Goal: Task Accomplishment & Management: Use online tool/utility

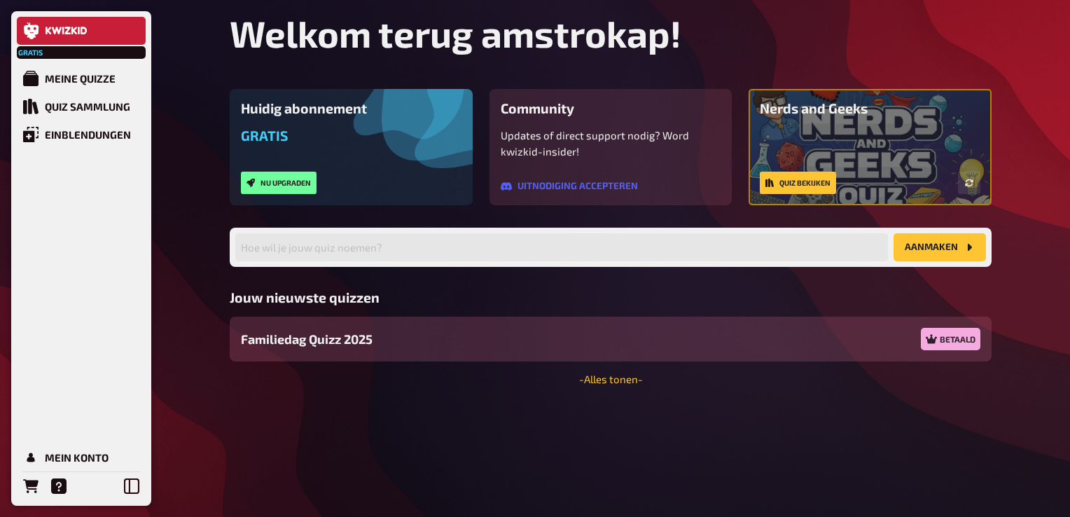
click at [328, 337] on span "Familiedag Quizz 2025" at bounding box center [307, 339] width 132 height 19
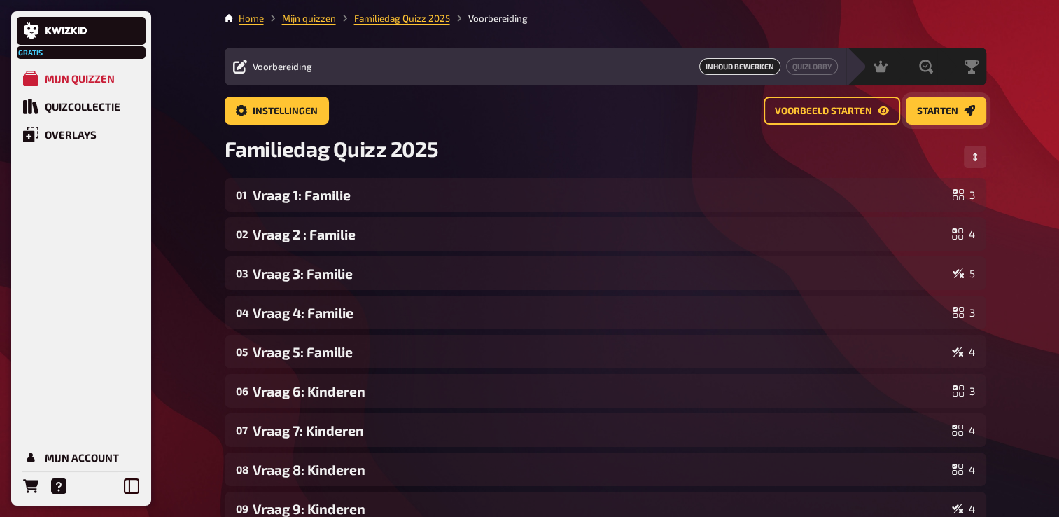
click at [942, 111] on span "Starten" at bounding box center [937, 111] width 41 height 10
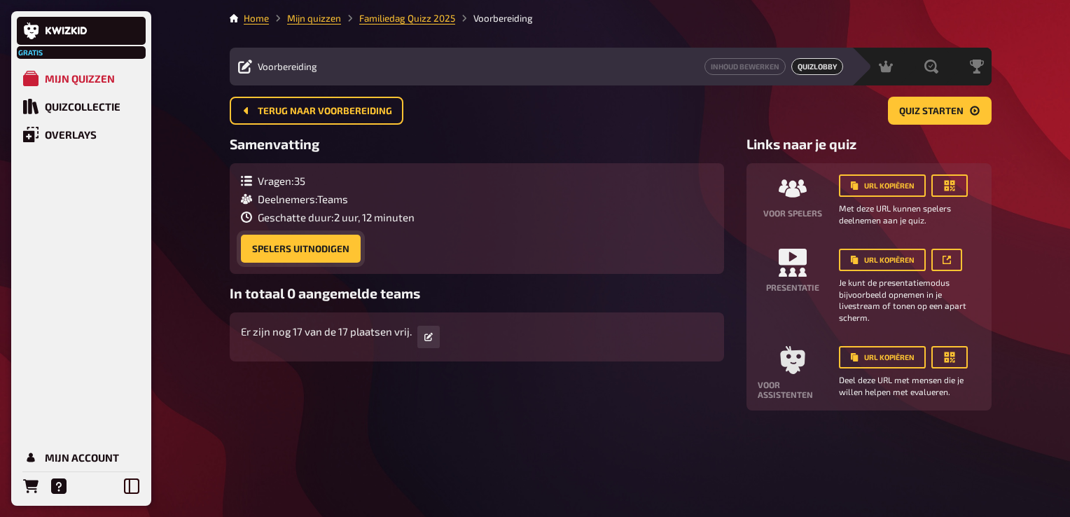
click at [311, 244] on button "Spelers uitnodigen" at bounding box center [301, 249] width 120 height 28
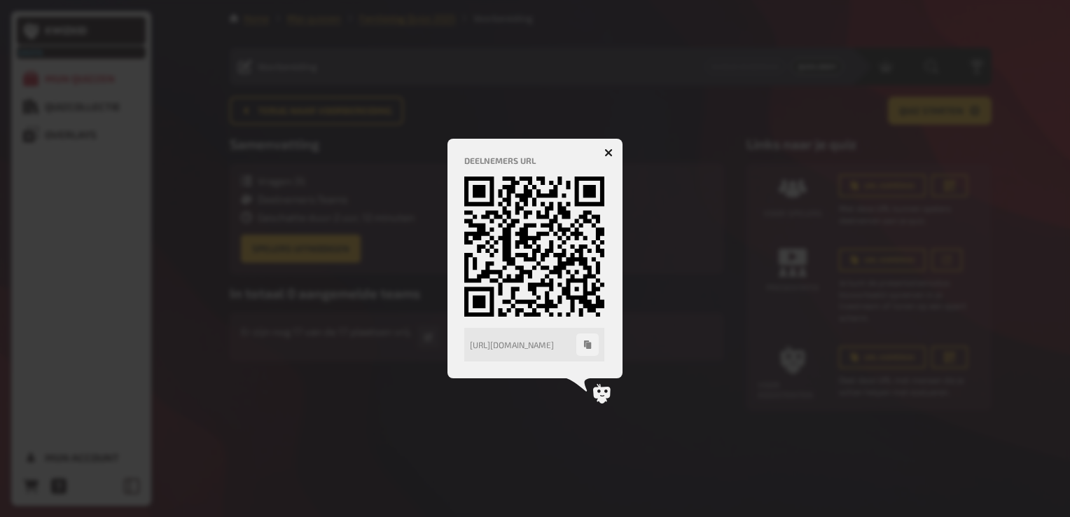
click at [909, 172] on div at bounding box center [535, 258] width 1070 height 517
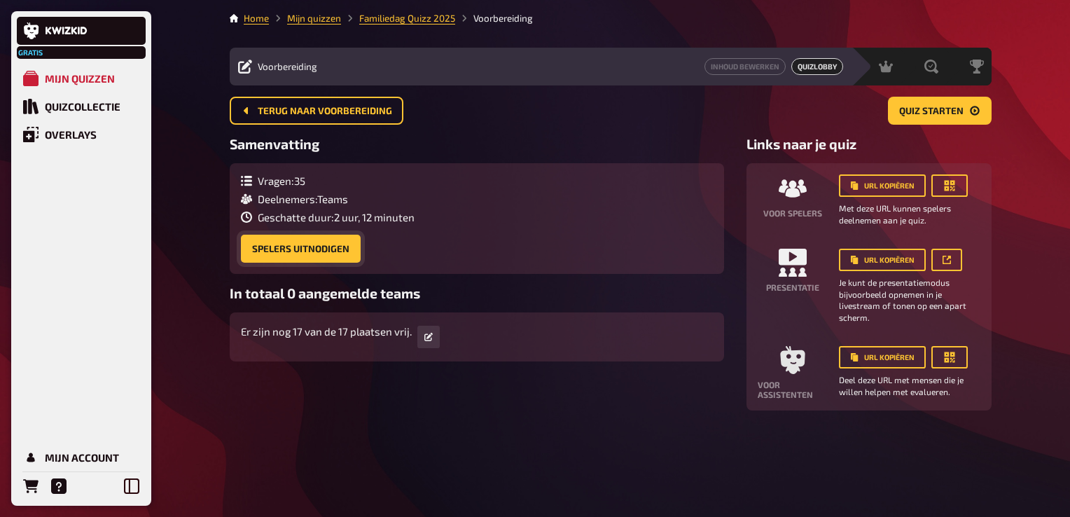
click at [313, 249] on button "Spelers uitnodigen" at bounding box center [301, 249] width 120 height 28
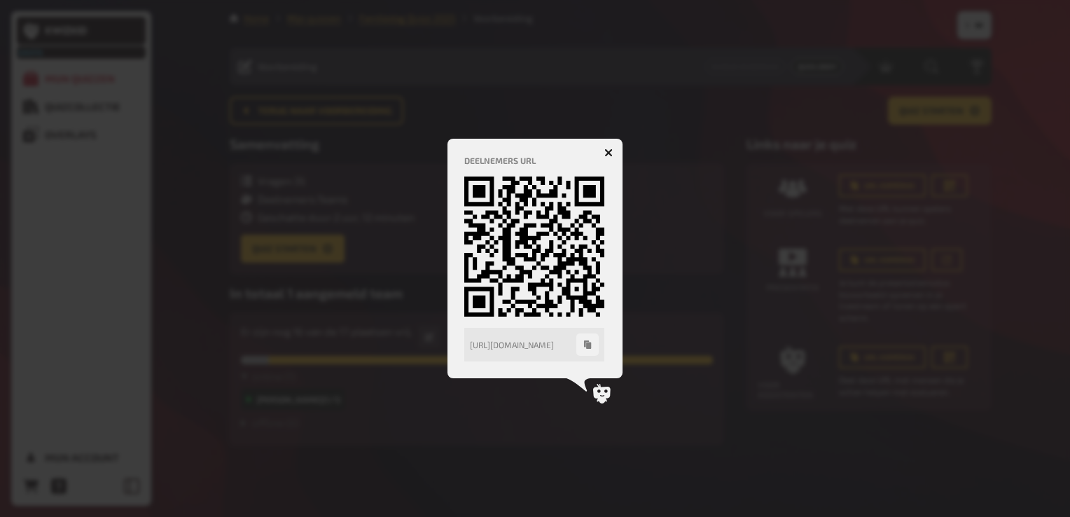
click at [610, 151] on icon "button" at bounding box center [608, 152] width 13 height 13
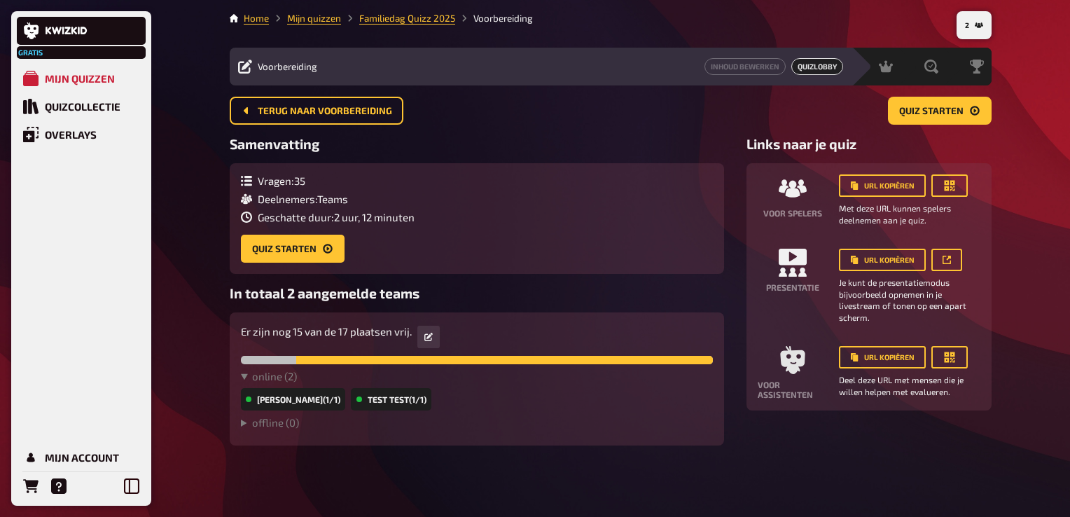
click at [825, 69] on span "Quizlobby" at bounding box center [817, 66] width 52 height 17
click at [820, 69] on span "Quizlobby" at bounding box center [817, 66] width 52 height 17
click at [936, 110] on span "Quiz starten" at bounding box center [931, 111] width 64 height 10
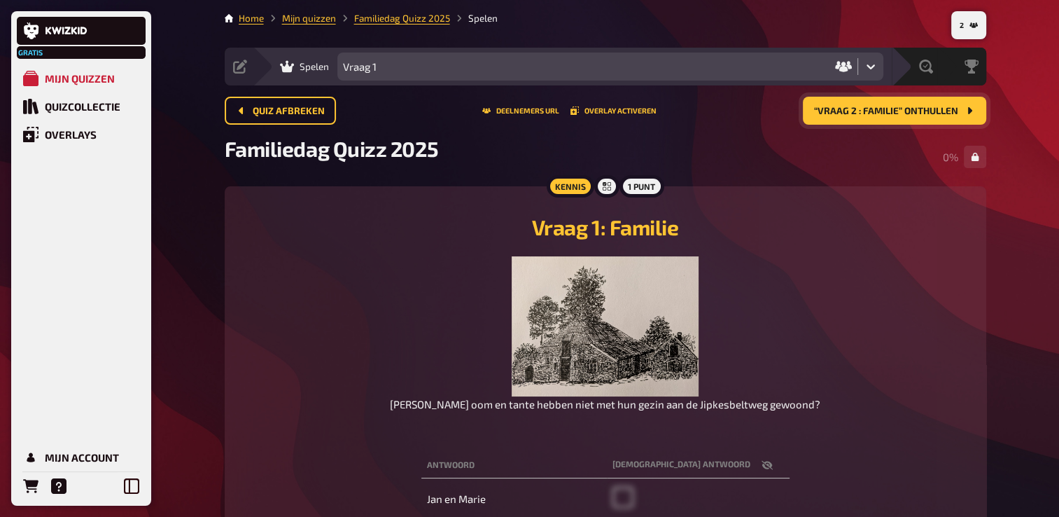
click at [858, 22] on nav "Home Mijn quizzen Familiedag Quizz 2025 Spelen" at bounding box center [606, 18] width 762 height 14
click at [615, 111] on button "Overlay activeren" at bounding box center [614, 110] width 86 height 8
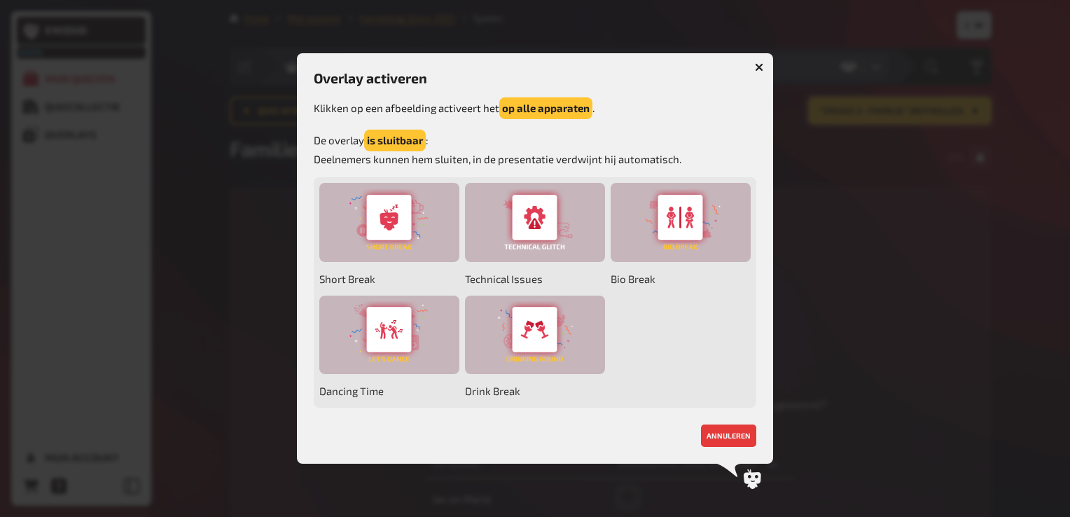
click at [762, 64] on icon "button" at bounding box center [759, 66] width 13 height 13
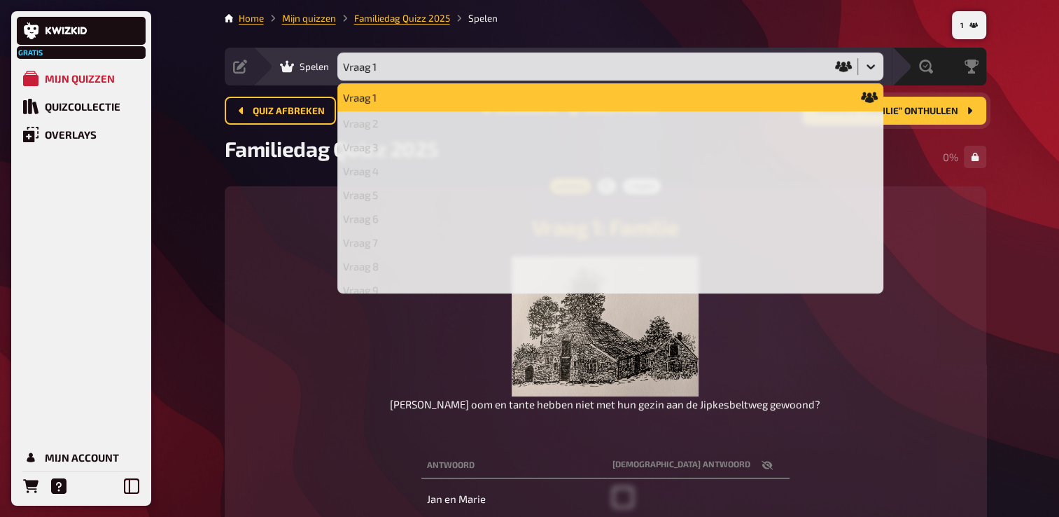
click at [868, 67] on icon at bounding box center [871, 66] width 8 height 5
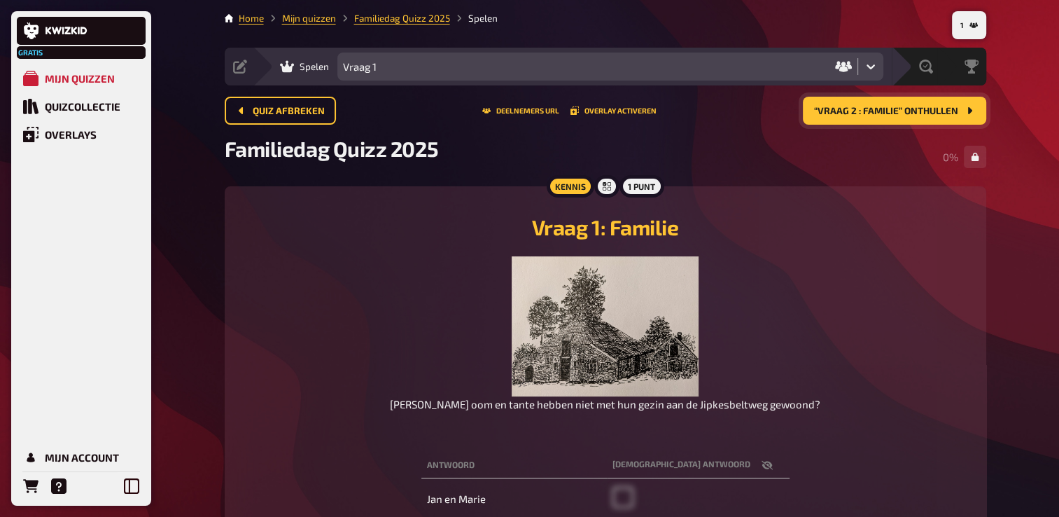
click at [221, 158] on div "1 Home Mijn quizzen Familiedag Quizz 2025 Spelen Voorbereiding Inhoud bewerken …" at bounding box center [606, 351] width 784 height 702
click at [422, 200] on div "Kennis 1 punt Vraag 1: Familie Welke oom en tante hebben niet met hun gezin aan…" at bounding box center [606, 399] width 762 height 426
click at [977, 21] on icon "2" at bounding box center [974, 25] width 8 height 8
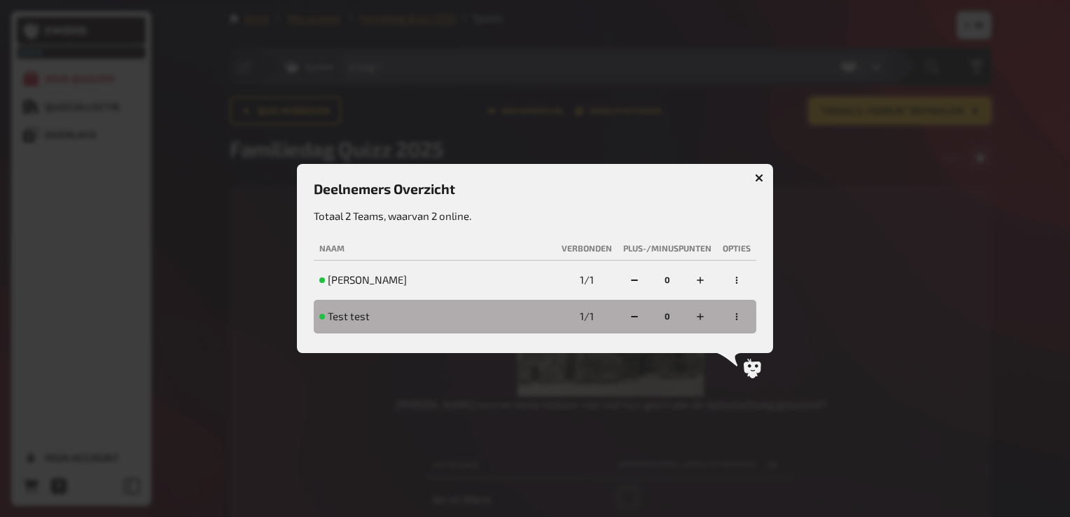
click at [757, 175] on icon "button" at bounding box center [759, 178] width 8 height 8
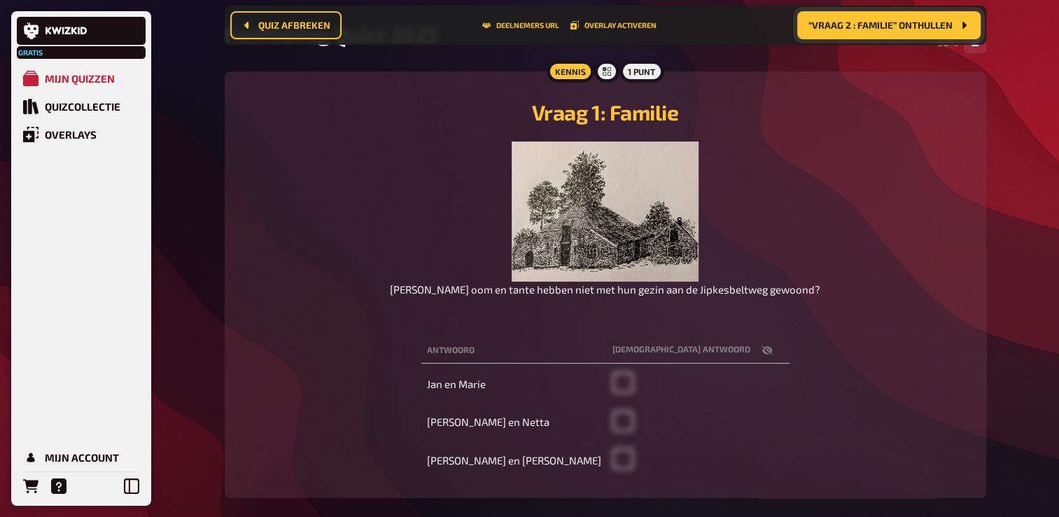
scroll to position [125, 0]
click at [889, 18] on button "“Vraag 2 : Familie” onthullen" at bounding box center [888, 25] width 183 height 28
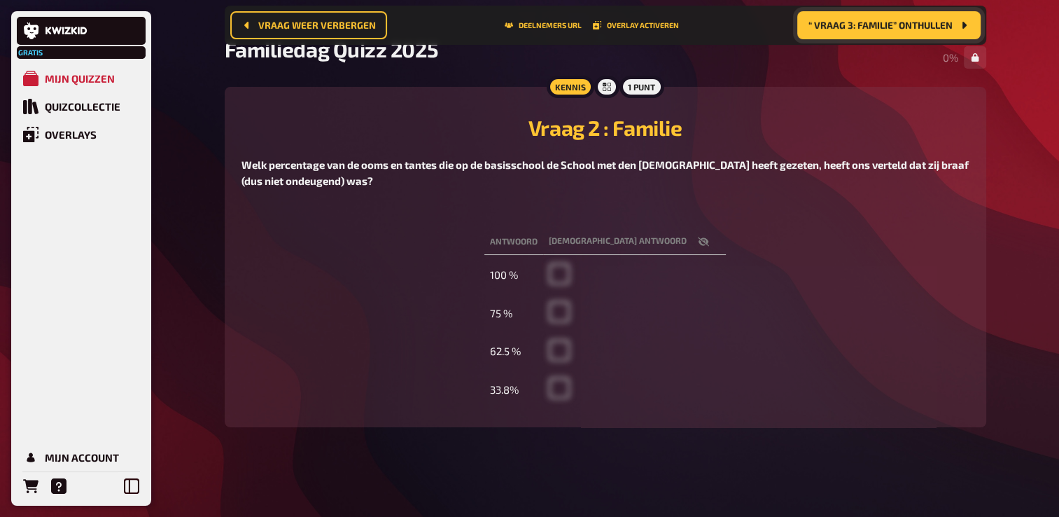
scroll to position [109, 0]
click at [944, 27] on span "“ Vraag 3: Familie” onthullen" at bounding box center [881, 25] width 144 height 10
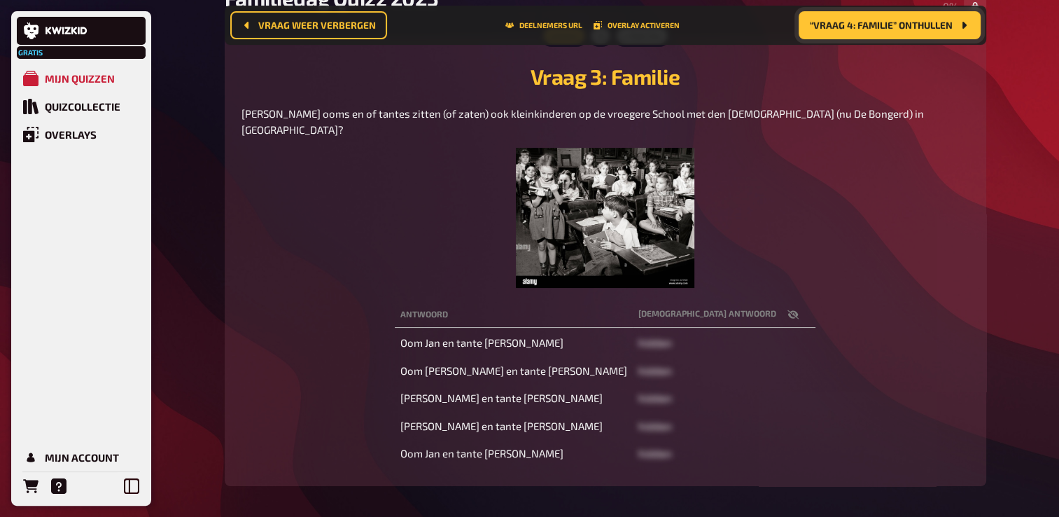
scroll to position [134, 0]
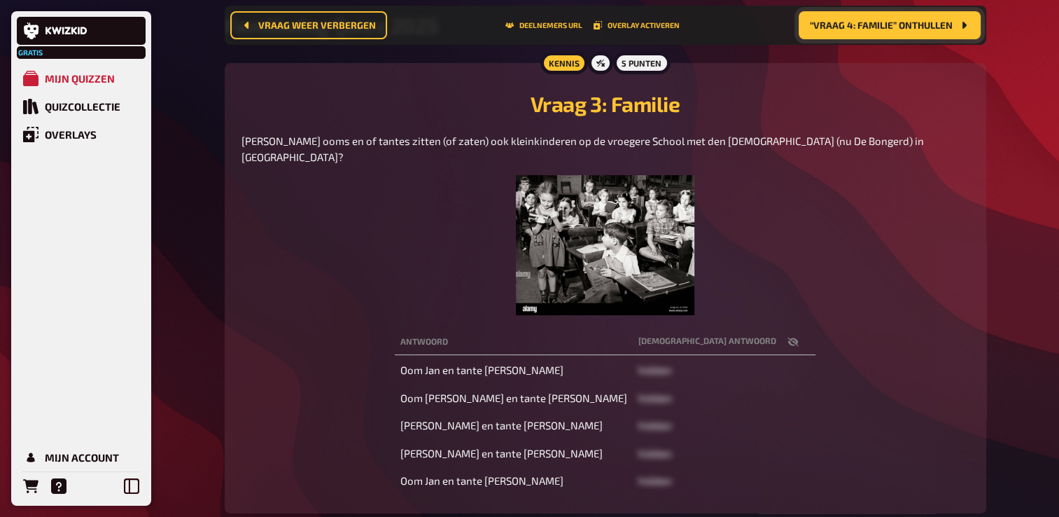
click at [906, 22] on span "“Vraag 4: Familie” onthullen" at bounding box center [881, 25] width 143 height 10
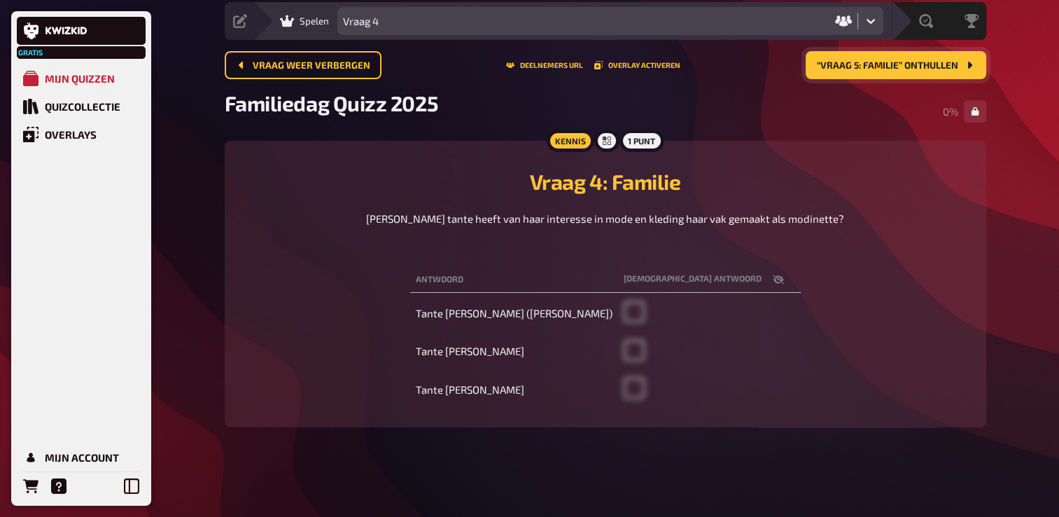
scroll to position [44, 0]
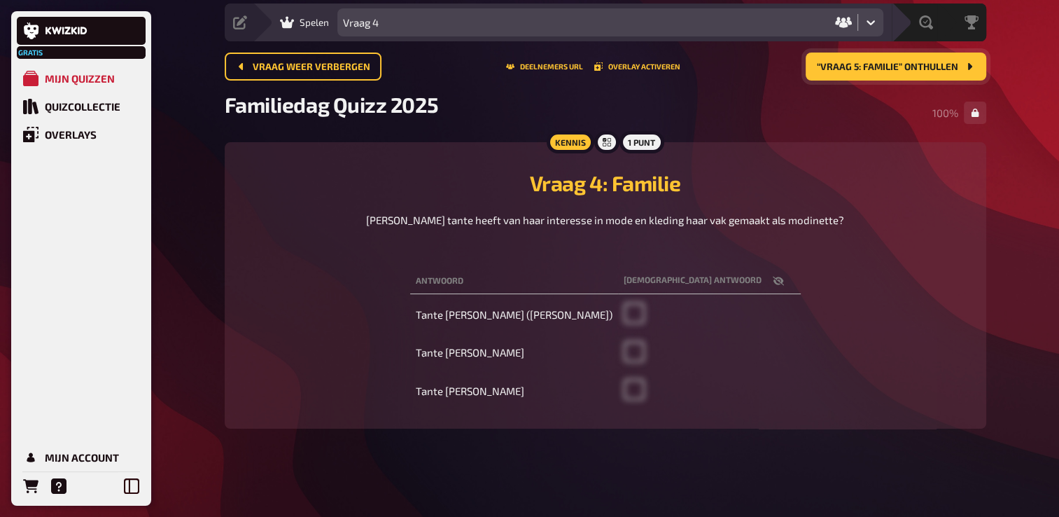
click at [883, 58] on button "“Vraag 5: Familie” onthullen" at bounding box center [896, 67] width 181 height 28
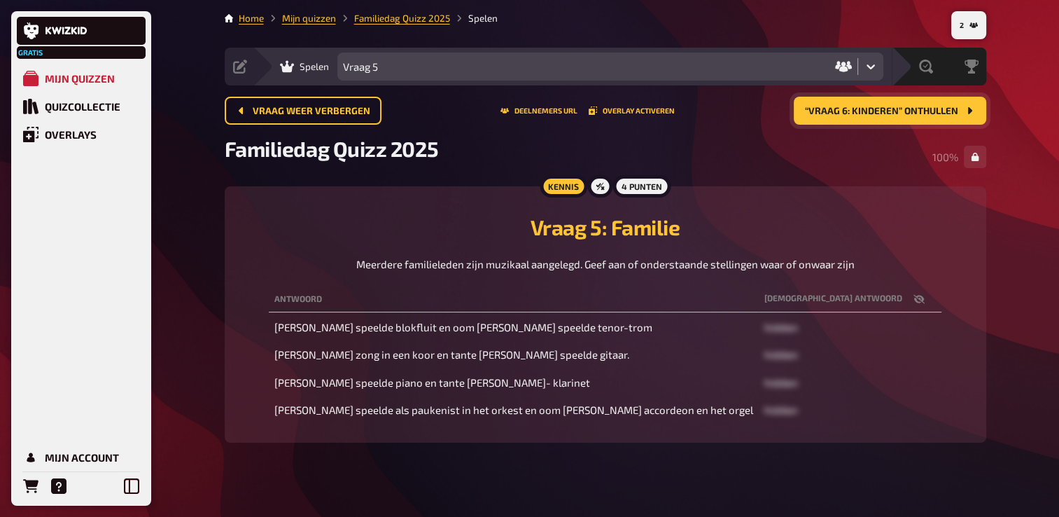
click at [910, 109] on span "“Vraag 6: Kinderen” onthullen" at bounding box center [881, 111] width 153 height 10
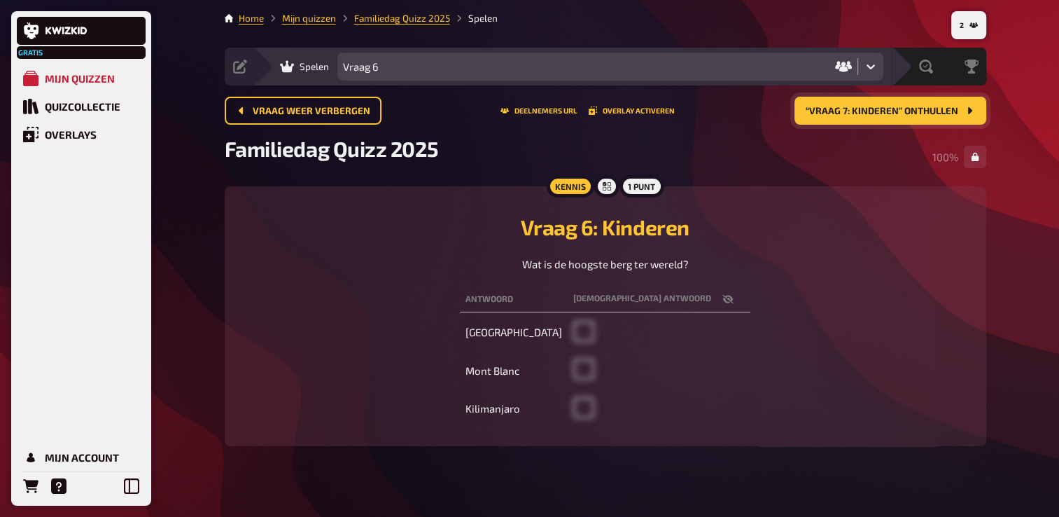
click at [915, 108] on span "“Vraag 7: Kinderen” onthullen" at bounding box center [882, 111] width 153 height 10
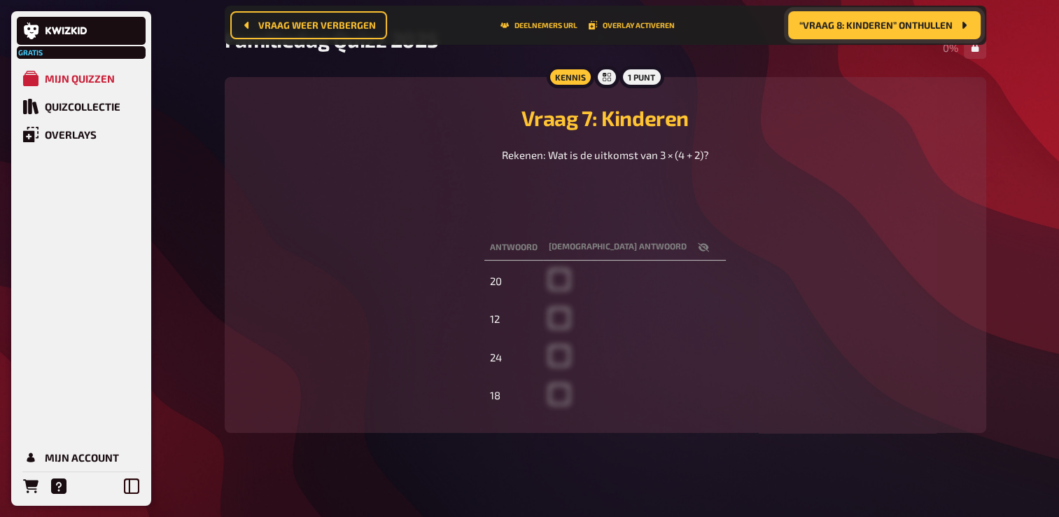
scroll to position [141, 0]
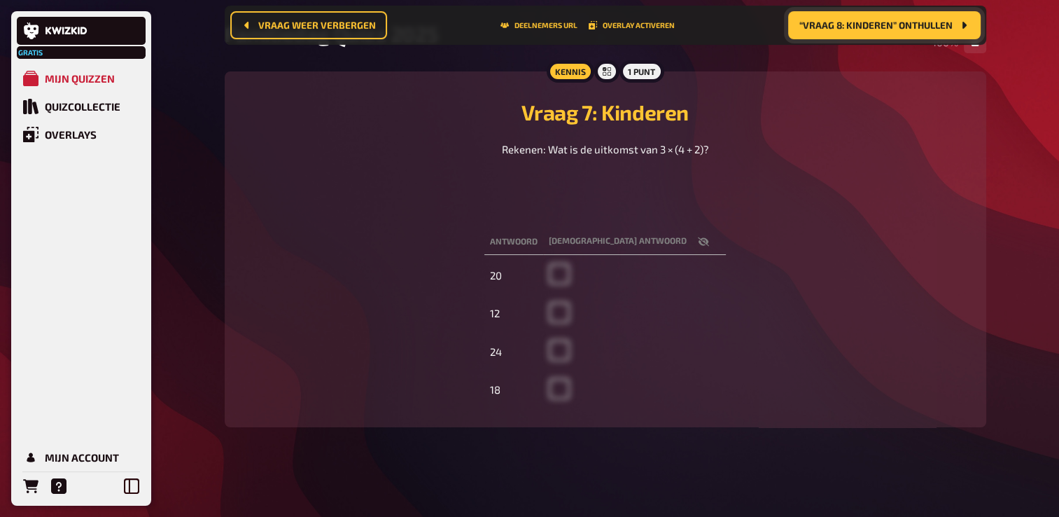
click at [908, 26] on span "“Vraag 8: Kinderen” onthullen" at bounding box center [875, 25] width 153 height 10
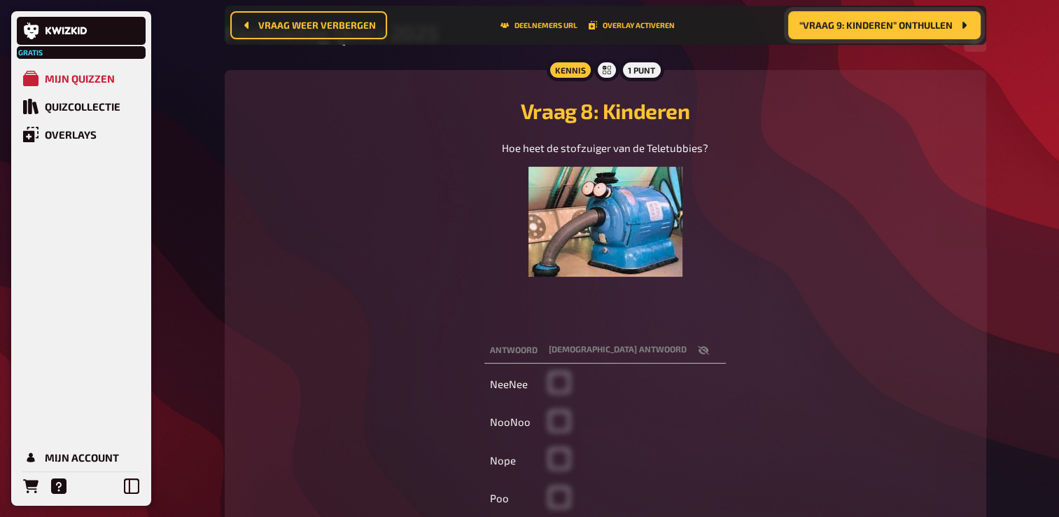
scroll to position [221, 0]
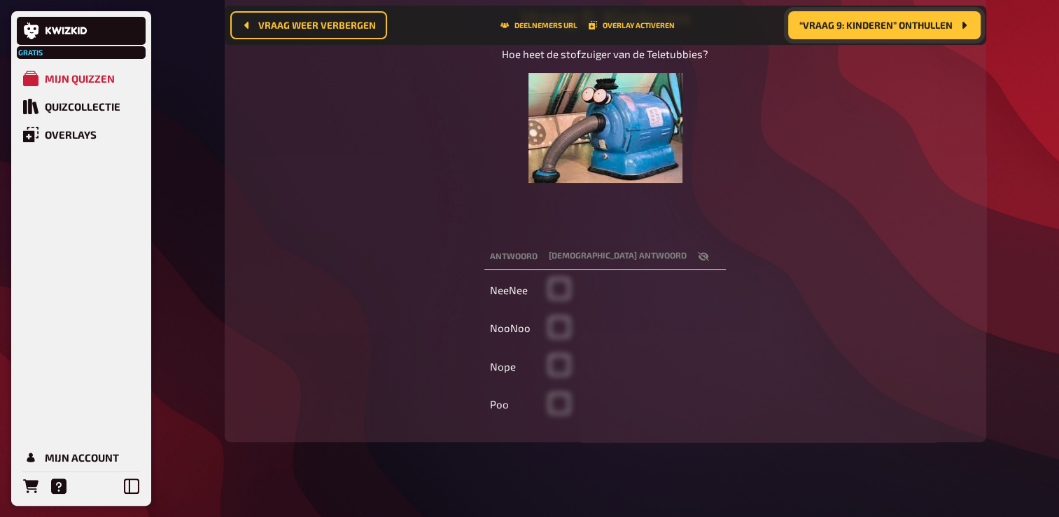
click at [940, 22] on span "“Vraag 9: Kinderen” onthullen" at bounding box center [875, 25] width 153 height 10
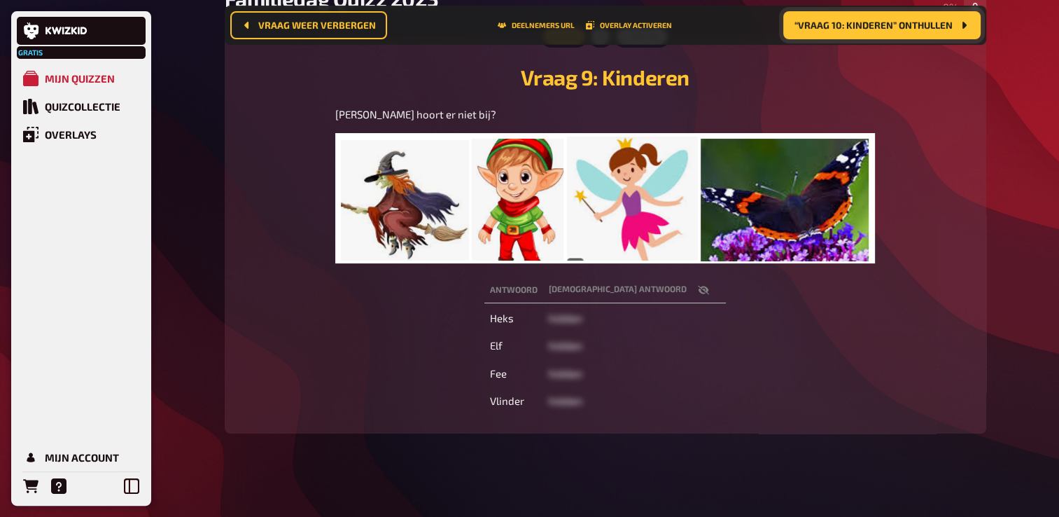
scroll to position [167, 0]
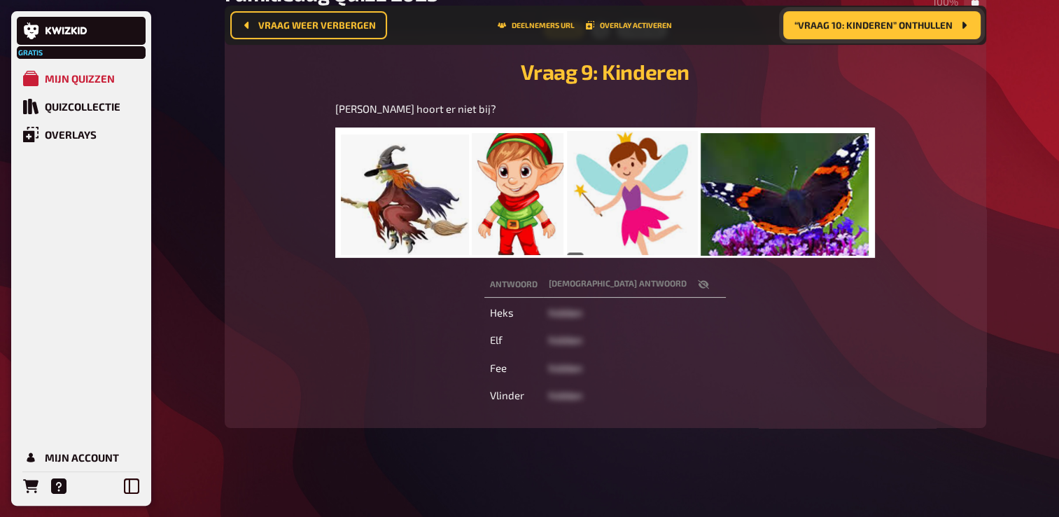
click at [906, 27] on span "“Vraag 10: Kinderen” onthullen" at bounding box center [874, 25] width 158 height 10
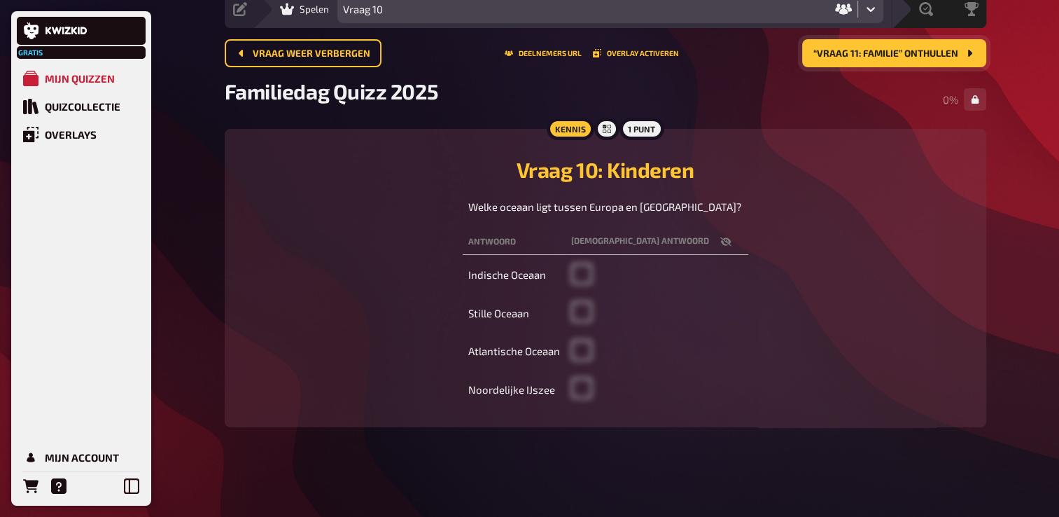
scroll to position [72, 0]
click at [916, 46] on button "“Vraag 11: Familie” onthullen" at bounding box center [894, 53] width 184 height 28
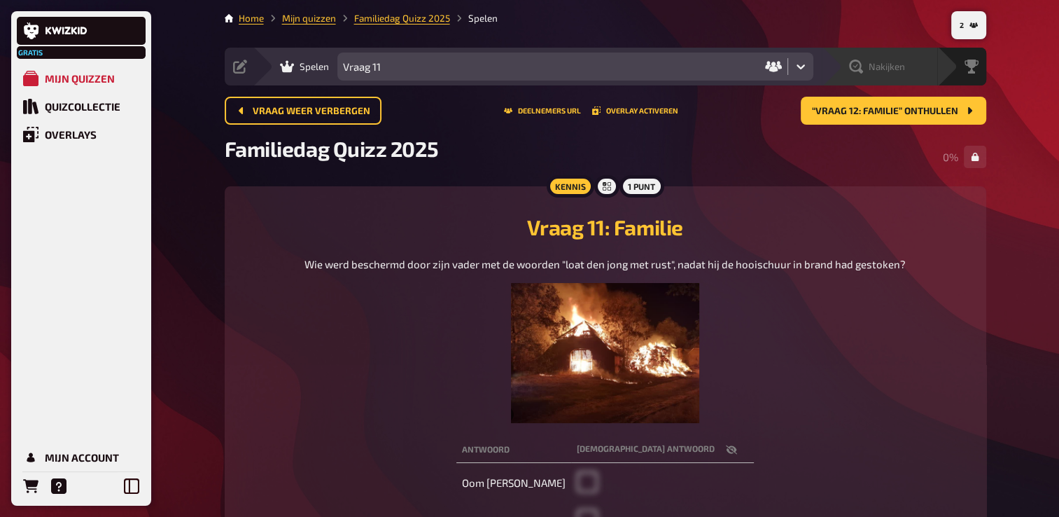
click at [918, 66] on div "Nakijken" at bounding box center [889, 67] width 97 height 14
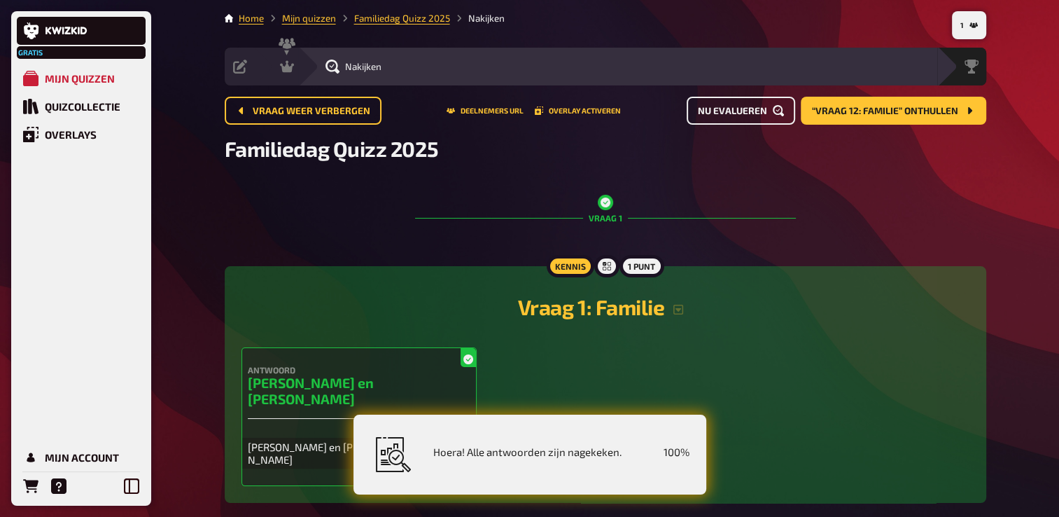
click at [759, 110] on span "Nu evalueren" at bounding box center [732, 111] width 69 height 10
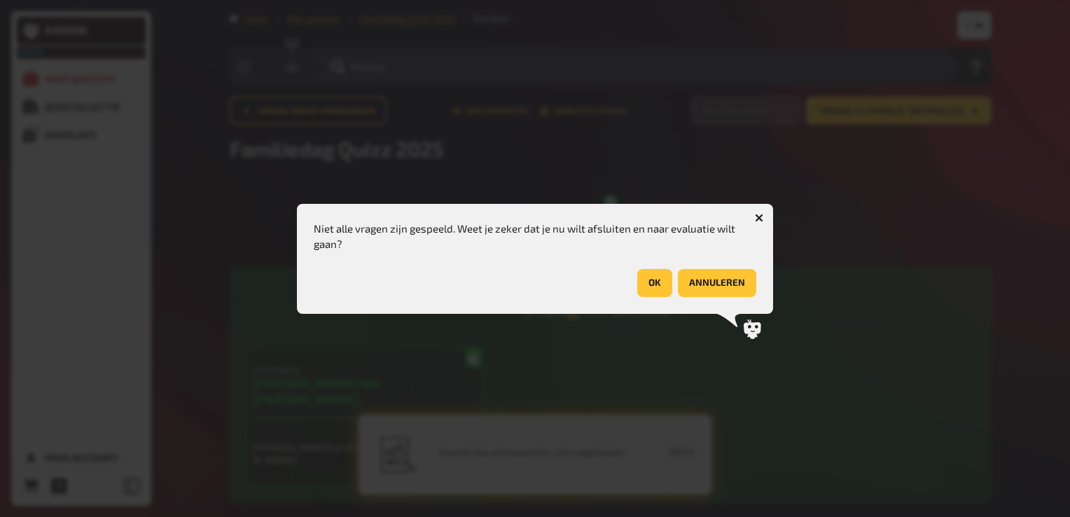
click at [736, 281] on button "Annuleren" at bounding box center [717, 283] width 78 height 28
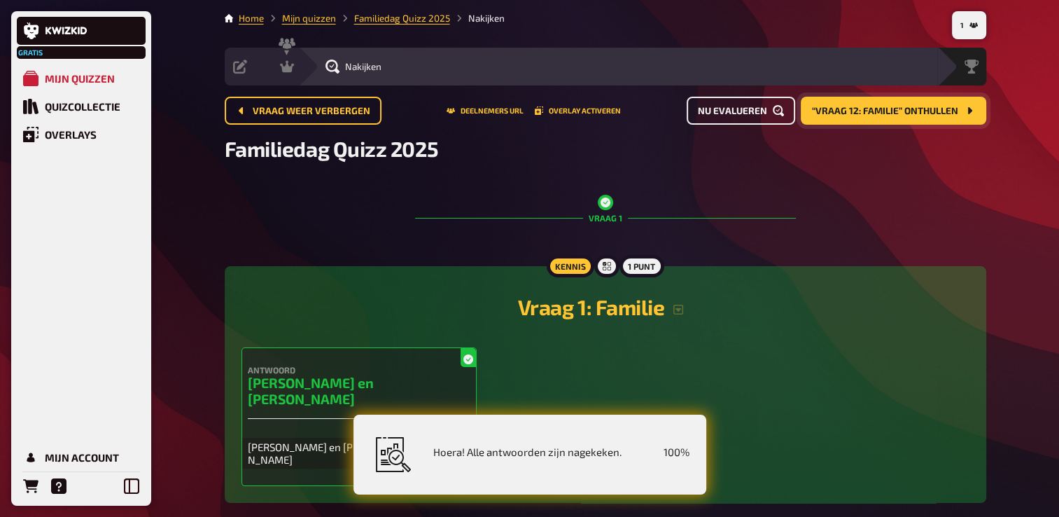
click at [913, 111] on span "“Vraag 12: Familie” onthullen" at bounding box center [885, 111] width 146 height 10
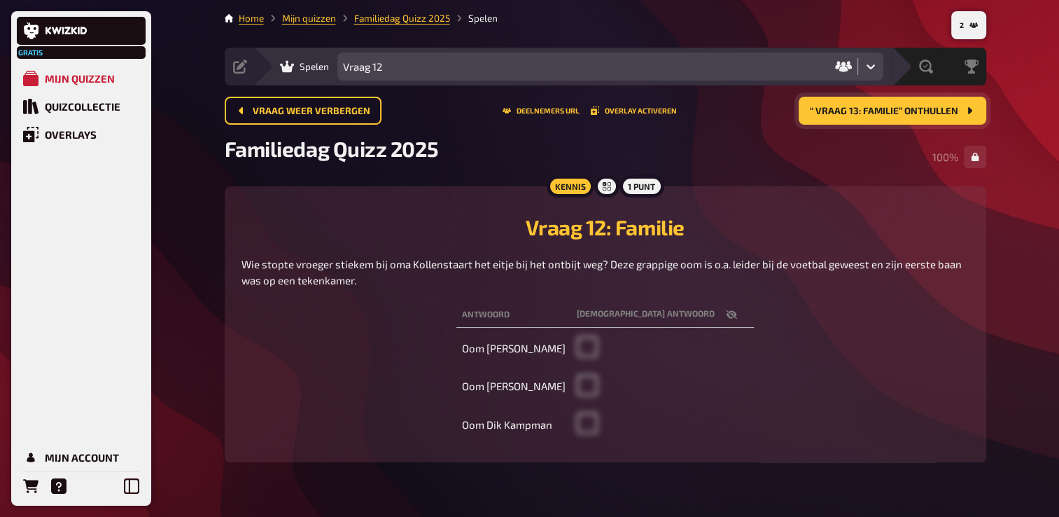
click at [921, 101] on button "“ Vraag 13: Familie” onthullen" at bounding box center [893, 111] width 188 height 28
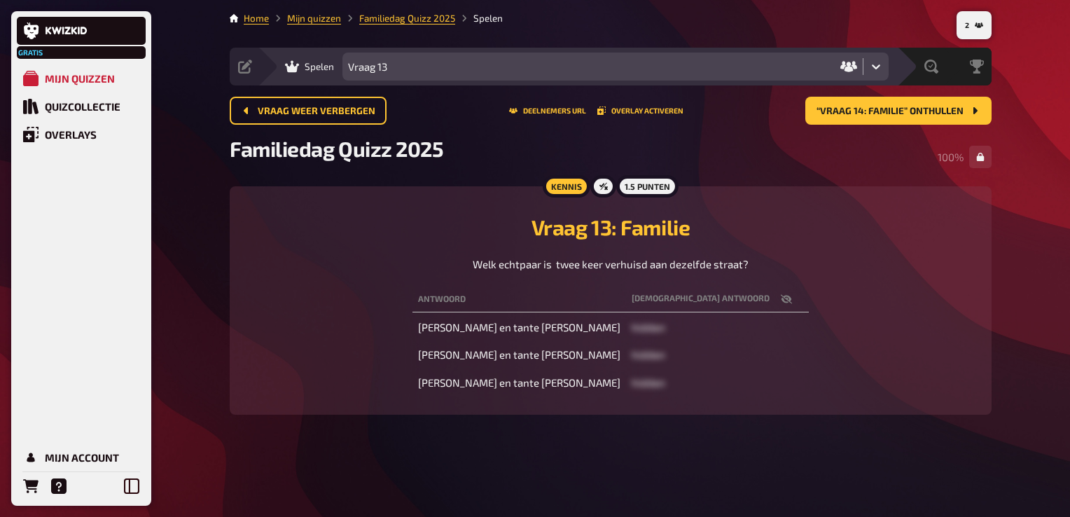
click at [890, 91] on main "Home Mijn quizzen Familiedag Quizz 2025 Spelen Voorbereiding Inhoud bewerken Qu…" at bounding box center [611, 224] width 762 height 426
click at [888, 111] on span "“Vraag 14: Familie” onthullen" at bounding box center [889, 111] width 147 height 10
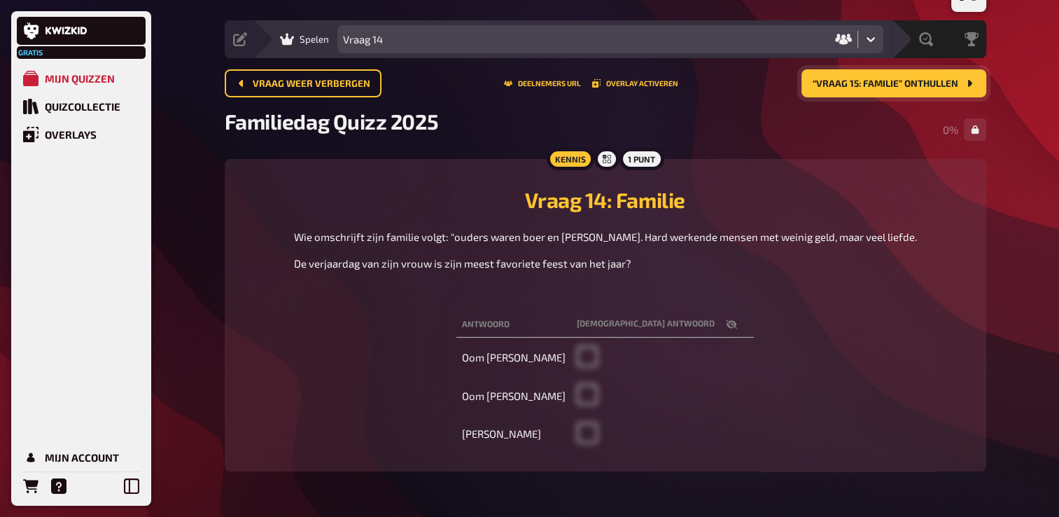
scroll to position [70, 0]
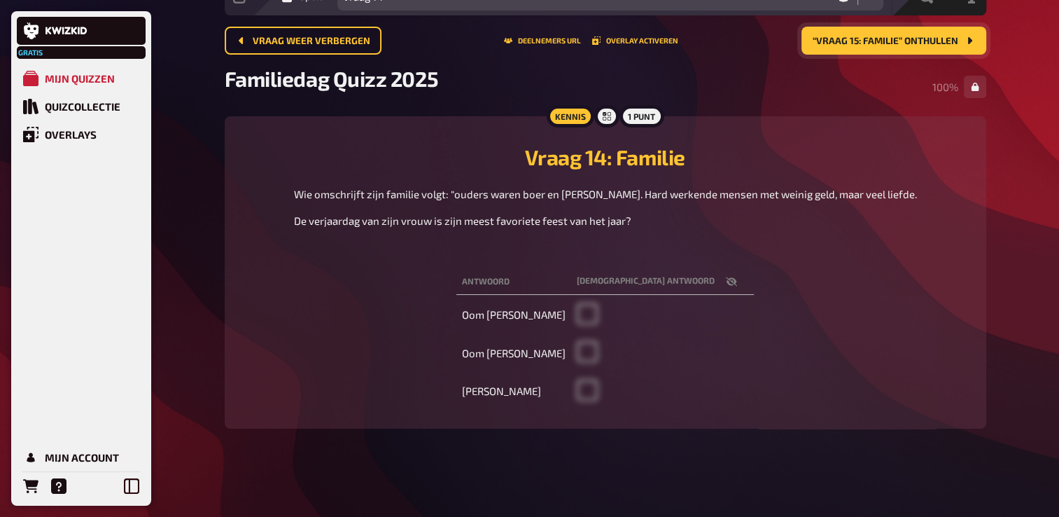
click at [876, 39] on span "“Vraag 15: Familie” onthullen" at bounding box center [886, 41] width 146 height 10
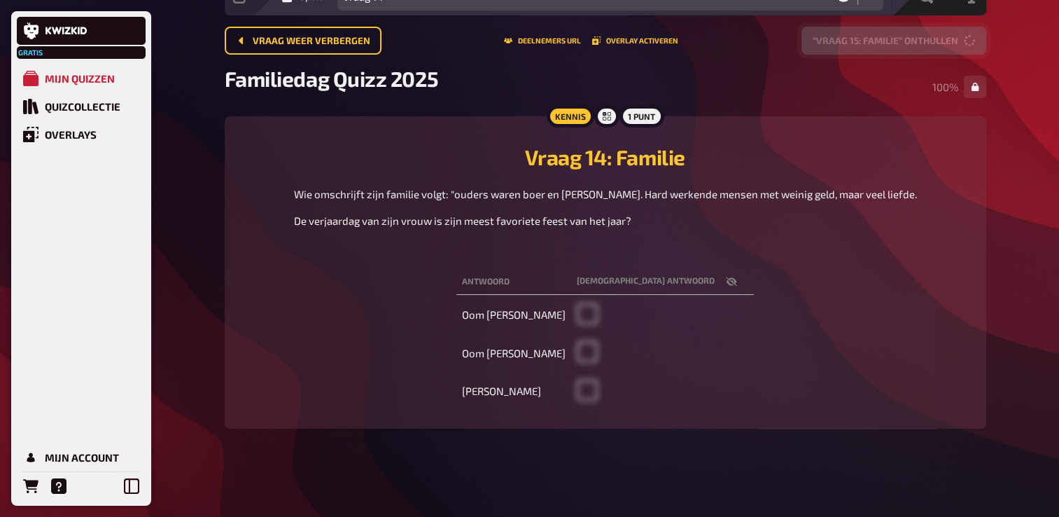
scroll to position [60, 0]
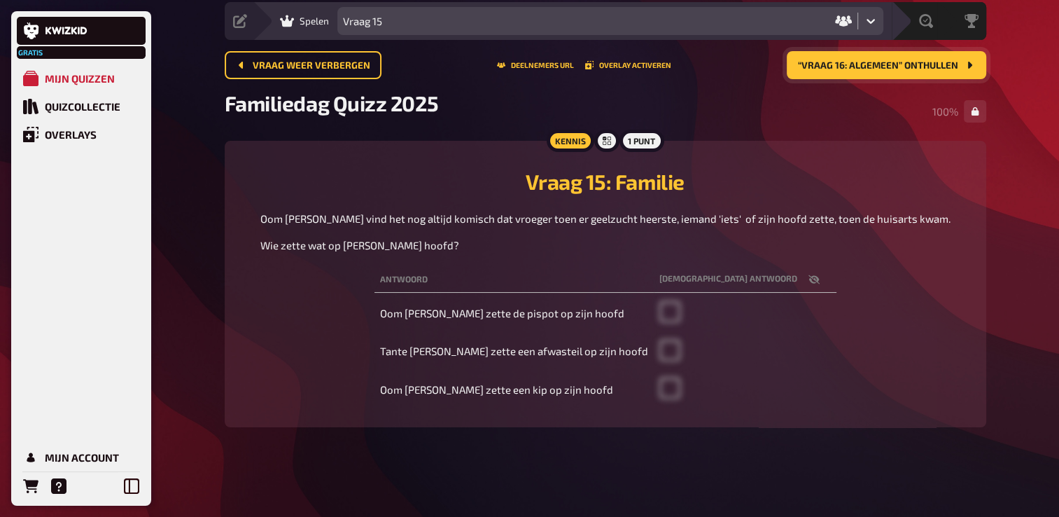
click at [897, 59] on button "“Vraag 16: Algemeen” onthullen" at bounding box center [887, 65] width 200 height 28
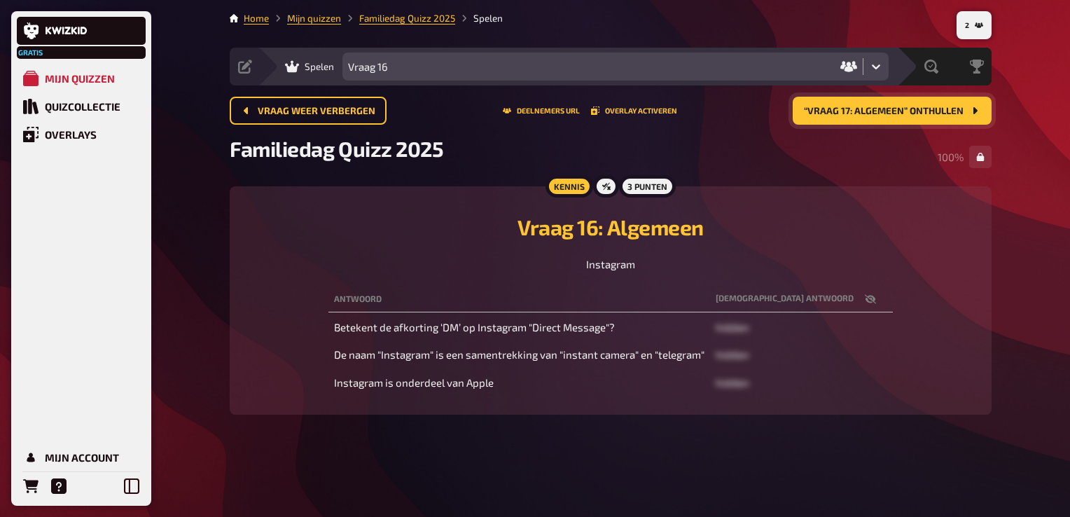
click at [925, 114] on span "“Vraag 17: Algemeen” onthullen" at bounding box center [884, 111] width 160 height 10
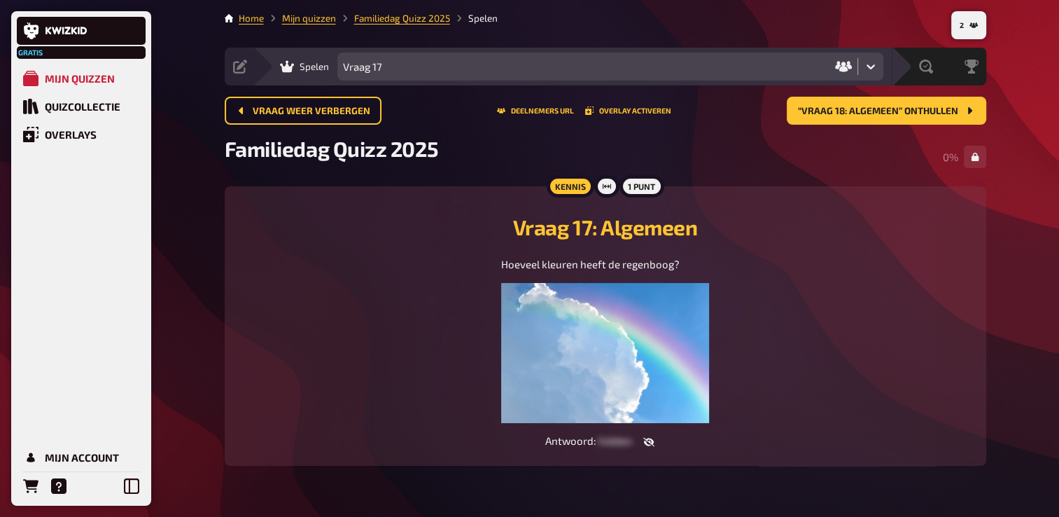
scroll to position [54, 0]
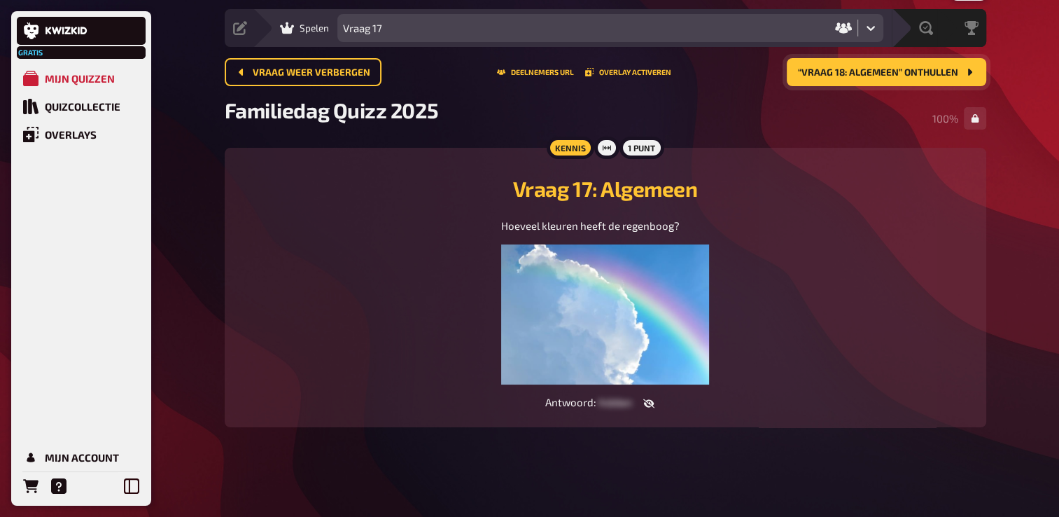
click at [909, 68] on span "“Vraag 18: Algemeen” onthullen" at bounding box center [878, 73] width 160 height 10
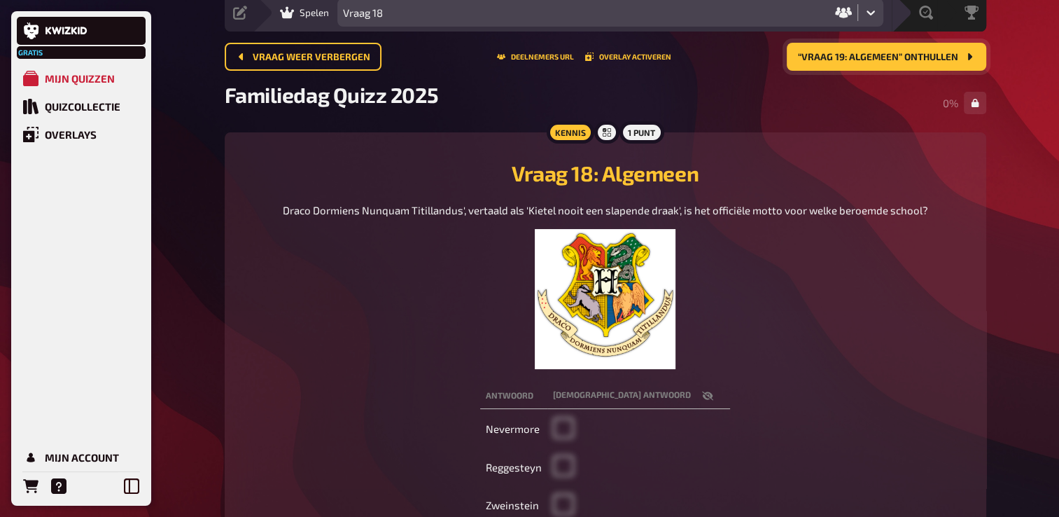
scroll to position [54, 0]
click at [937, 55] on span "“Vraag 19: Algemeen” onthullen" at bounding box center [878, 58] width 160 height 10
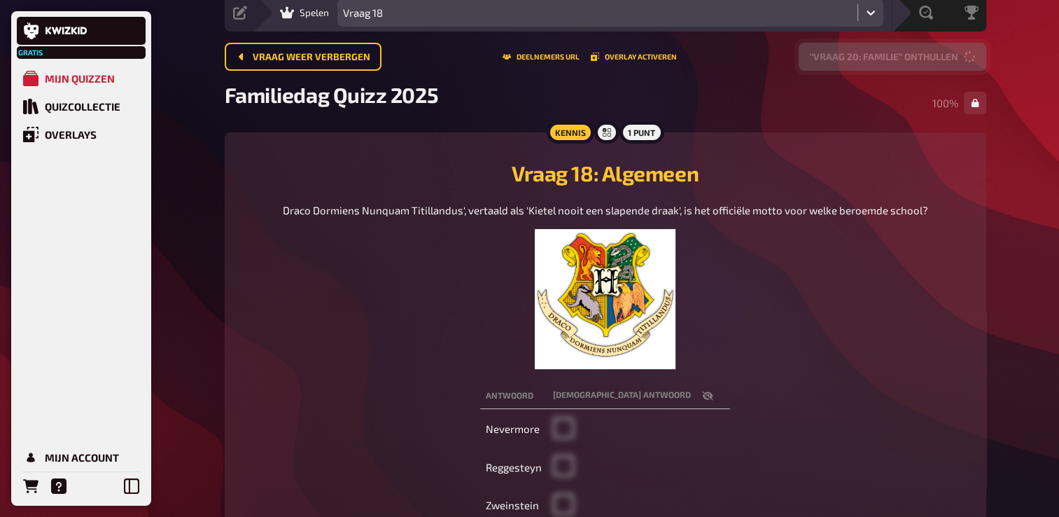
scroll to position [54, 0]
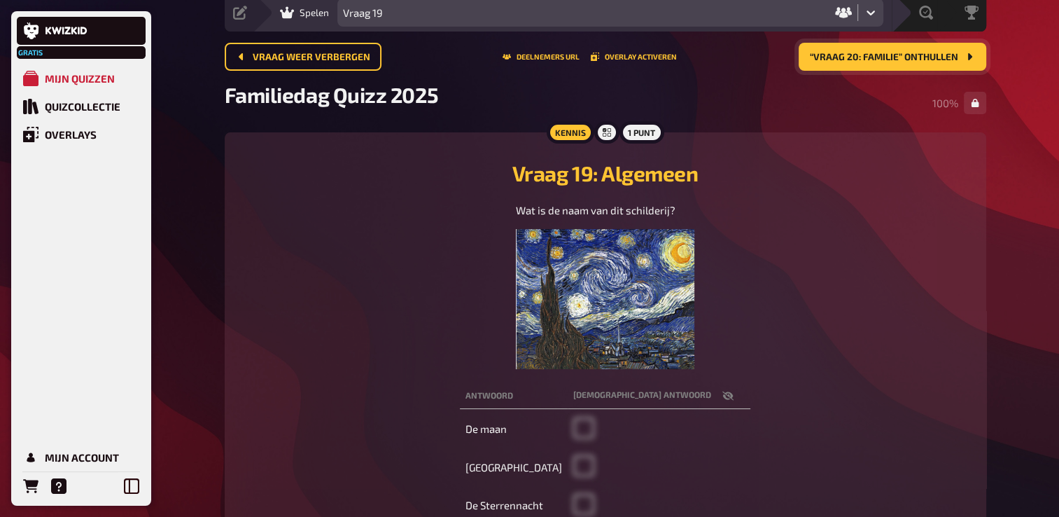
click at [939, 49] on button "“Vraag 20: Familie” onthullen" at bounding box center [893, 57] width 188 height 28
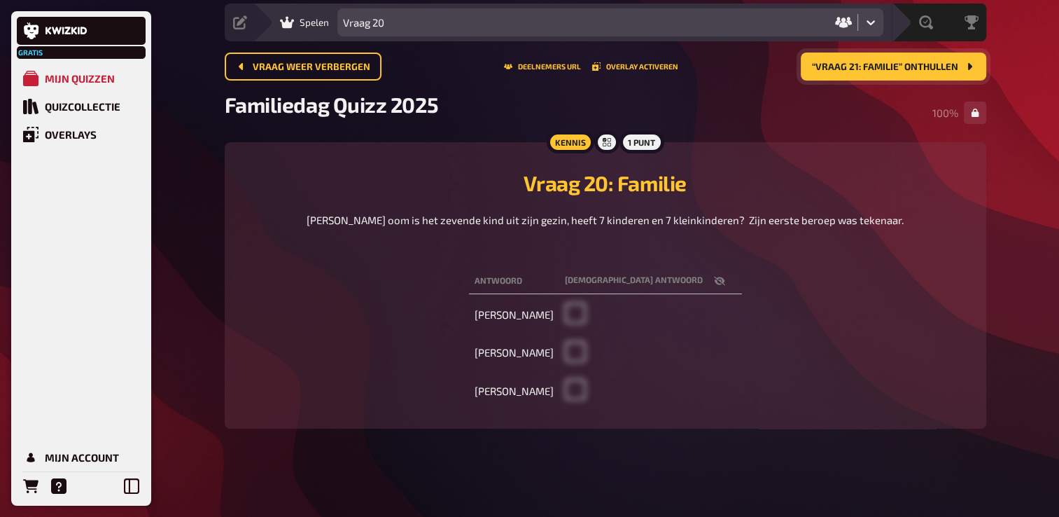
click at [890, 62] on span "“Vraag 21: Familie” onthullen" at bounding box center [885, 67] width 146 height 10
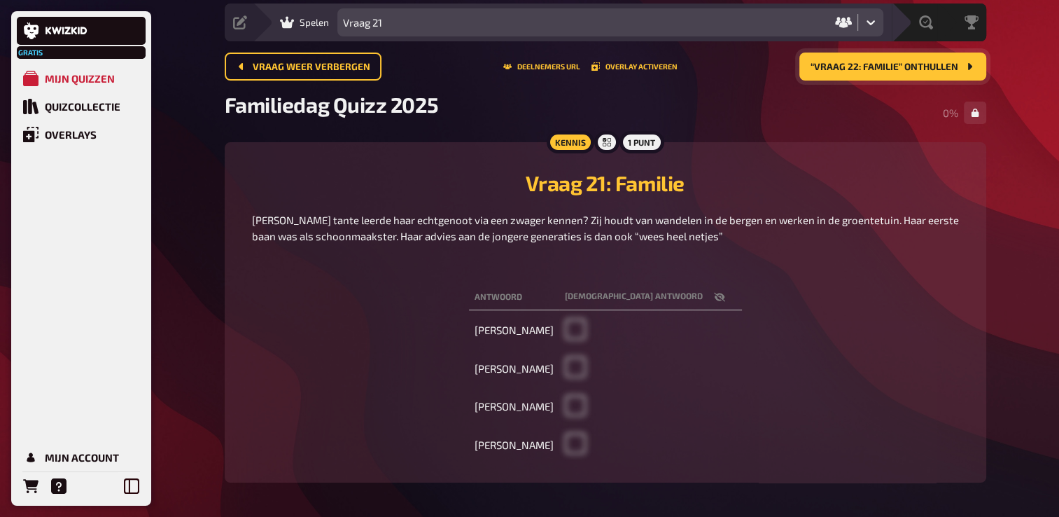
drag, startPoint x: 134, startPoint y: 487, endPoint x: 105, endPoint y: 430, distance: 63.9
click at [105, 430] on div "Mijn quizzen Quizcollectie Overlays Mijn Account" at bounding box center [81, 281] width 129 height 435
click at [134, 487] on icon at bounding box center [131, 485] width 15 height 15
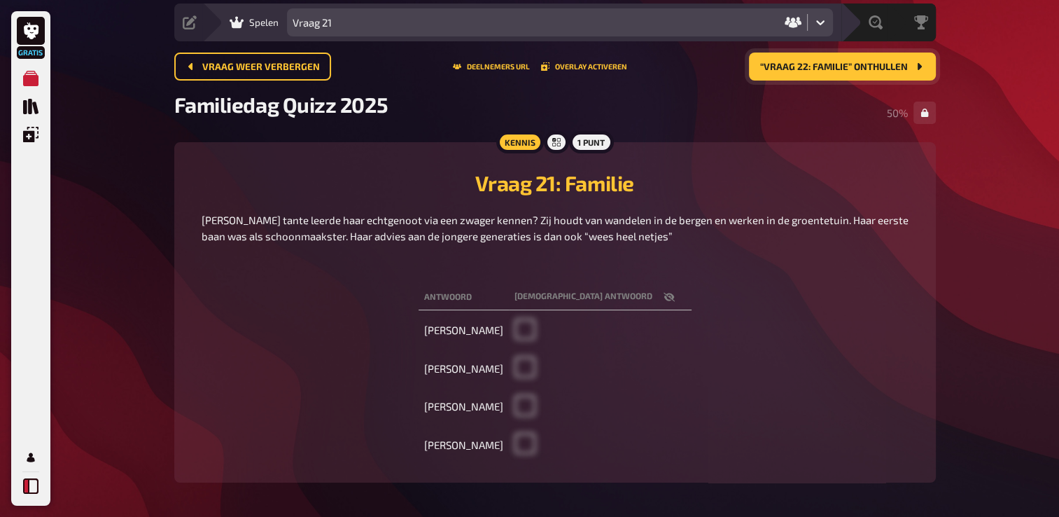
click at [34, 487] on icon at bounding box center [30, 485] width 15 height 15
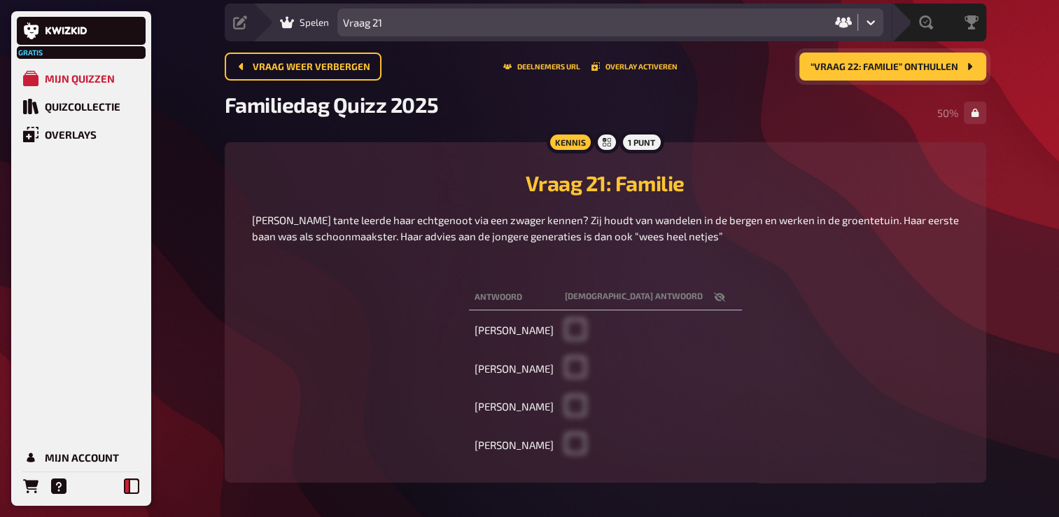
click at [140, 480] on button at bounding box center [132, 486] width 28 height 28
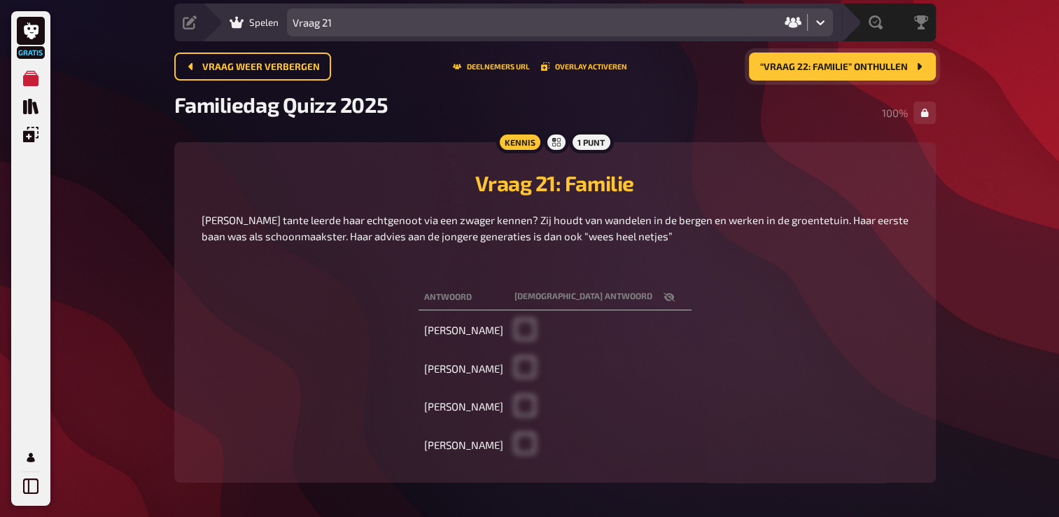
click at [811, 54] on button "“Vraag 22: Familie” onthullen" at bounding box center [842, 67] width 187 height 28
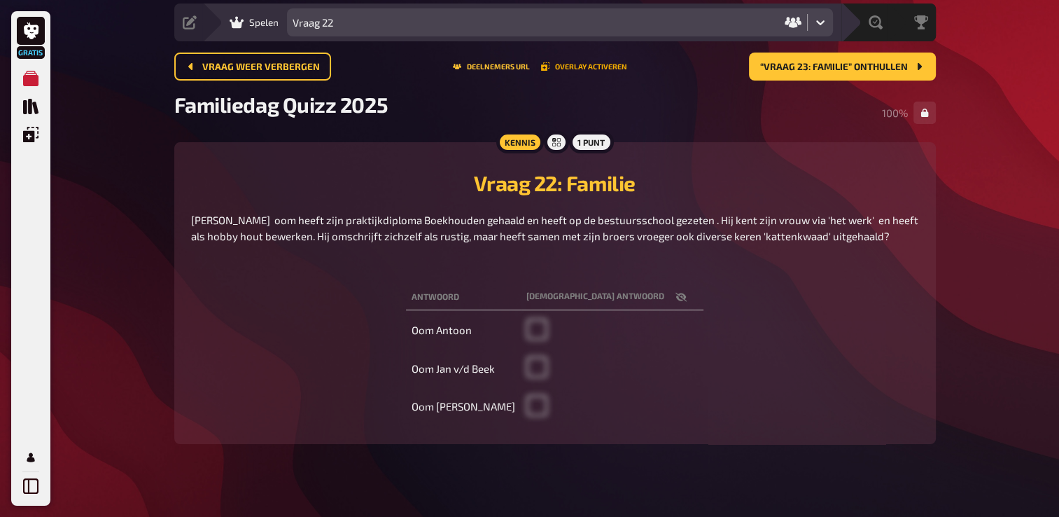
click at [597, 64] on button "Overlay activeren" at bounding box center [584, 66] width 86 height 8
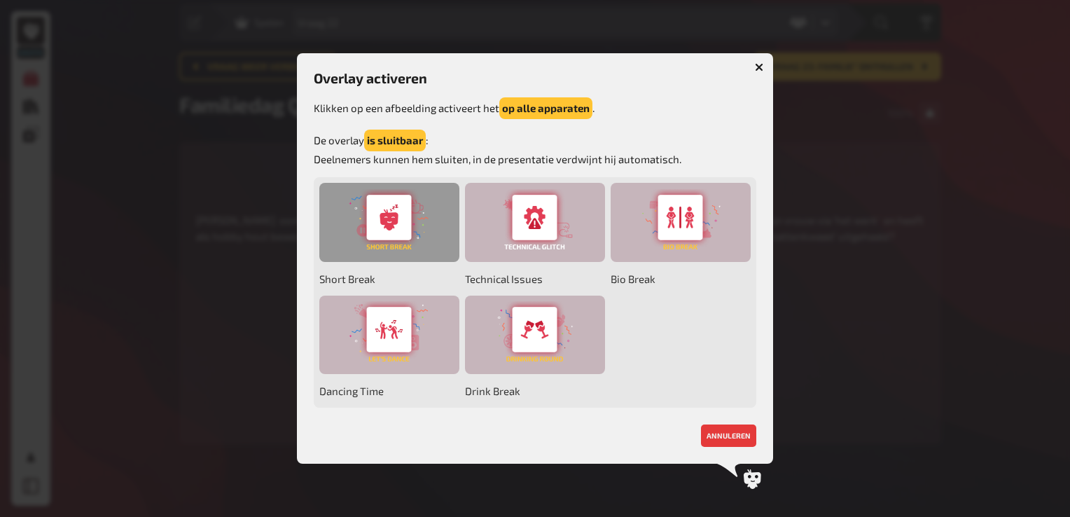
click at [403, 218] on div at bounding box center [389, 222] width 140 height 79
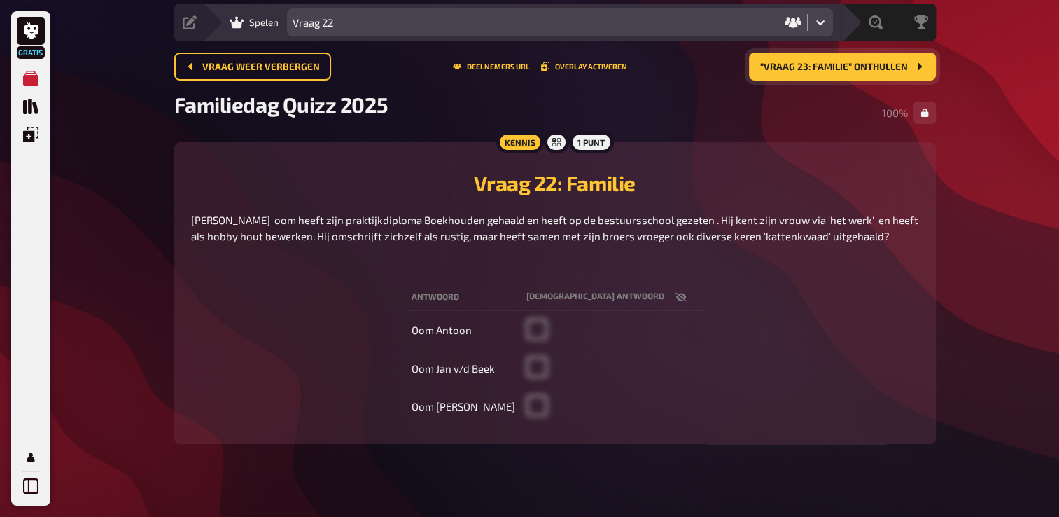
click at [861, 62] on span "“Vraag 23: Familie” onthullen" at bounding box center [834, 67] width 148 height 10
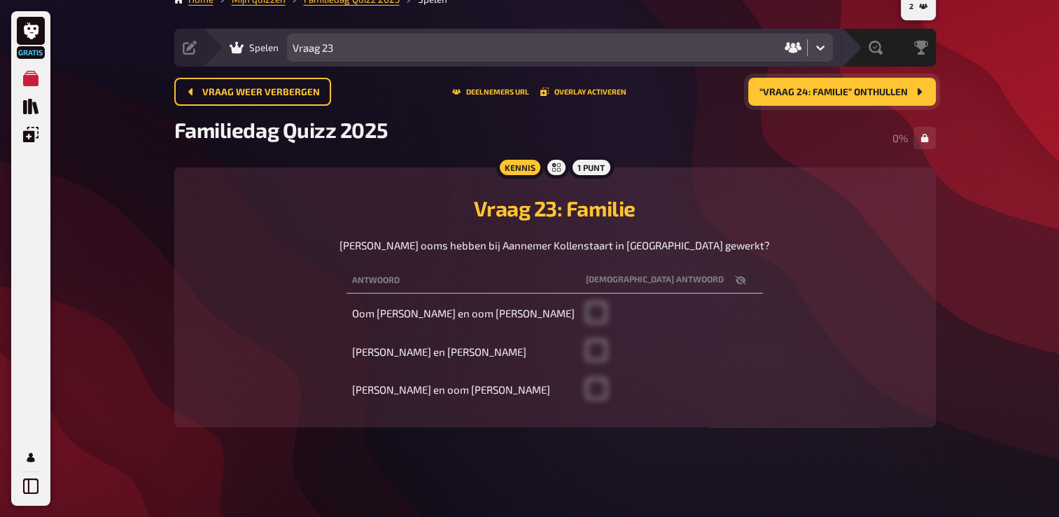
scroll to position [34, 0]
click at [876, 88] on span "“Vraag 24: Familie” onthullen" at bounding box center [834, 93] width 148 height 10
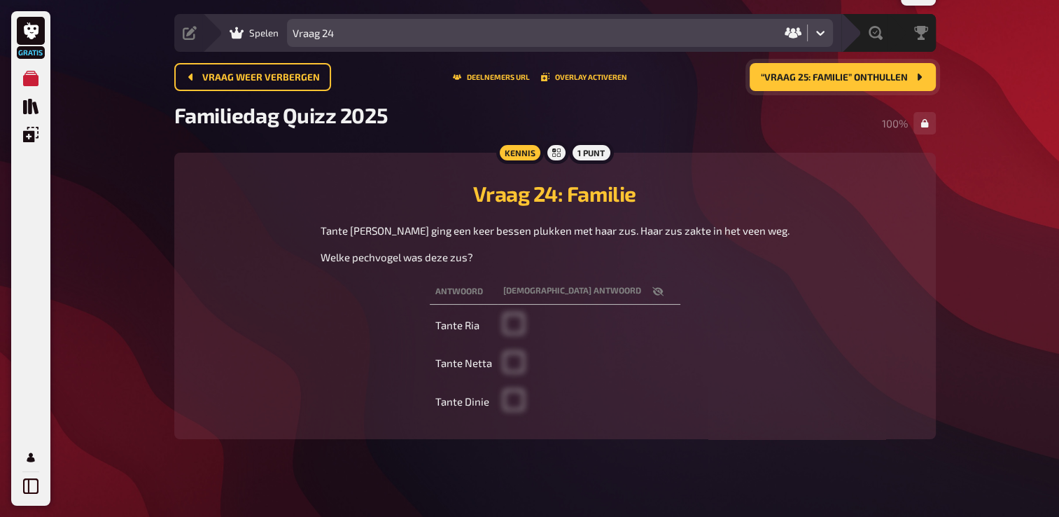
click at [879, 78] on span "“Vraag 25: Familie” onthullen" at bounding box center [834, 78] width 147 height 10
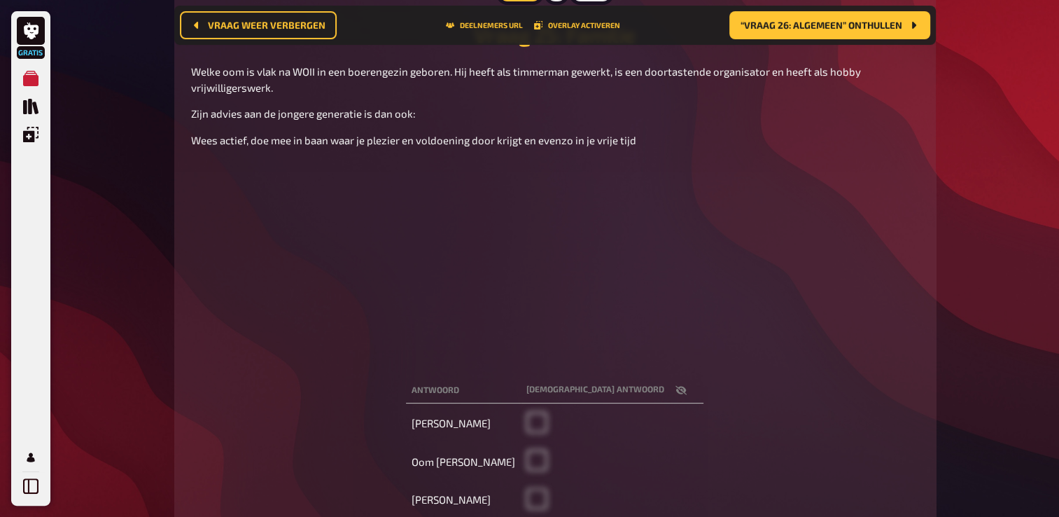
scroll to position [173, 0]
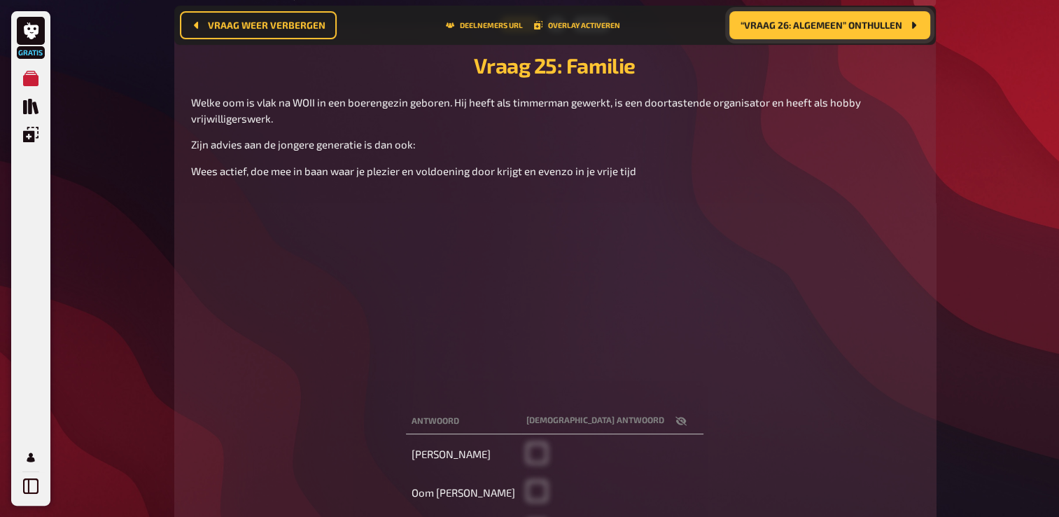
click at [807, 15] on button "“Vraag 26: Algemeen” onthullen" at bounding box center [829, 25] width 201 height 28
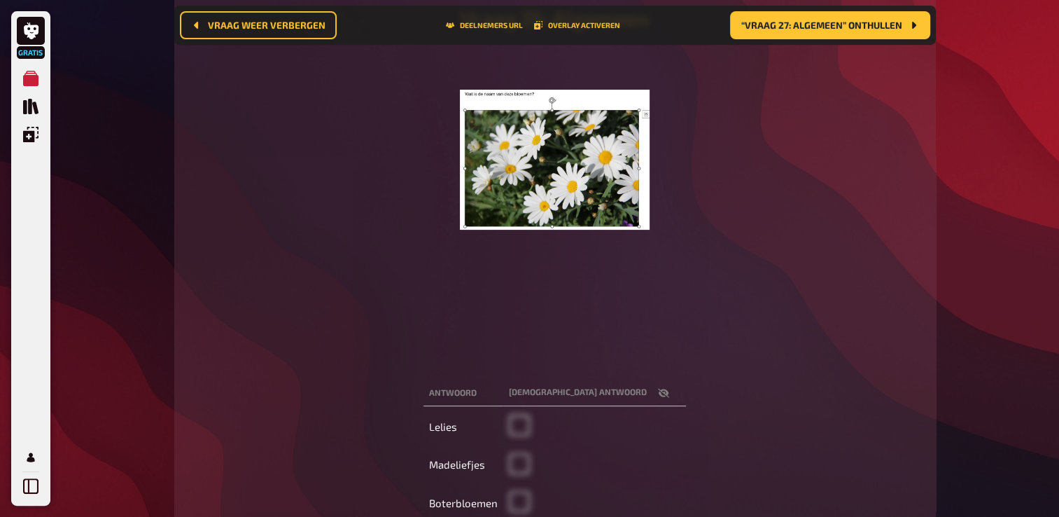
scroll to position [243, 0]
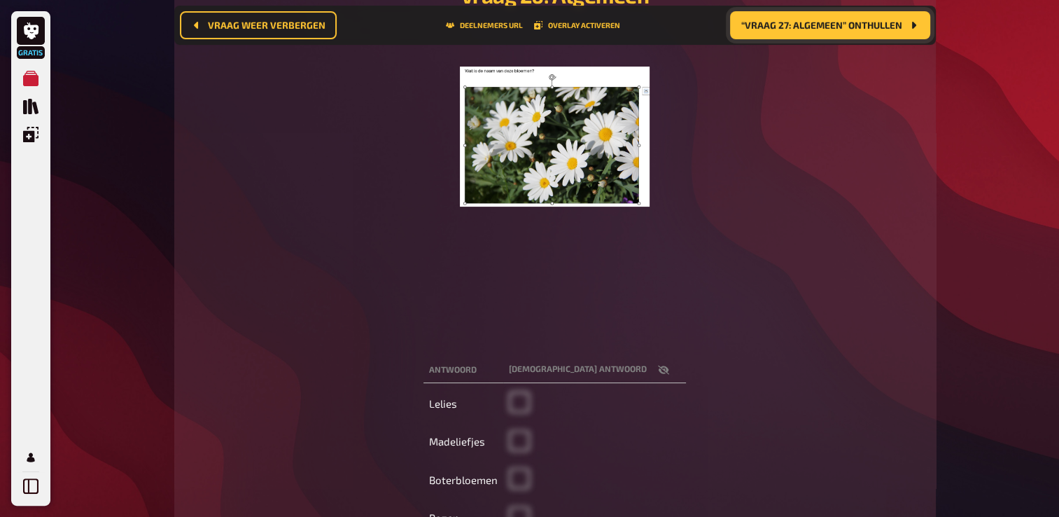
click at [815, 18] on button "“Vraag 27: Algemeen” onthullen" at bounding box center [830, 25] width 200 height 28
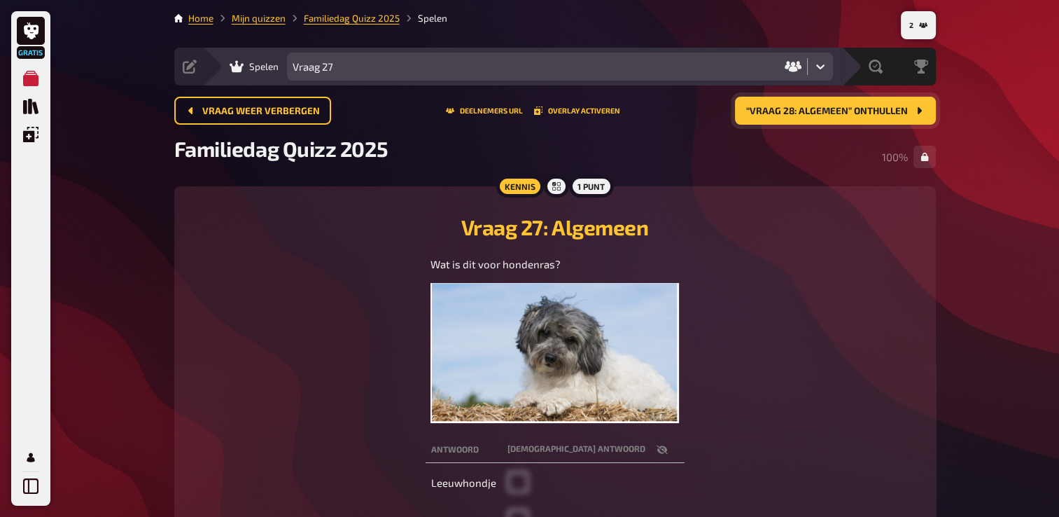
click at [837, 106] on span "“Vraag 28: Algemeen” onthullen" at bounding box center [827, 111] width 162 height 10
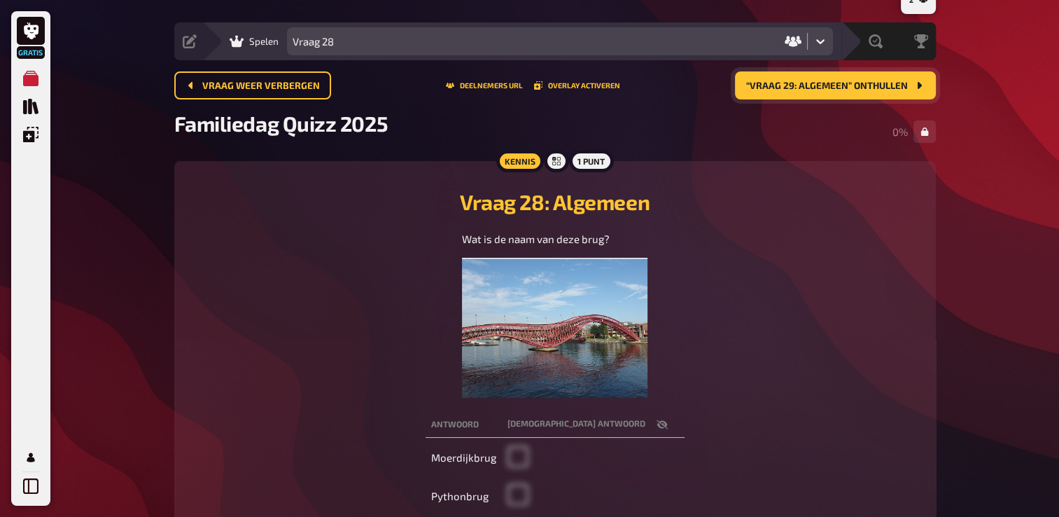
scroll to position [8, 0]
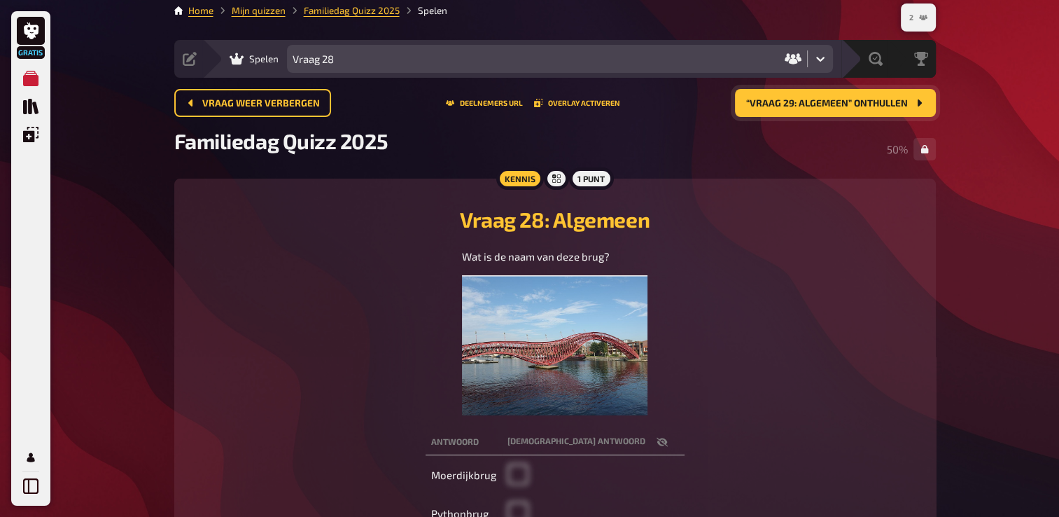
click at [927, 18] on button "2" at bounding box center [918, 17] width 29 height 22
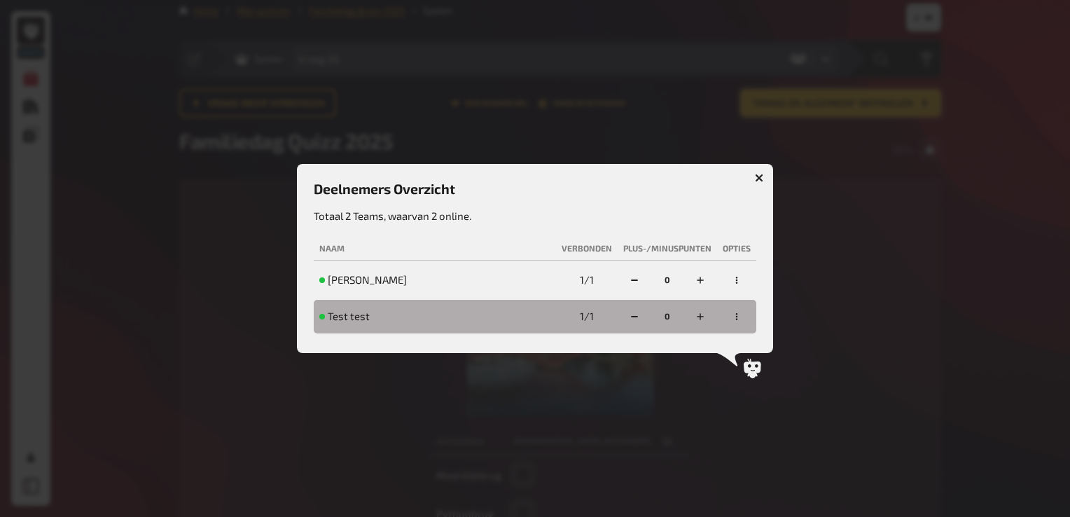
click at [762, 181] on icon "button" at bounding box center [759, 178] width 8 height 8
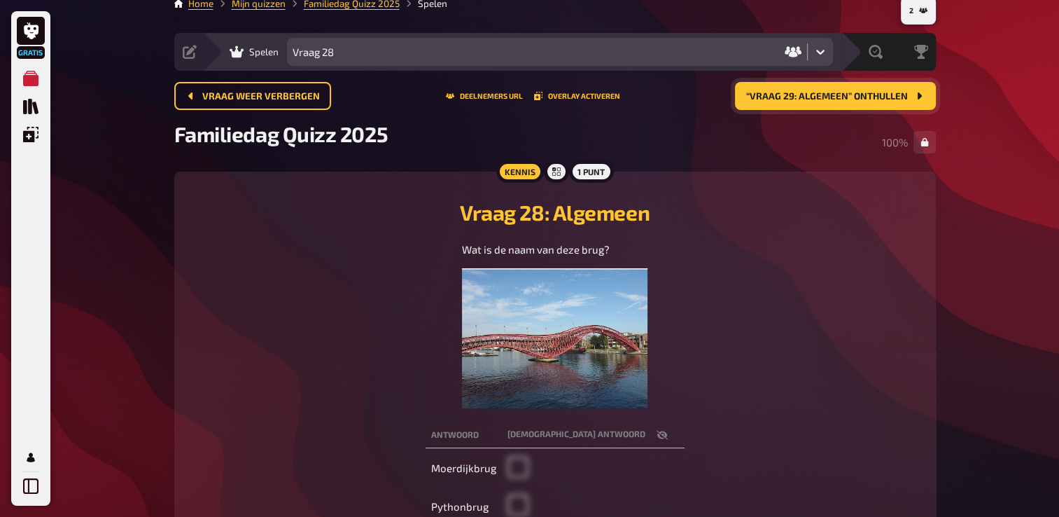
scroll to position [0, 0]
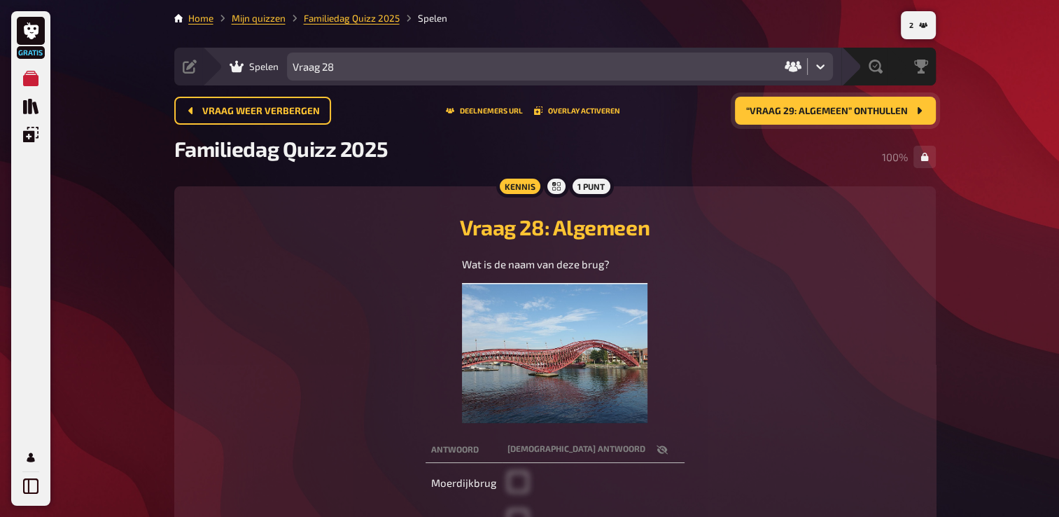
click at [874, 108] on span "“Vraag 29: Algemeen” onthullen" at bounding box center [827, 111] width 162 height 10
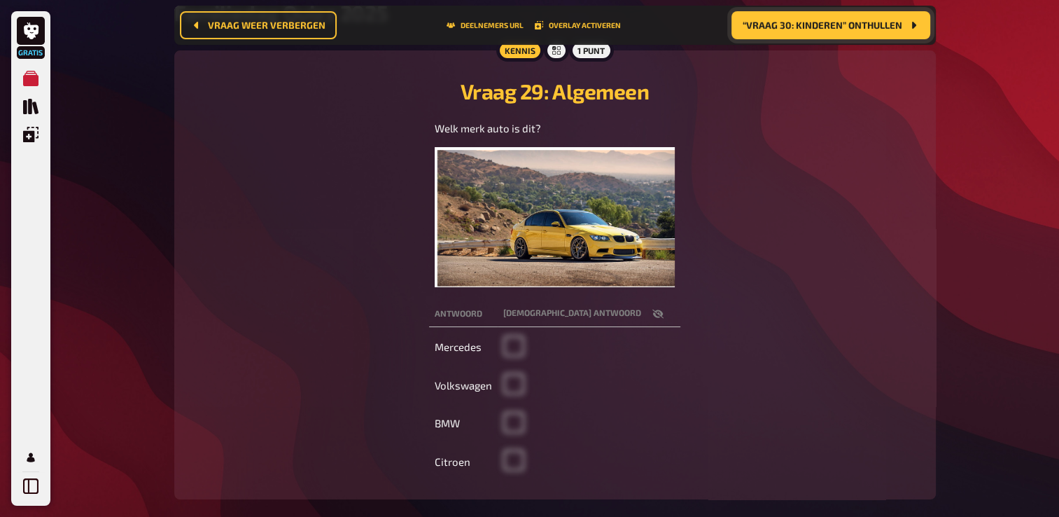
scroll to position [151, 0]
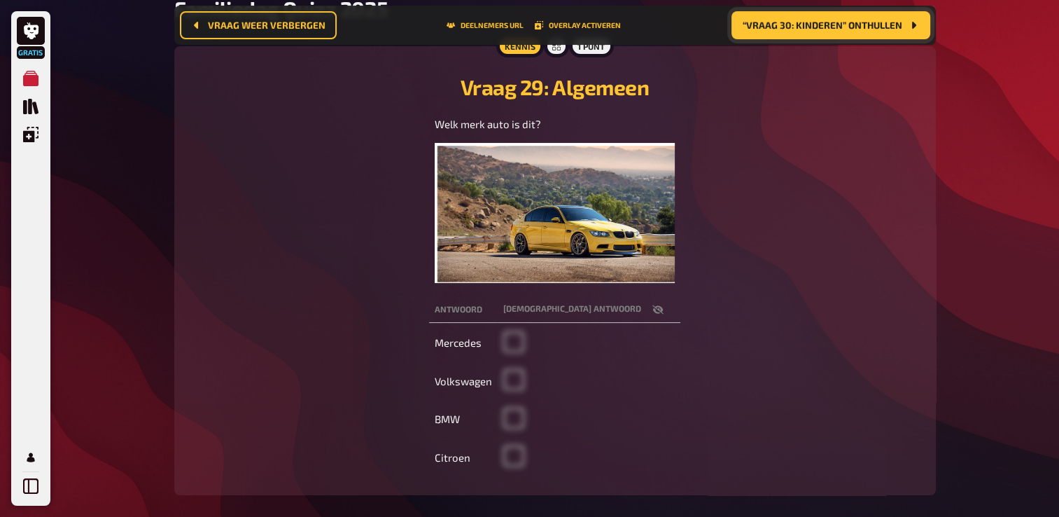
click at [857, 24] on span "“Vraag 30: Kinderen” onthullen" at bounding box center [823, 25] width 160 height 10
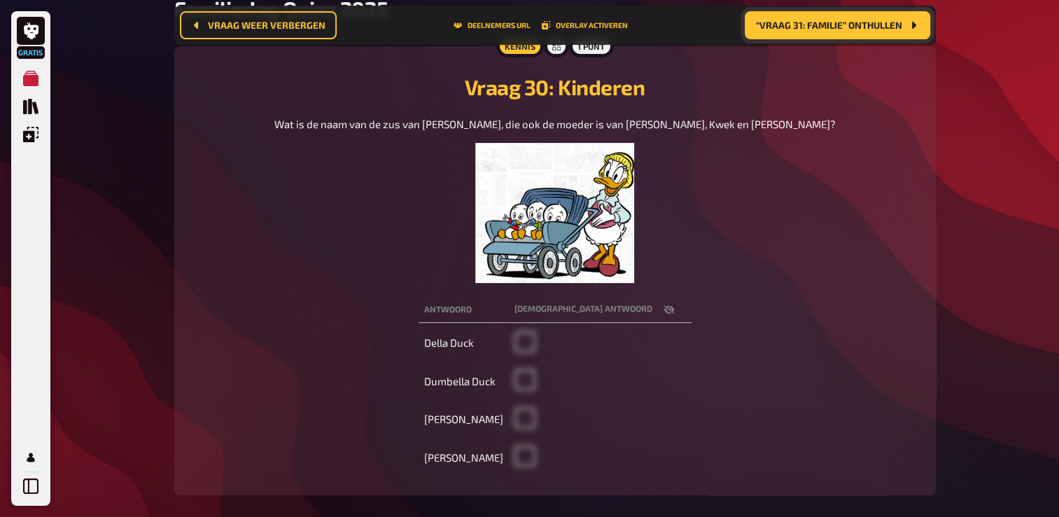
click at [881, 27] on span "“Vraag 31: Familie” onthullen" at bounding box center [829, 25] width 146 height 10
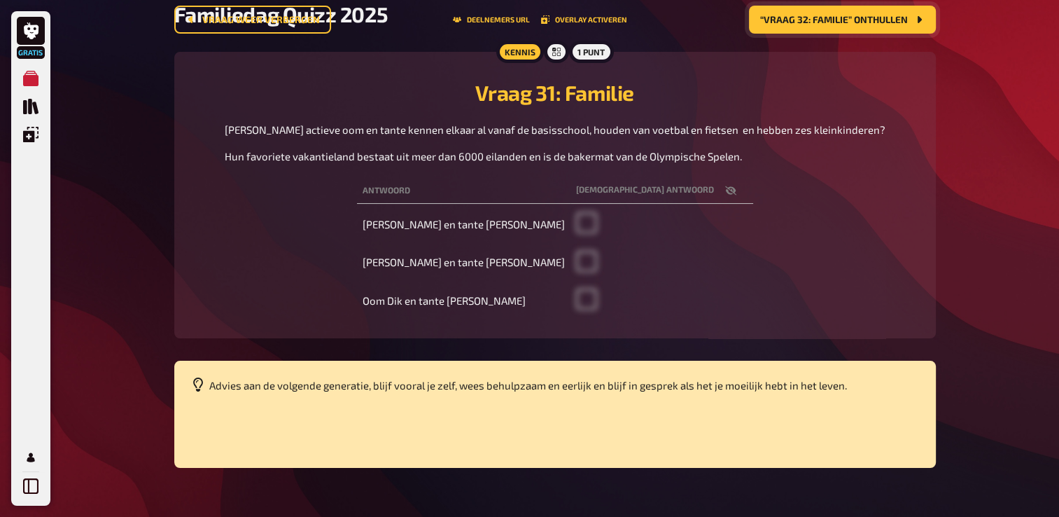
scroll to position [22, 0]
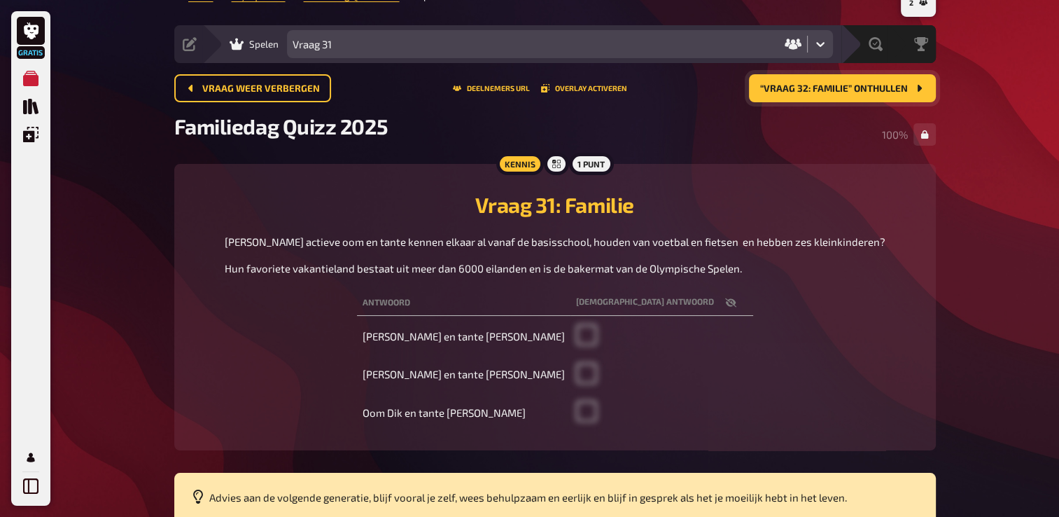
click at [858, 88] on span "“Vraag 32: Familie” onthullen" at bounding box center [834, 89] width 148 height 10
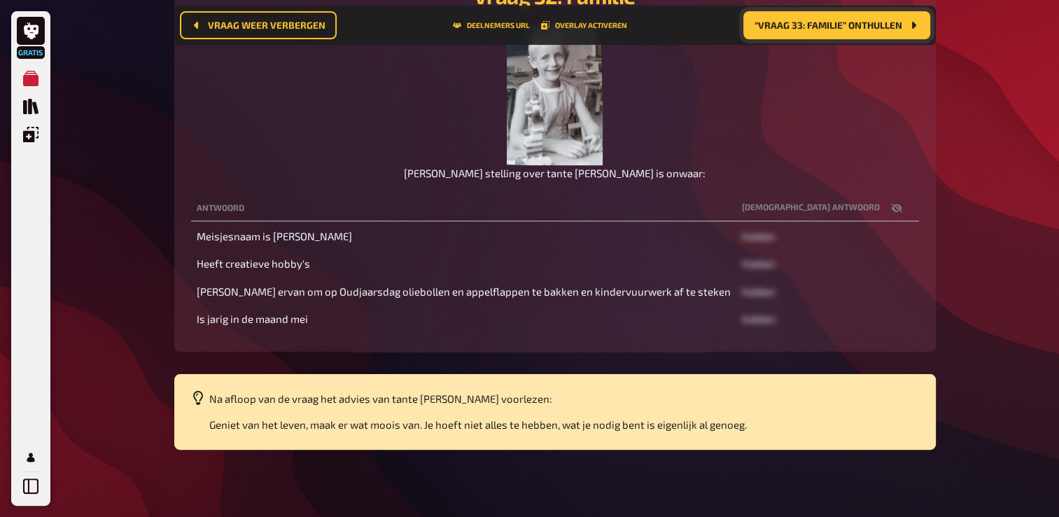
scroll to position [273, 0]
click at [872, 26] on span "“Vraag 33: Familie” onthullen" at bounding box center [829, 25] width 148 height 10
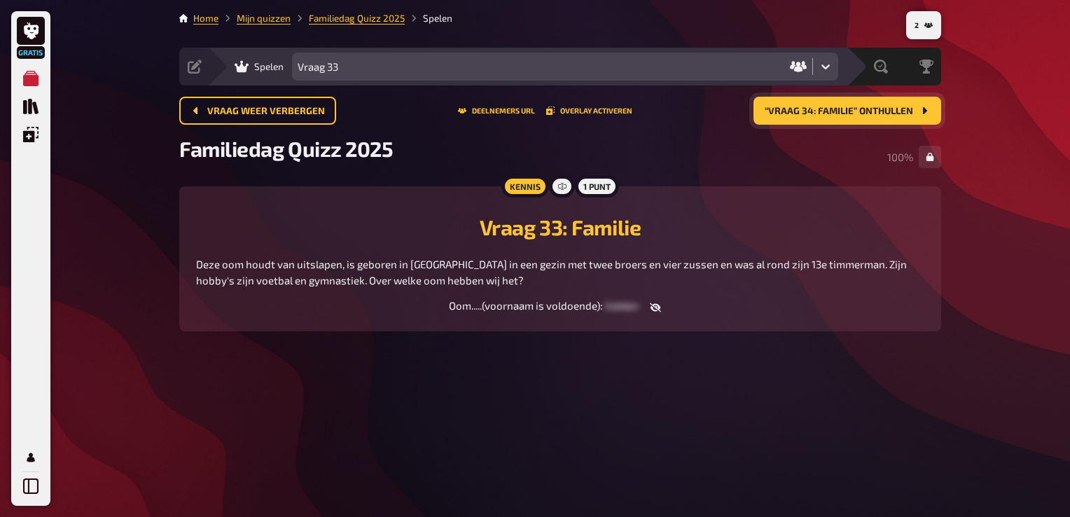
click at [850, 106] on span "“Vraag 34: Familie” onthullen" at bounding box center [838, 111] width 148 height 10
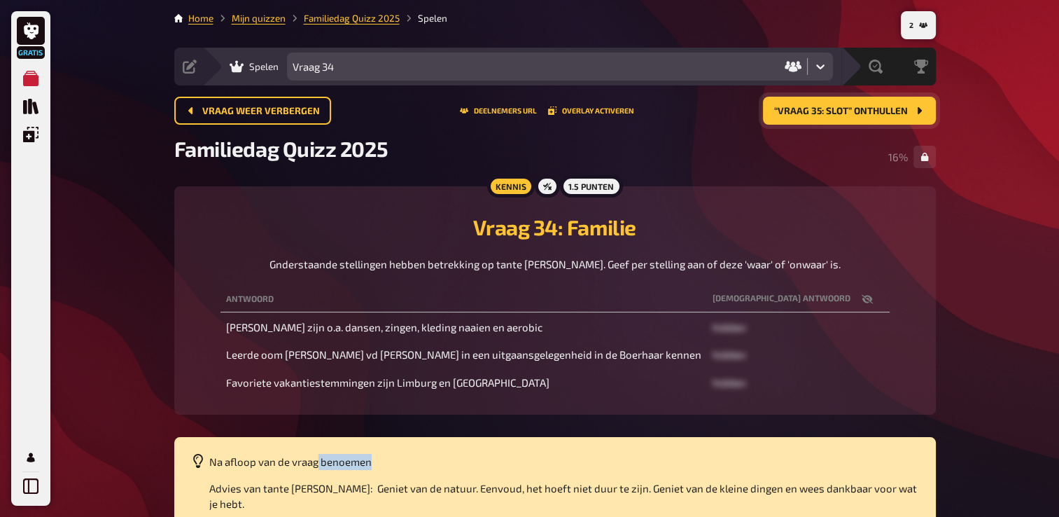
drag, startPoint x: 372, startPoint y: 461, endPoint x: 318, endPoint y: 463, distance: 53.9
click at [318, 463] on p "Na afloop van de vraag benoemen" at bounding box center [564, 462] width 710 height 16
drag, startPoint x: 318, startPoint y: 463, endPoint x: 381, endPoint y: 461, distance: 63.0
click at [381, 461] on p "Na afloop van de vraag benoemen" at bounding box center [564, 462] width 710 height 16
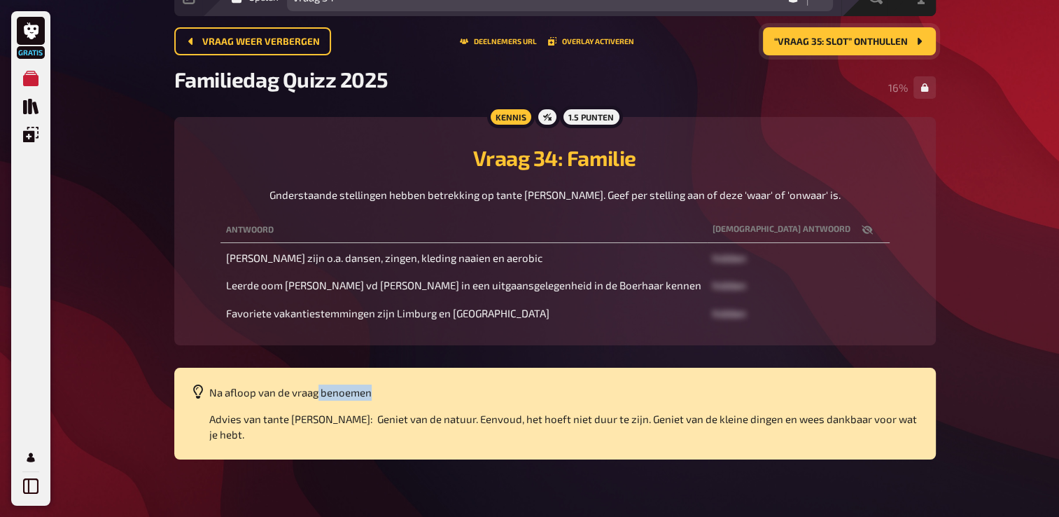
scroll to position [70, 0]
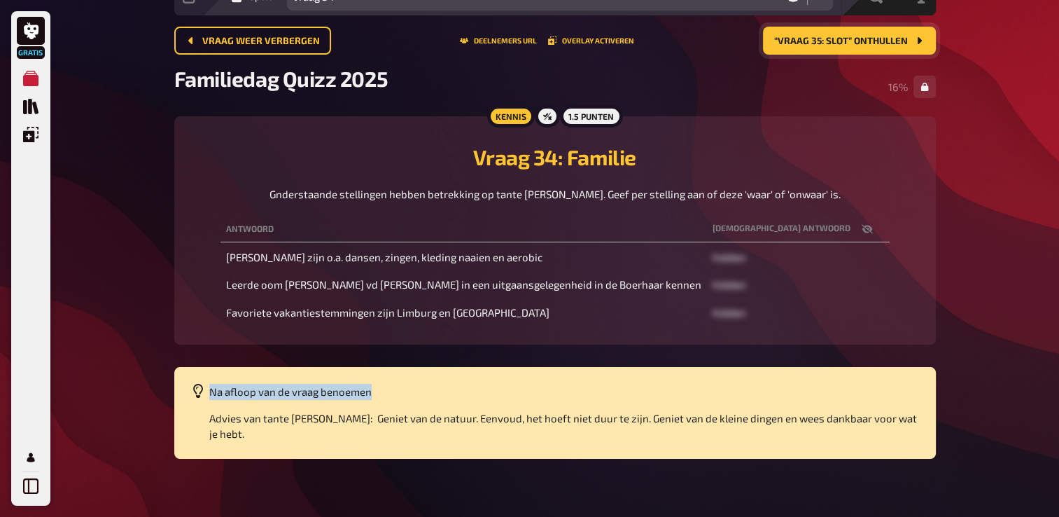
drag, startPoint x: 237, startPoint y: 386, endPoint x: 421, endPoint y: 393, distance: 184.9
click at [421, 393] on p "Na afloop van de vraag benoemen" at bounding box center [564, 392] width 710 height 16
drag, startPoint x: 421, startPoint y: 393, endPoint x: 405, endPoint y: 418, distance: 29.9
click at [405, 418] on span "Advies van tante Hermien: Geniet van de natuur. Eenvoud, het hoeft niet duur te…" at bounding box center [564, 426] width 710 height 29
click at [407, 416] on span "Advies van tante Hermien: Geniet van de natuur. Eenvoud, het hoeft niet duur te…" at bounding box center [564, 426] width 710 height 29
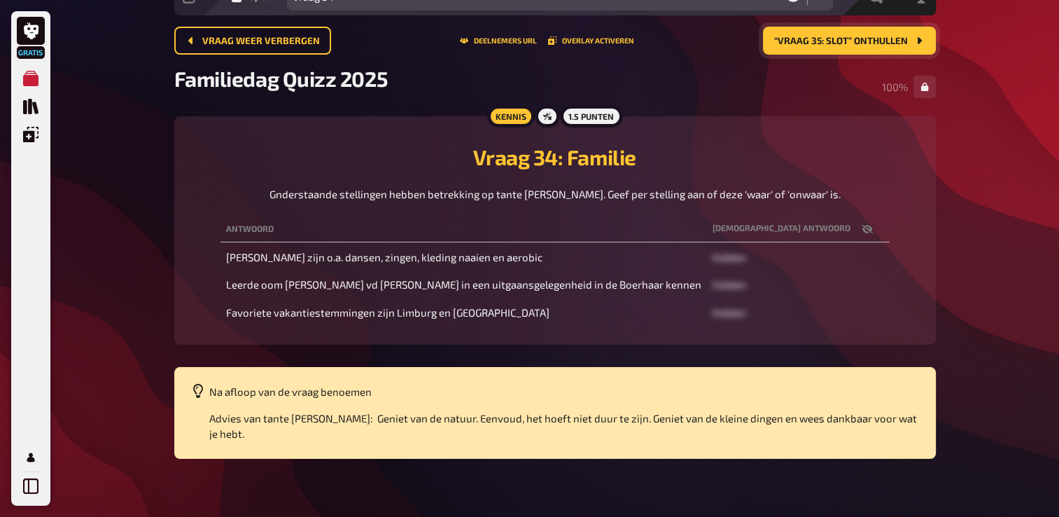
click at [893, 40] on span "“Vraag 35: Slot” onthullen" at bounding box center [841, 41] width 134 height 10
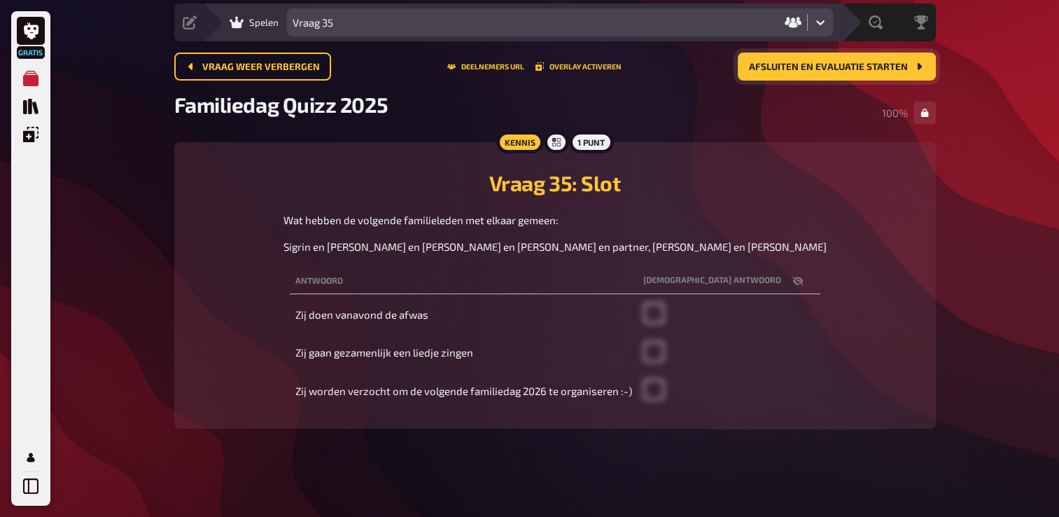
click at [825, 62] on span "Afsluiten en evaluatie starten" at bounding box center [828, 67] width 159 height 10
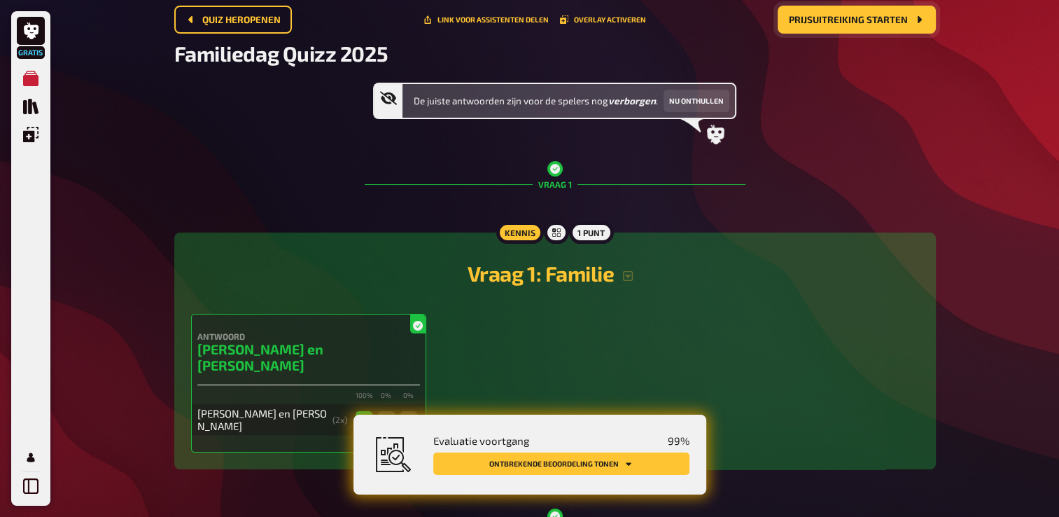
scroll to position [55, 0]
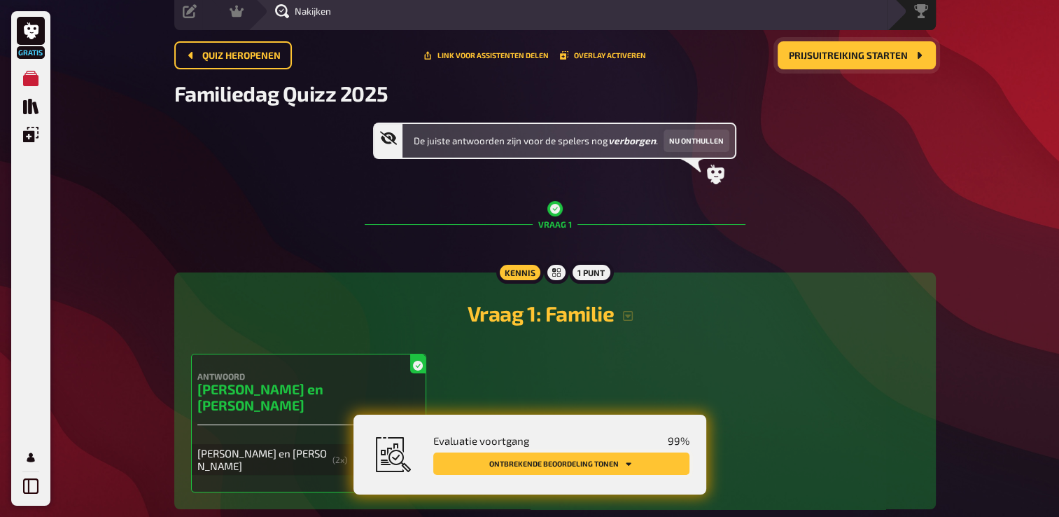
click at [633, 465] on button "Ontbrekende beoordeling tonen" at bounding box center [561, 463] width 256 height 22
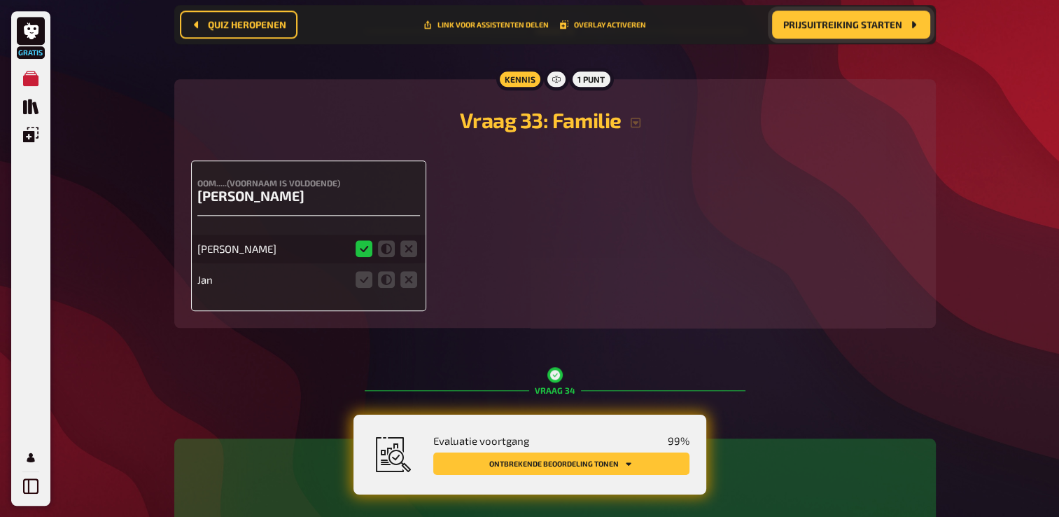
scroll to position [11839, 0]
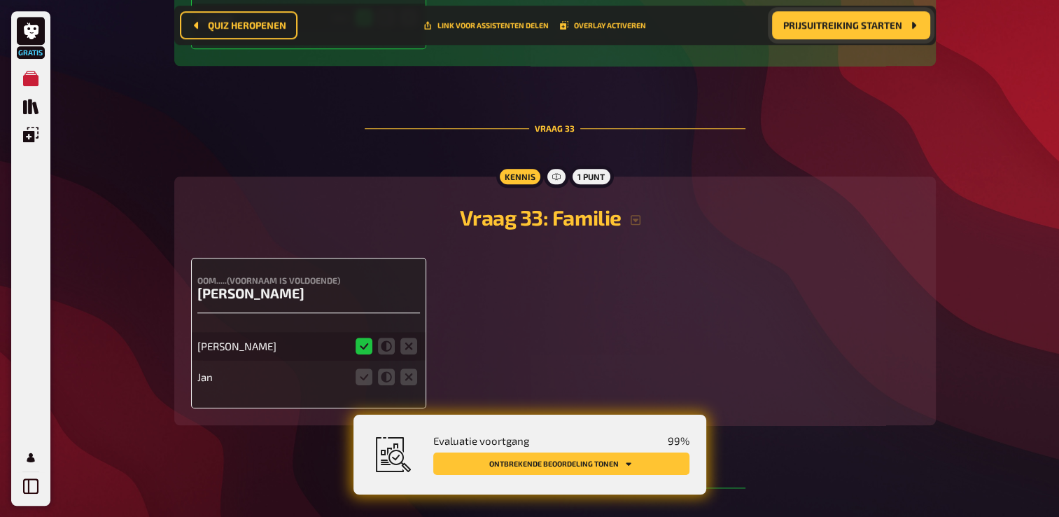
click at [207, 370] on div "Jan" at bounding box center [272, 376] width 150 height 13
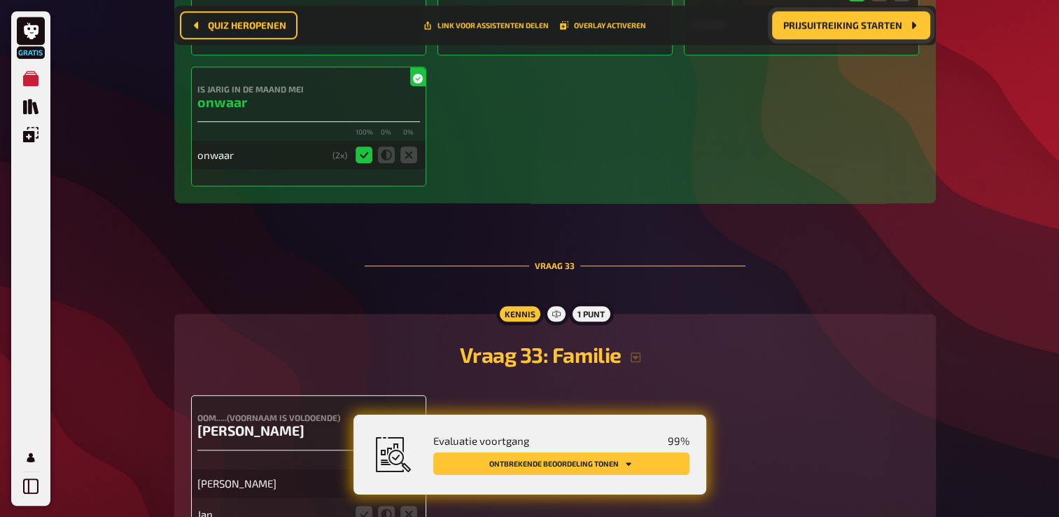
scroll to position [11699, 0]
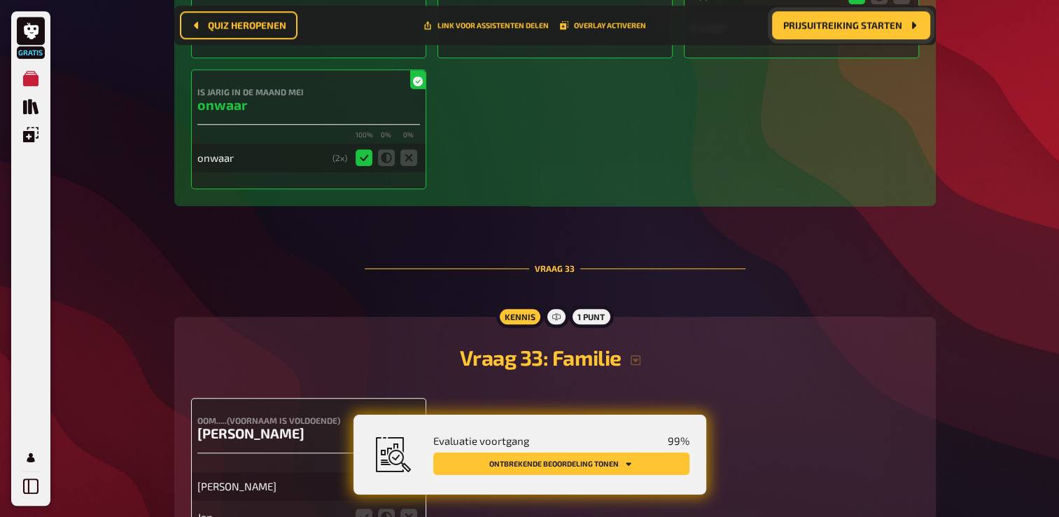
click at [630, 461] on icon "Ontbrekende beoordeling tonen" at bounding box center [628, 463] width 8 height 8
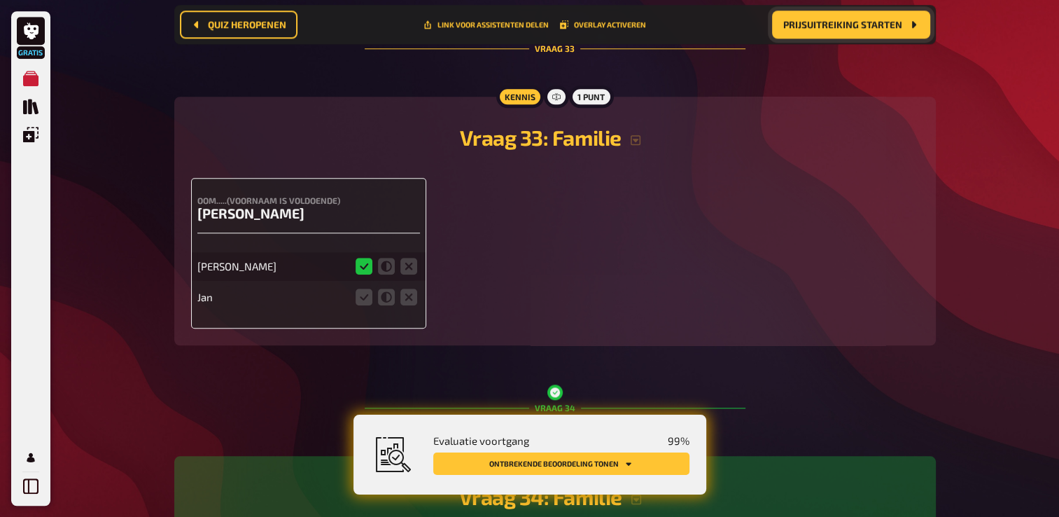
scroll to position [11920, 0]
click at [218, 289] on div "Jan" at bounding box center [272, 295] width 150 height 13
click at [370, 287] on icon at bounding box center [364, 295] width 17 height 17
click at [0, 0] on input "radio" at bounding box center [0, 0] width 0 height 0
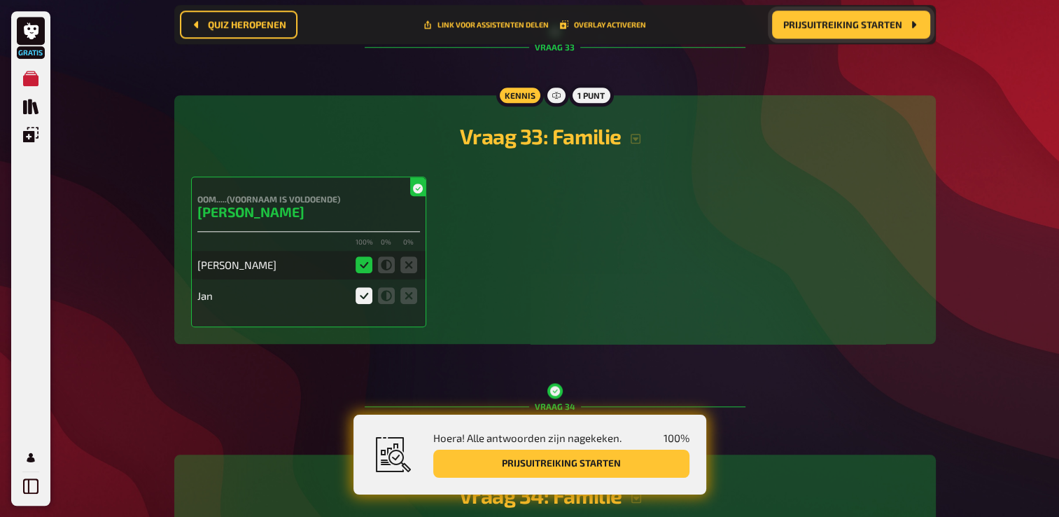
click at [221, 289] on div "Jan" at bounding box center [272, 295] width 150 height 13
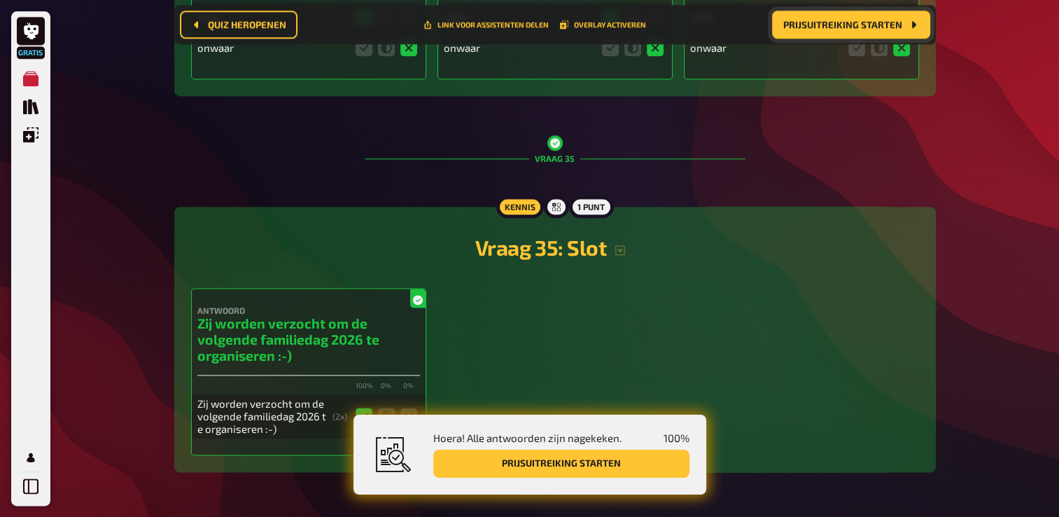
scroll to position [12552, 0]
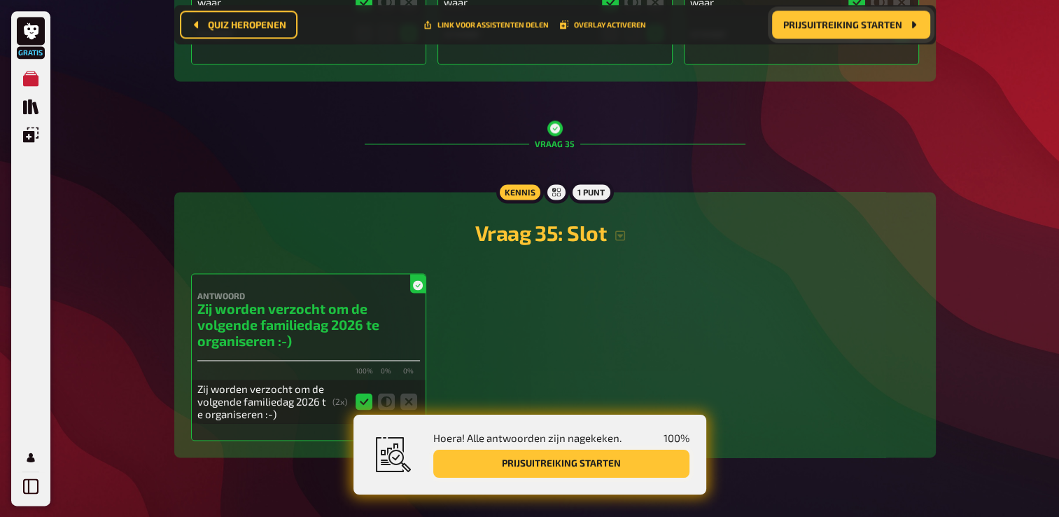
click at [585, 459] on button "Prijsuitreiking starten" at bounding box center [561, 463] width 256 height 28
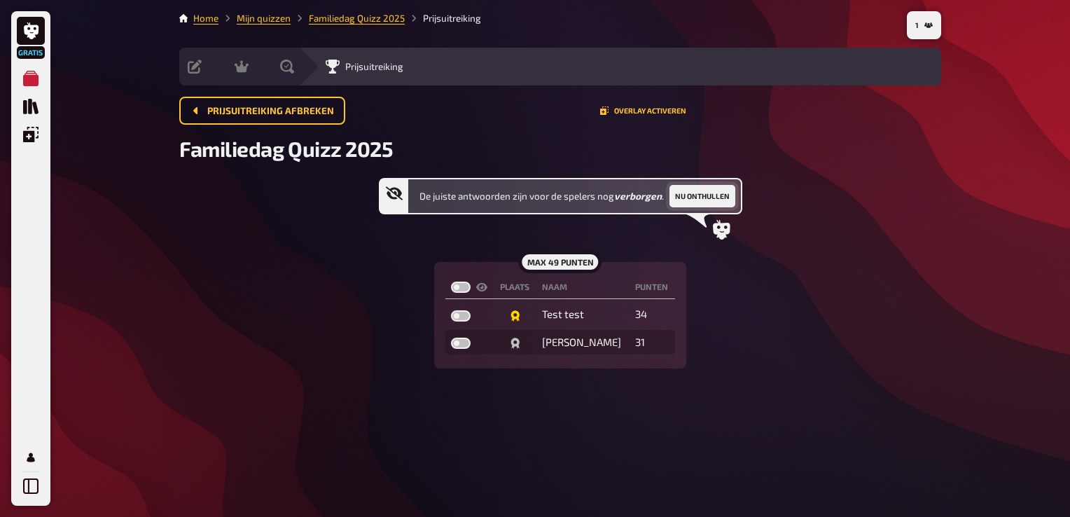
click at [704, 195] on button "Nu onthullen" at bounding box center [702, 196] width 66 height 22
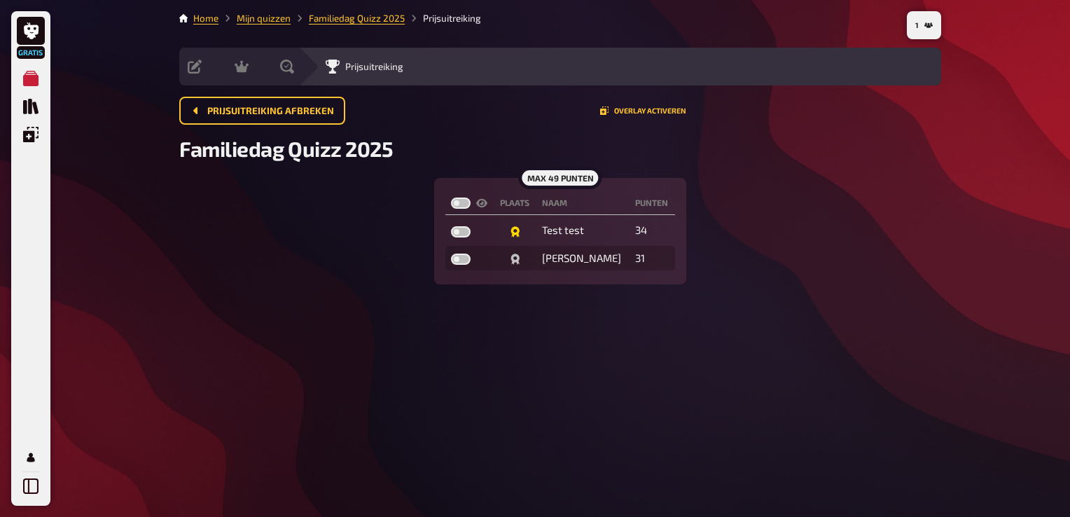
click at [373, 371] on div "1 Home Mijn quizzen Familiedag Quizz 2025 Prijsuitreiking Voorbereiding Inhoud …" at bounding box center [560, 258] width 784 height 517
click at [333, 352] on div "2 Home Mijn quizzen Familiedag Quizz 2025 Prijsuitreiking Voorbereiding Inhoud …" at bounding box center [560, 258] width 784 height 517
click at [466, 230] on label at bounding box center [461, 231] width 20 height 11
click at [451, 226] on input "checkbox" at bounding box center [450, 225] width 1 height 1
checkbox input "true"
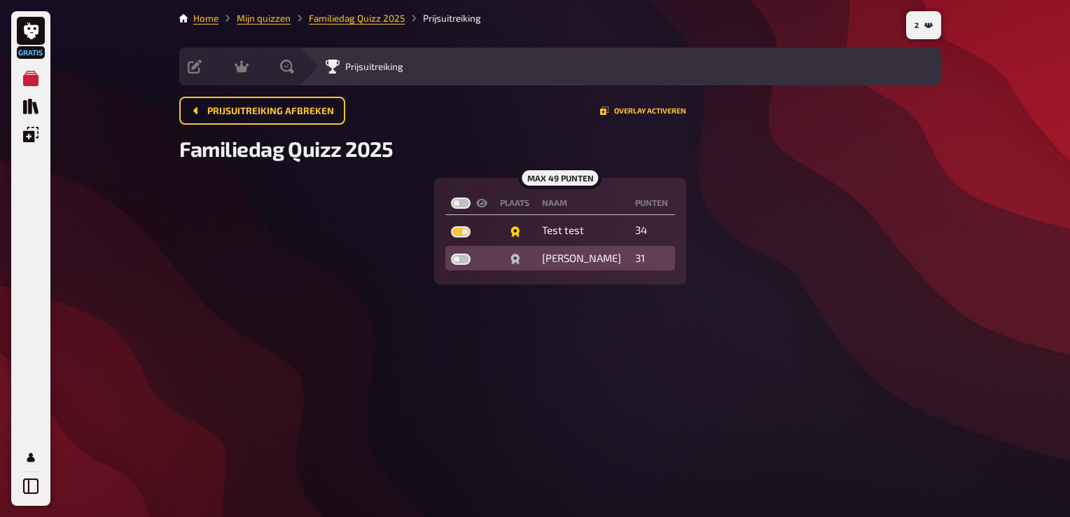
click at [471, 256] on td at bounding box center [469, 258] width 49 height 25
click at [469, 256] on label at bounding box center [461, 258] width 20 height 11
click at [451, 253] on input "checkbox" at bounding box center [450, 253] width 1 height 1
checkbox input "true"
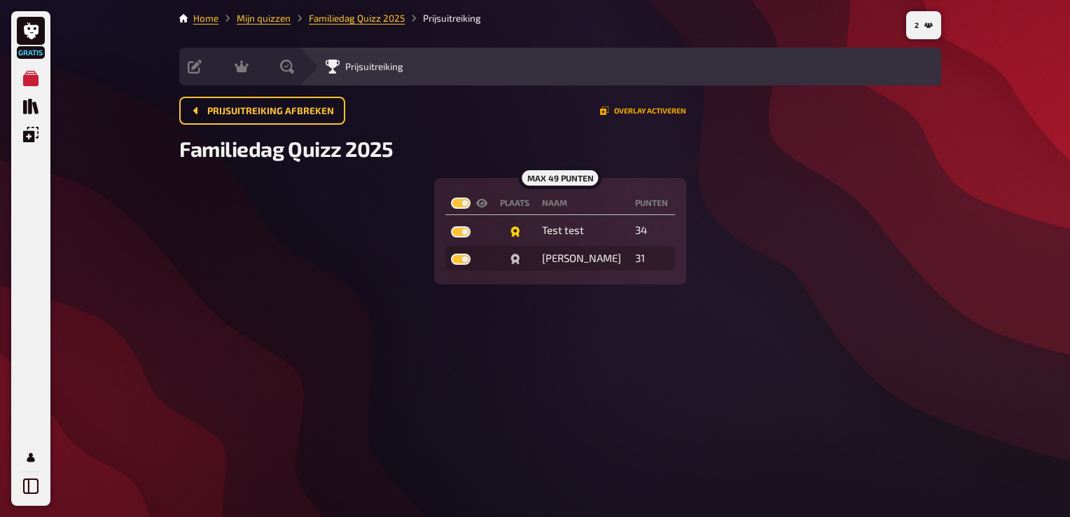
click at [643, 113] on button "Overlay activeren" at bounding box center [643, 110] width 86 height 8
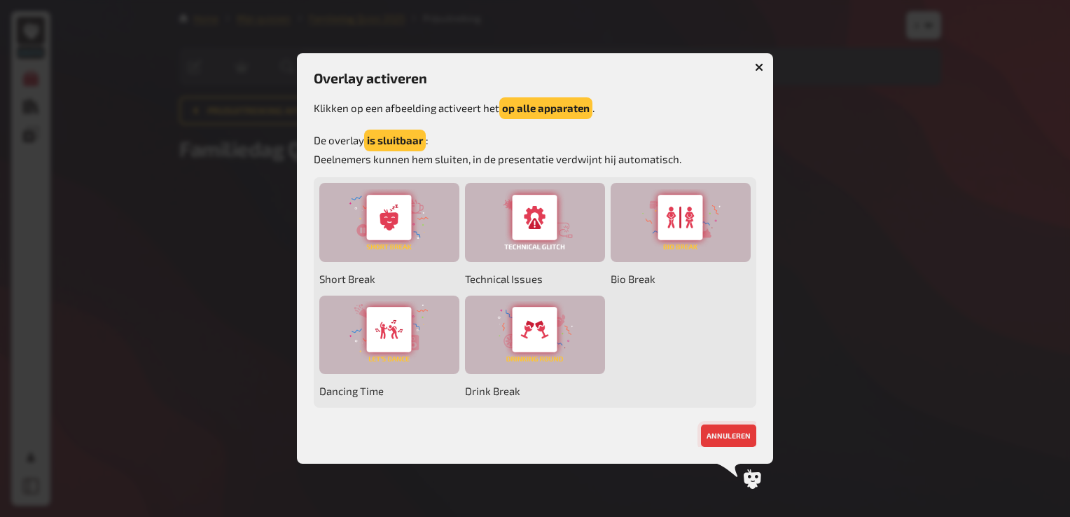
click at [731, 435] on button "Annuleren" at bounding box center [728, 435] width 55 height 22
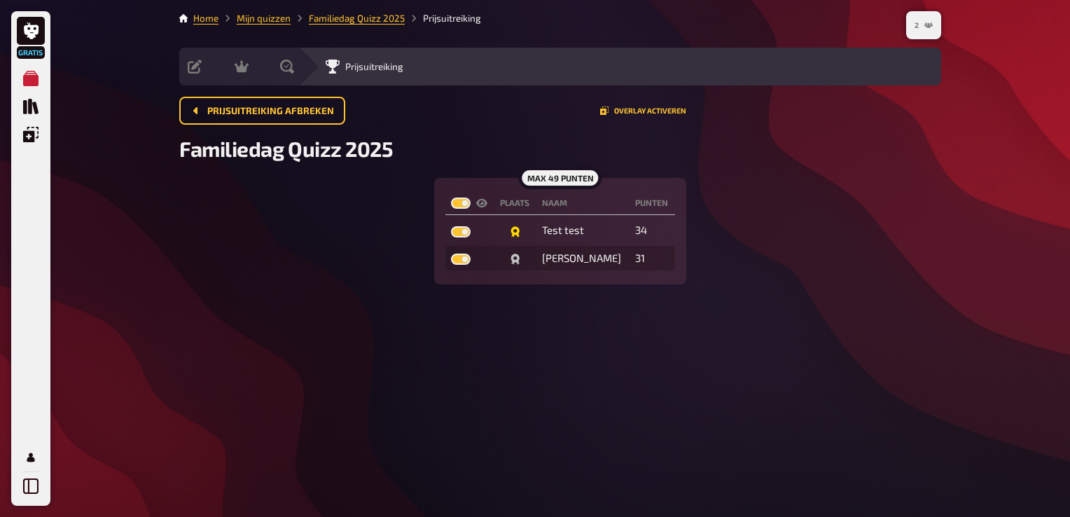
click at [925, 25] on icon "2" at bounding box center [928, 25] width 8 height 6
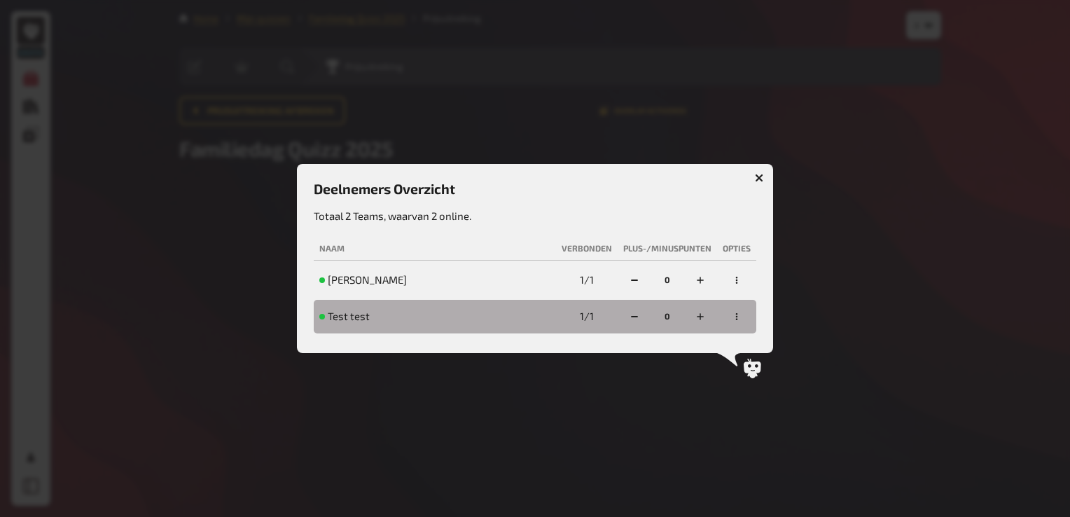
click at [759, 177] on icon "button" at bounding box center [759, 178] width 8 height 8
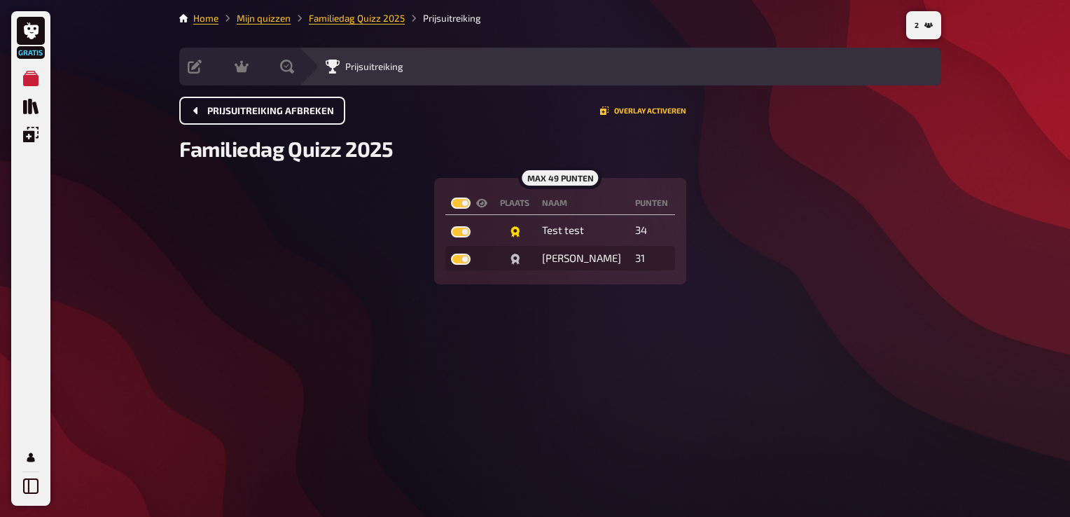
click at [307, 113] on span "Prijsuitreiking afbreken" at bounding box center [270, 111] width 127 height 10
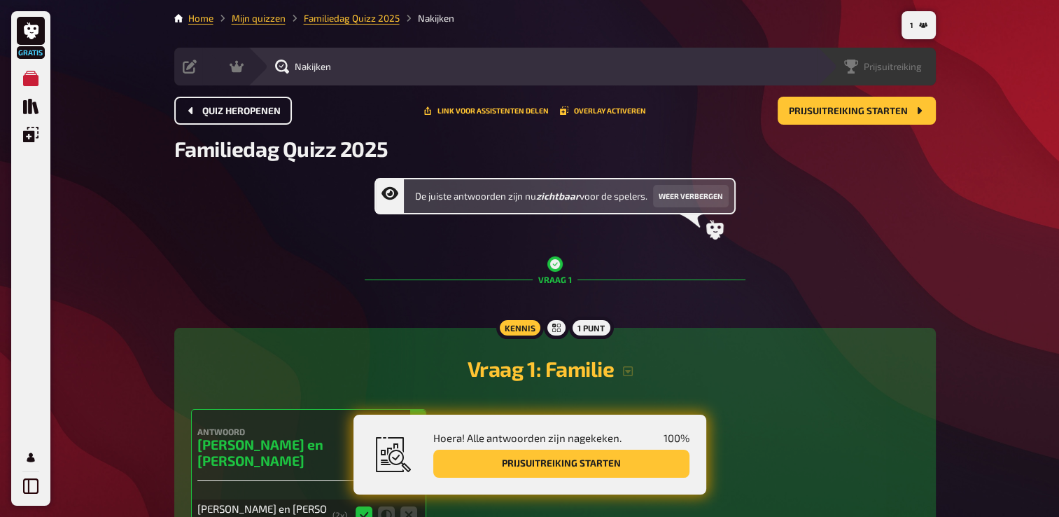
click at [923, 66] on div "Prijsuitreiking" at bounding box center [886, 67] width 100 height 14
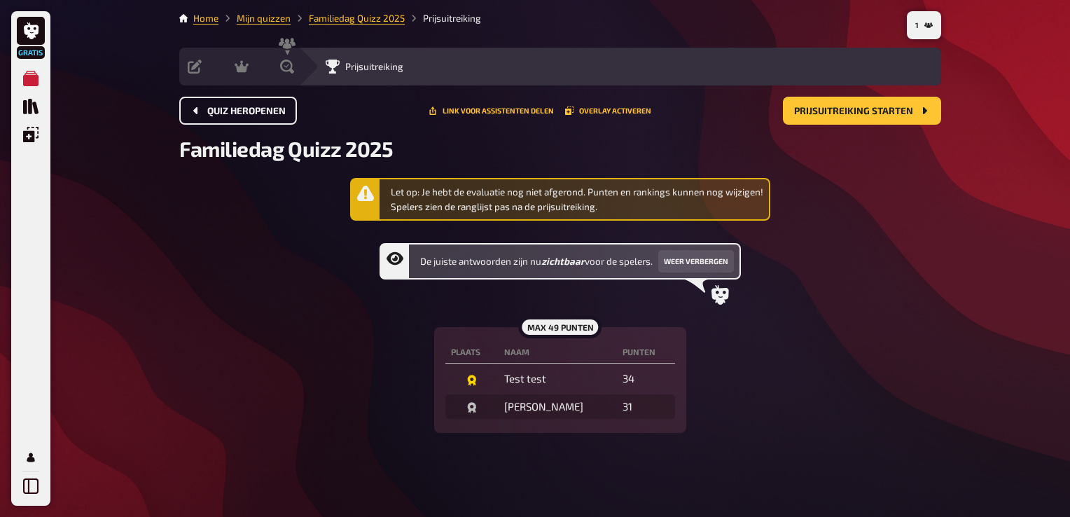
click at [655, 191] on div "Let op: Je hebt de evaluatie nog niet afgerond. Punten en rankings kunnen nog w…" at bounding box center [577, 199] width 372 height 29
drag, startPoint x: 449, startPoint y: 207, endPoint x: 605, endPoint y: 201, distance: 155.5
click at [605, 201] on div "Let op: Je hebt de evaluatie nog niet afgerond. Punten en rankings kunnen nog w…" at bounding box center [577, 199] width 372 height 29
click at [623, 258] on span "De juiste antwoorden zijn nu zichtbaar voor de spelers." at bounding box center [536, 261] width 232 height 14
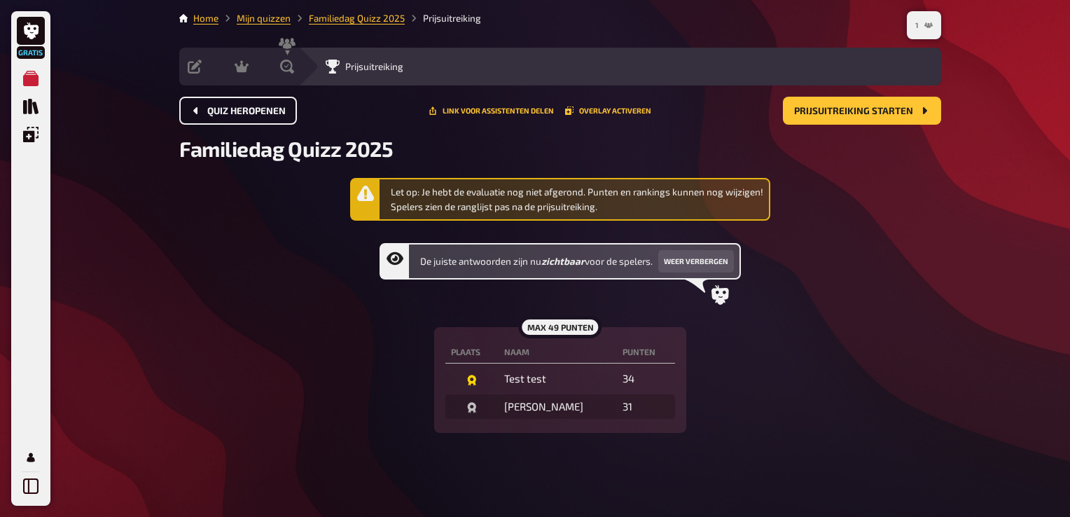
click at [929, 22] on icon "1" at bounding box center [928, 25] width 8 height 8
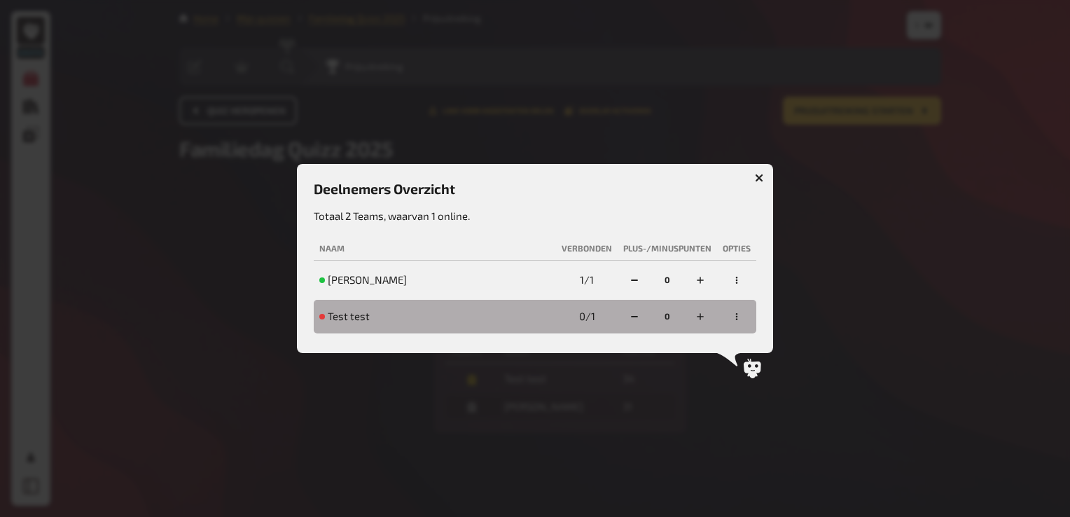
click at [755, 174] on icon "button" at bounding box center [759, 178] width 8 height 8
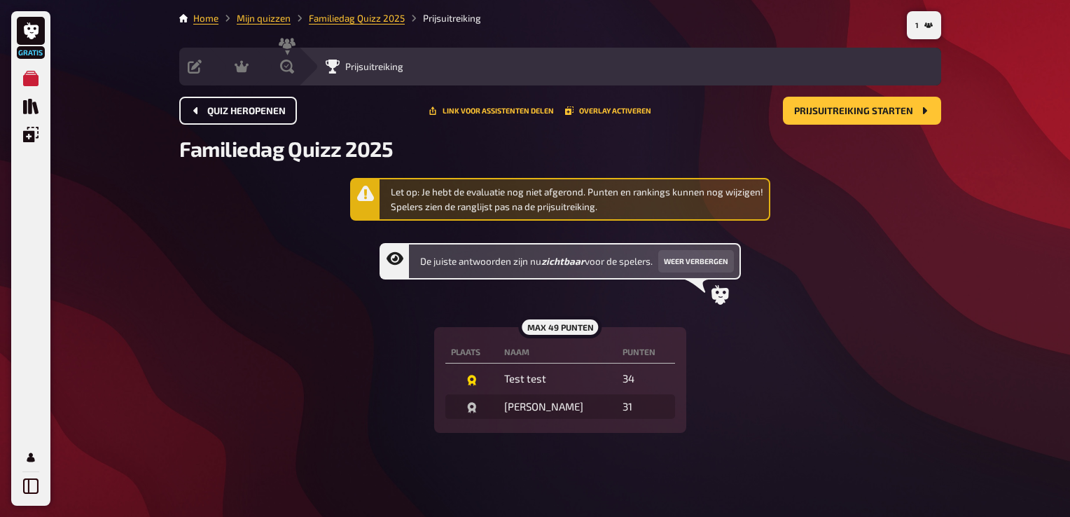
click at [199, 246] on div "Let op: Je hebt de evaluatie nog niet afgerond. Punten en rankings kunnen nog w…" at bounding box center [560, 305] width 762 height 255
click at [252, 106] on span "Quiz heropenen" at bounding box center [246, 111] width 78 height 10
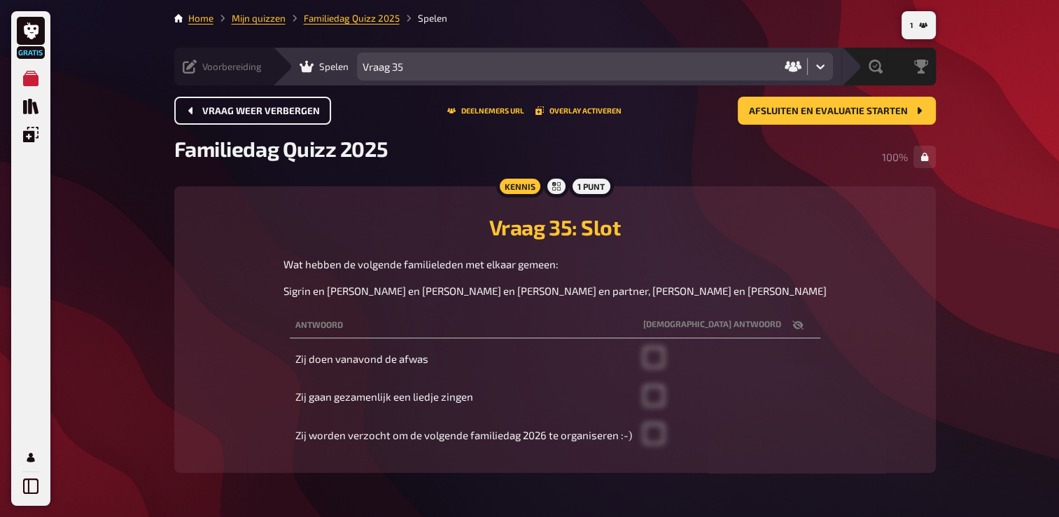
click at [199, 66] on div "Voorbereiding" at bounding box center [222, 67] width 79 height 14
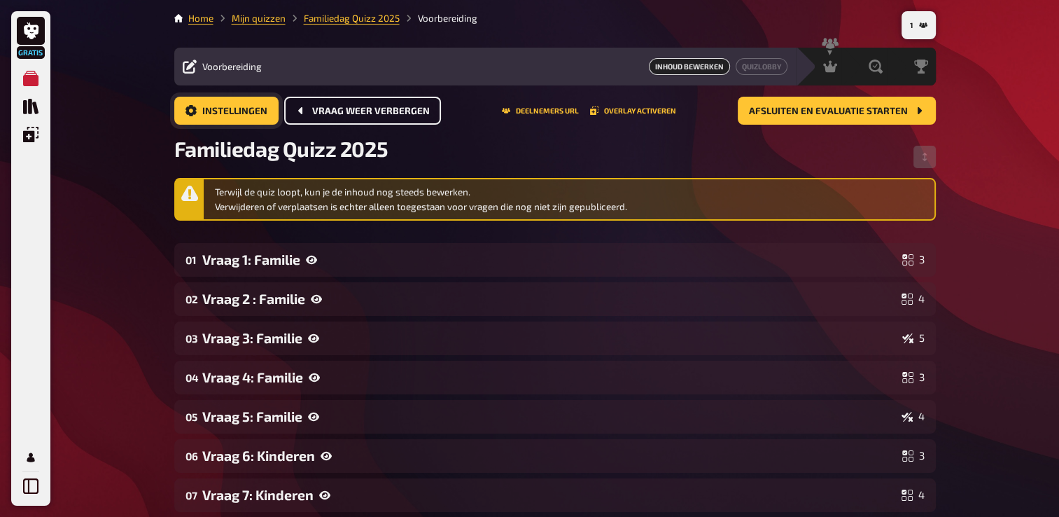
click at [251, 113] on span "Instellingen" at bounding box center [234, 111] width 65 height 10
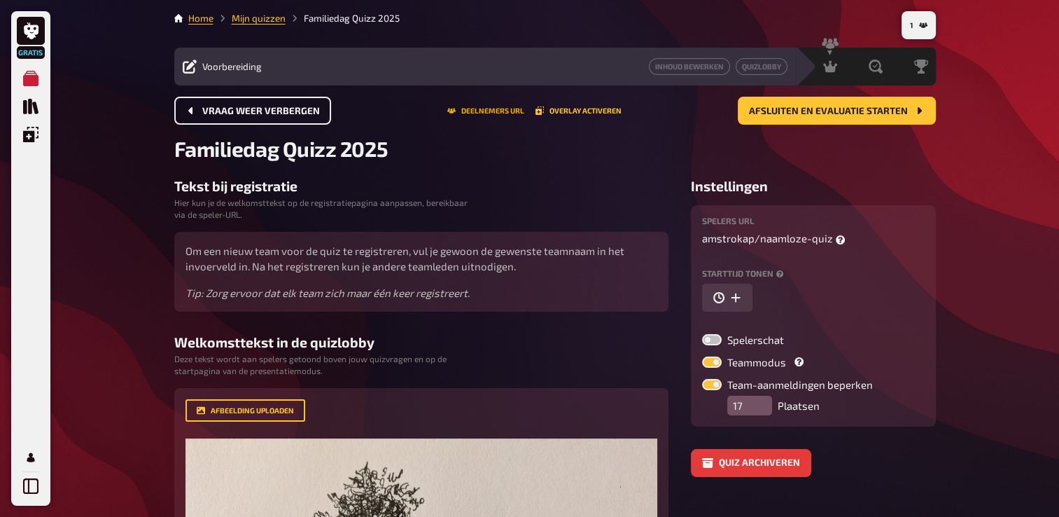
click at [485, 109] on button "Deelnemers URL" at bounding box center [485, 110] width 77 height 8
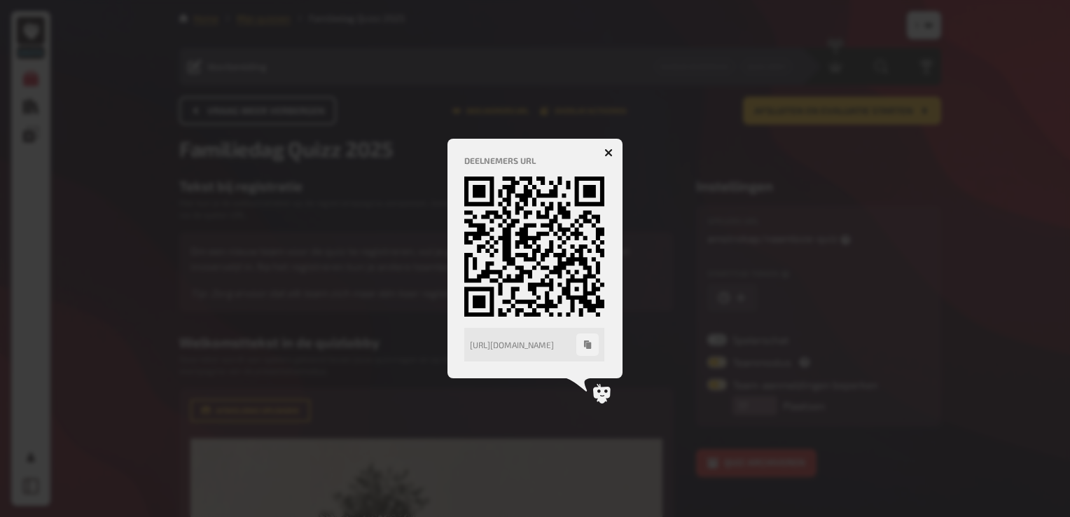
click at [608, 144] on button "button" at bounding box center [608, 152] width 22 height 22
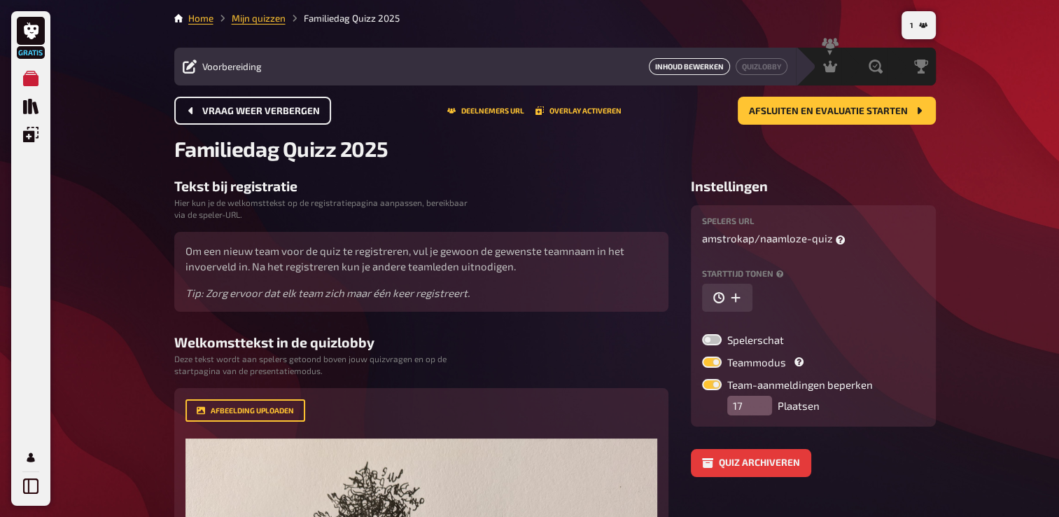
click at [694, 69] on link "Inhoud bewerken" at bounding box center [689, 66] width 81 height 17
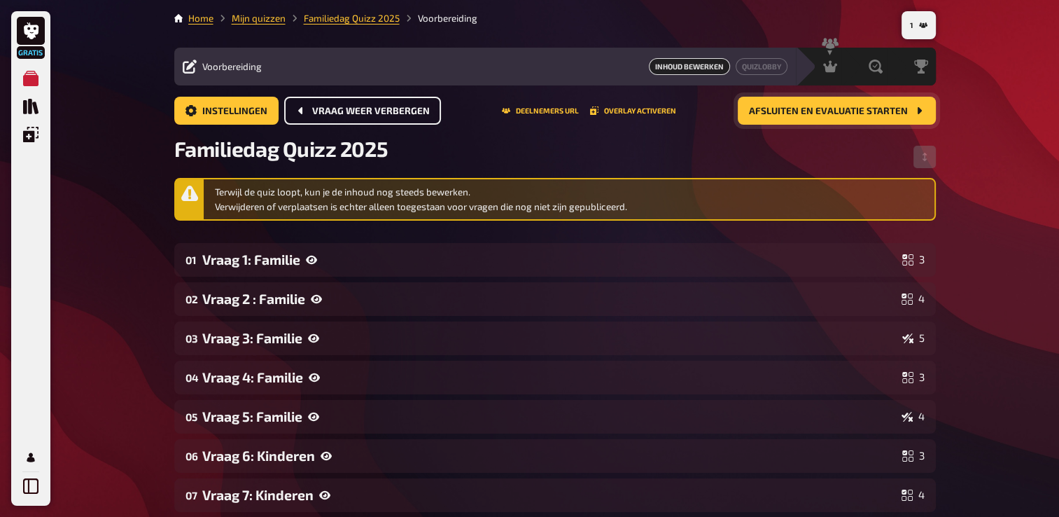
click at [837, 103] on button "Afsluiten en evaluatie starten" at bounding box center [837, 111] width 198 height 28
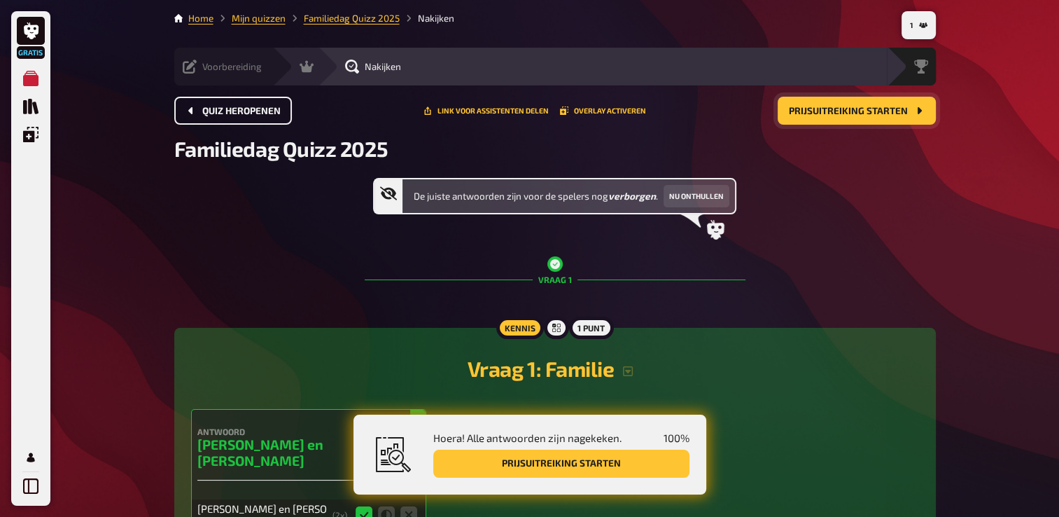
click at [863, 106] on span "Prijsuitreiking starten" at bounding box center [848, 111] width 119 height 10
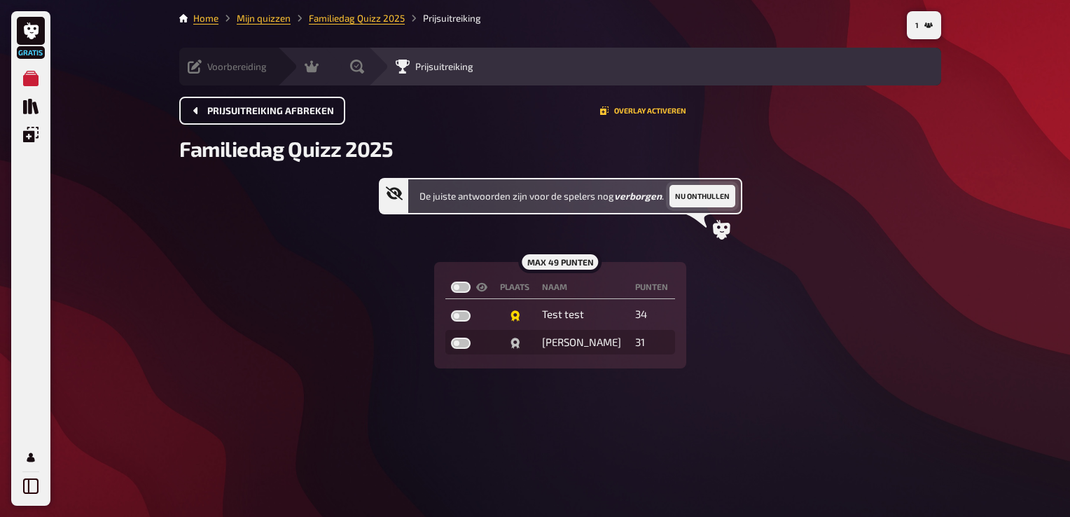
click at [708, 194] on button "Nu onthullen" at bounding box center [702, 196] width 66 height 22
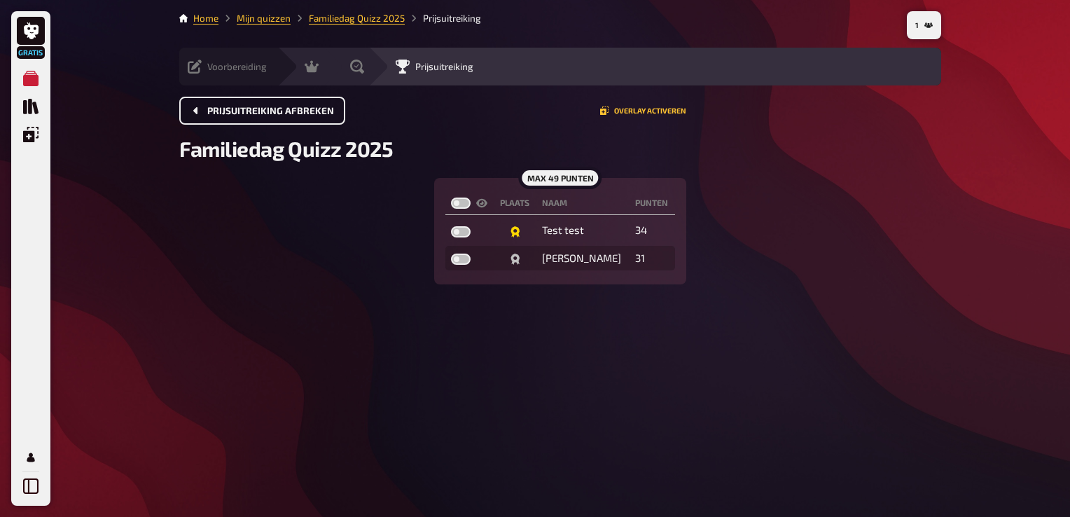
click at [464, 202] on label at bounding box center [461, 202] width 20 height 11
click at [451, 197] on input "checkbox" at bounding box center [450, 197] width 1 height 1
checkbox input "true"
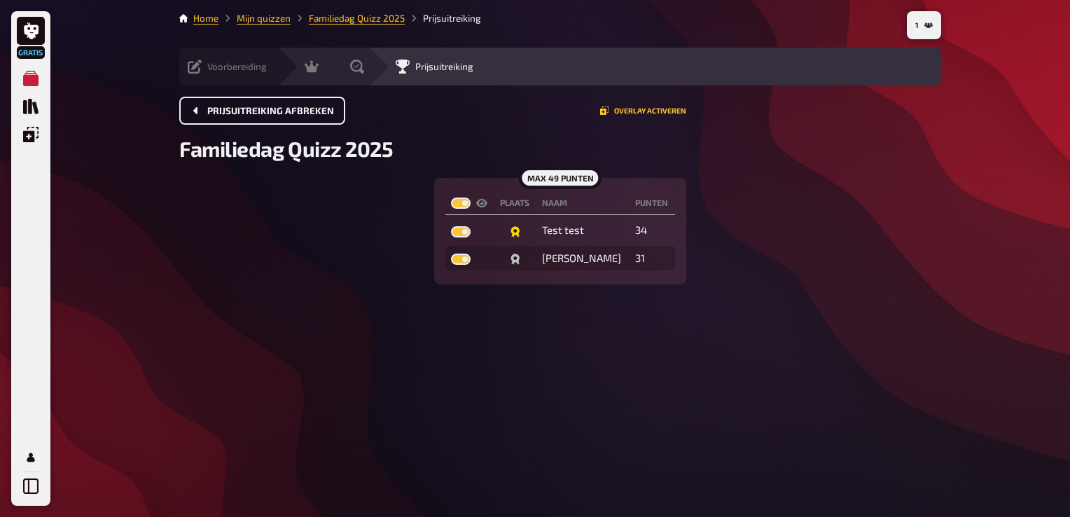
click at [342, 238] on div "max 49 punten Plaats Naam punten Test test 34 Marco 31" at bounding box center [560, 231] width 762 height 106
click at [39, 480] on button at bounding box center [31, 486] width 28 height 28
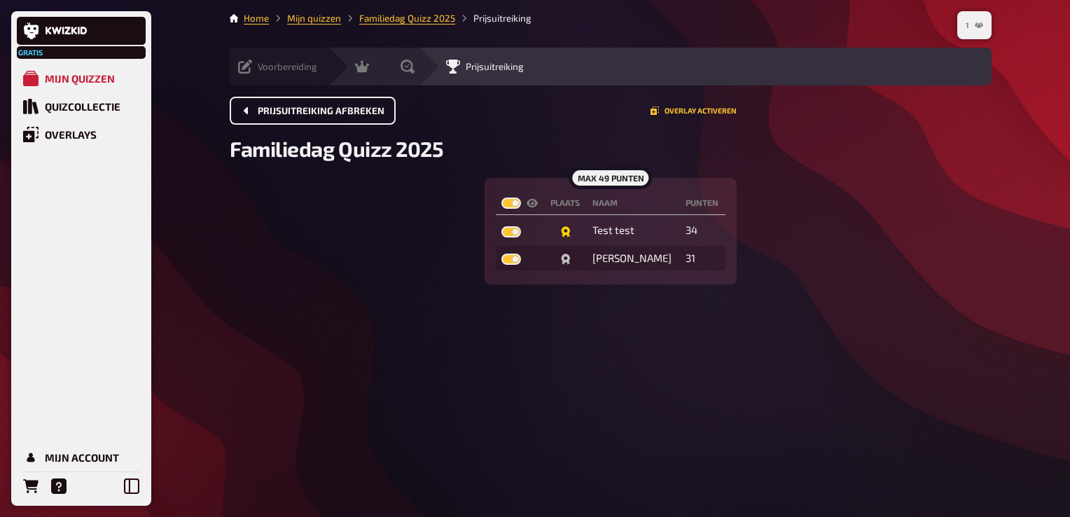
click at [981, 26] on icon "1" at bounding box center [978, 25] width 8 height 6
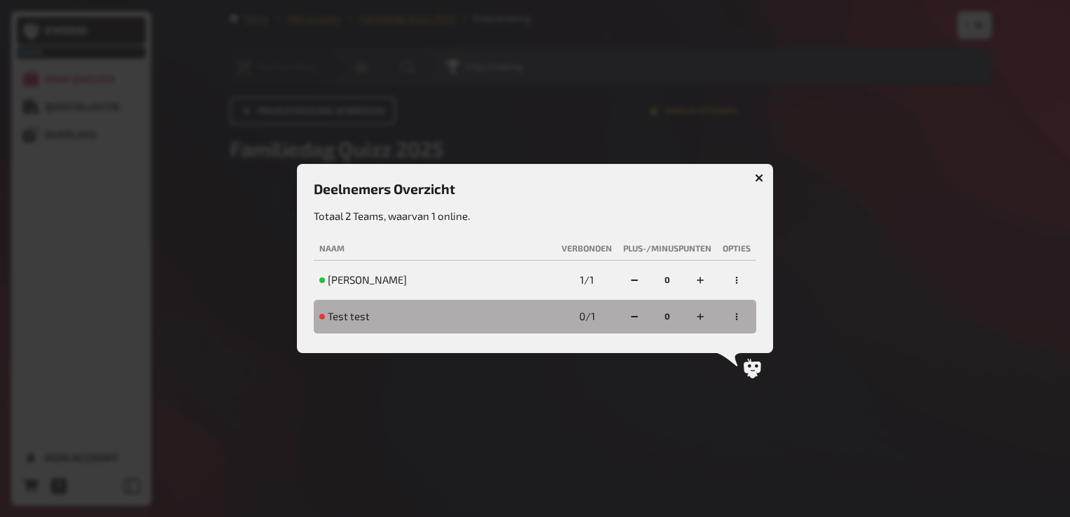
click at [760, 178] on icon "button" at bounding box center [759, 178] width 8 height 8
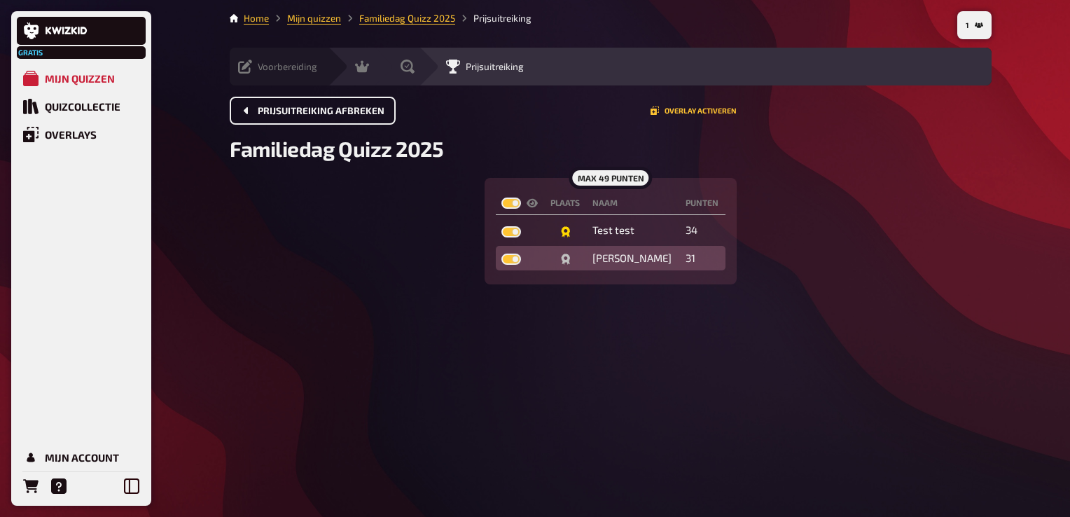
click at [587, 253] on td at bounding box center [566, 258] width 42 height 25
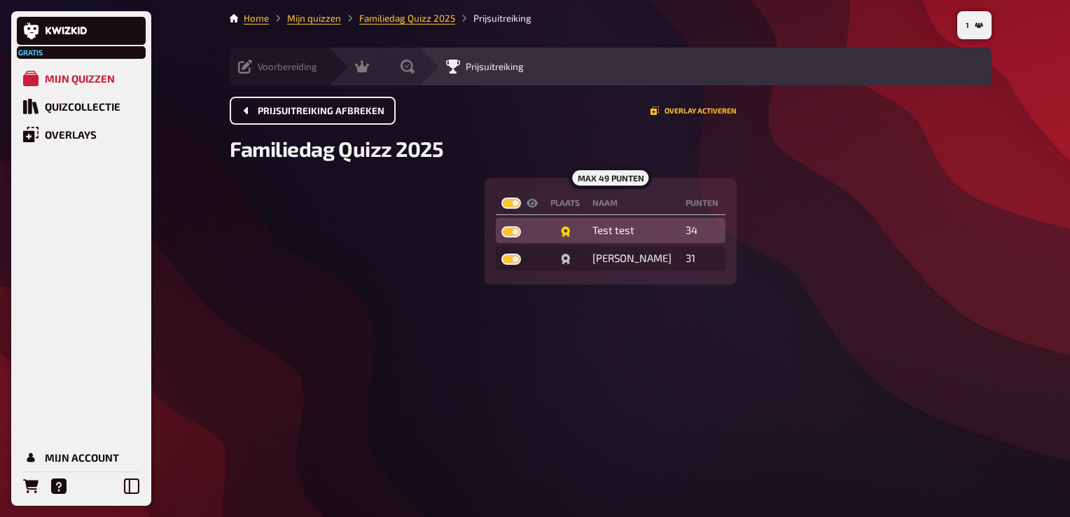
click at [623, 232] on div "Test test" at bounding box center [633, 230] width 82 height 14
click at [694, 220] on td "34" at bounding box center [703, 230] width 46 height 25
click at [510, 204] on label at bounding box center [511, 202] width 20 height 11
click at [501, 197] on input "checkbox" at bounding box center [501, 197] width 1 height 1
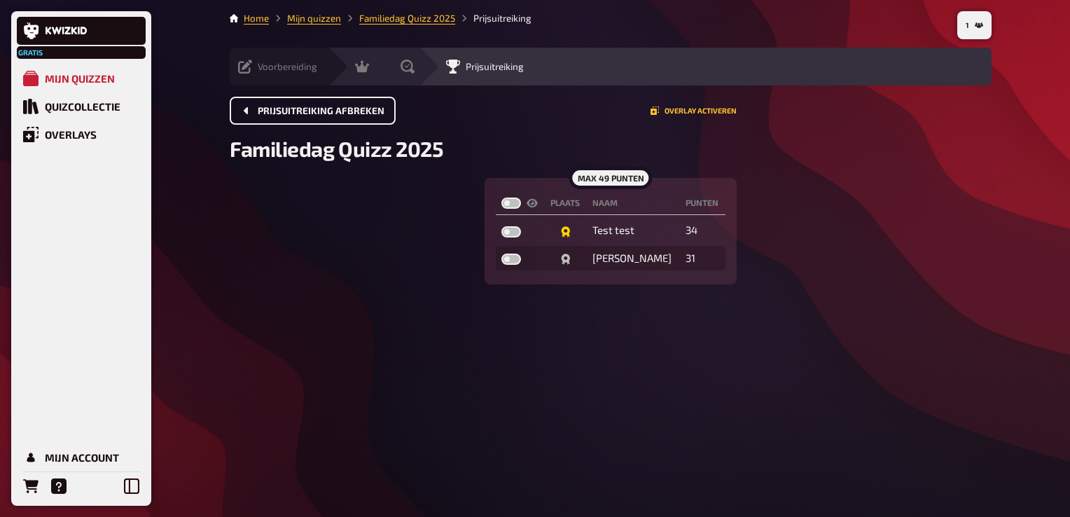
checkbox input "false"
click at [515, 201] on label at bounding box center [511, 202] width 20 height 11
click at [501, 197] on input "checkbox" at bounding box center [501, 197] width 1 height 1
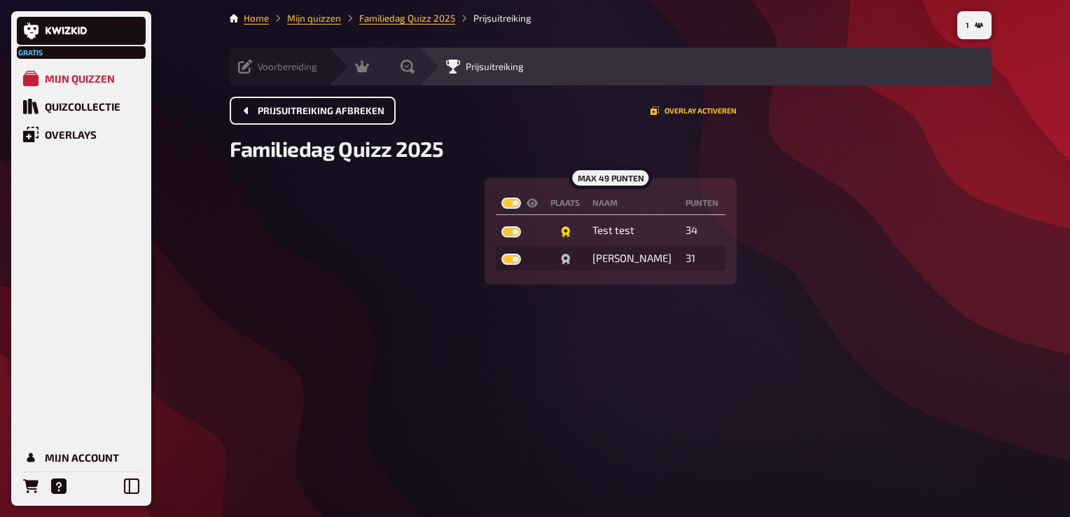
checkbox input "true"
click at [218, 388] on div "1 Home Mijn quizzen Familiedag Quizz 2025 Prijsuitreiking Voorbereiding Inhoud …" at bounding box center [610, 258] width 784 height 517
click at [59, 487] on icon "Help" at bounding box center [58, 485] width 15 height 15
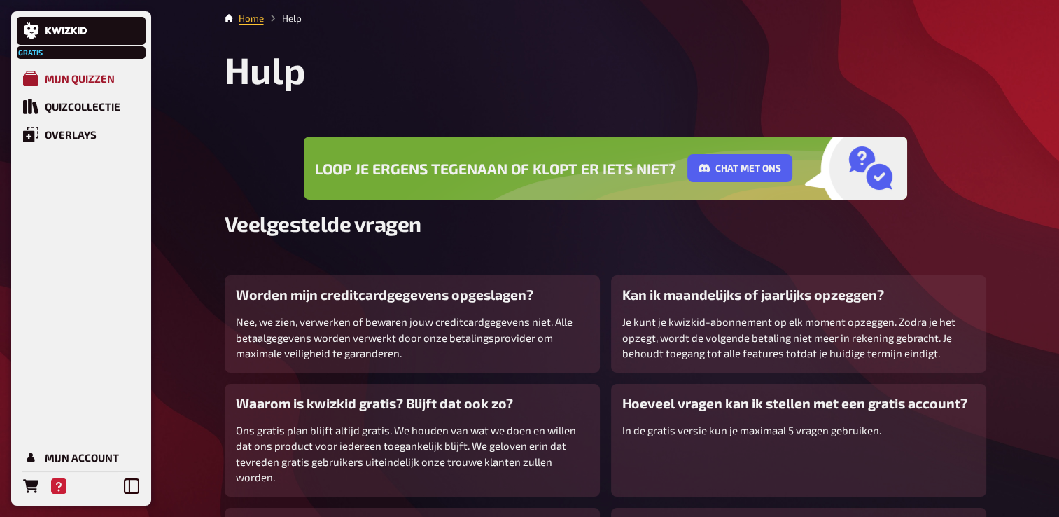
click at [90, 77] on div "Mijn quizzen" at bounding box center [80, 78] width 70 height 13
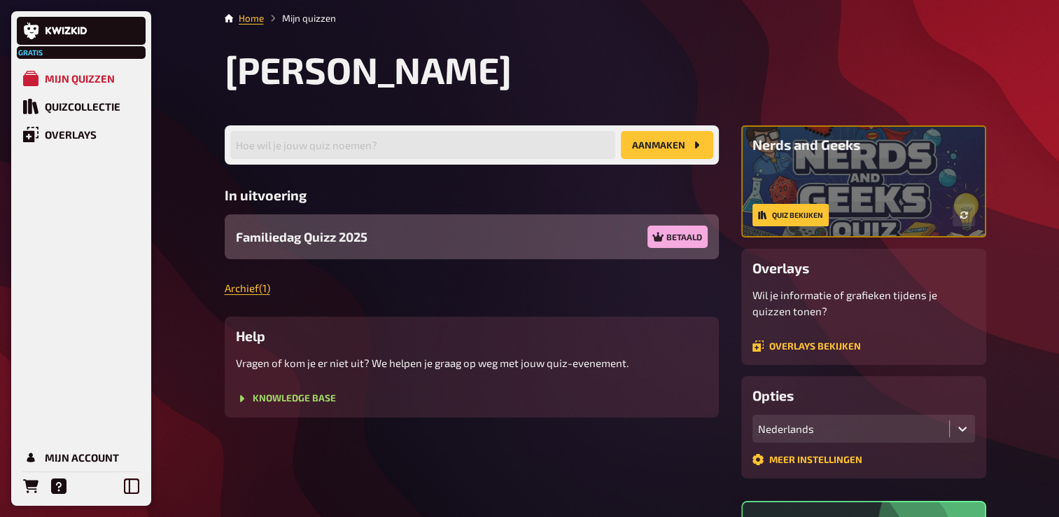
click at [303, 229] on span "Familiedag Quizz 2025" at bounding box center [302, 237] width 132 height 19
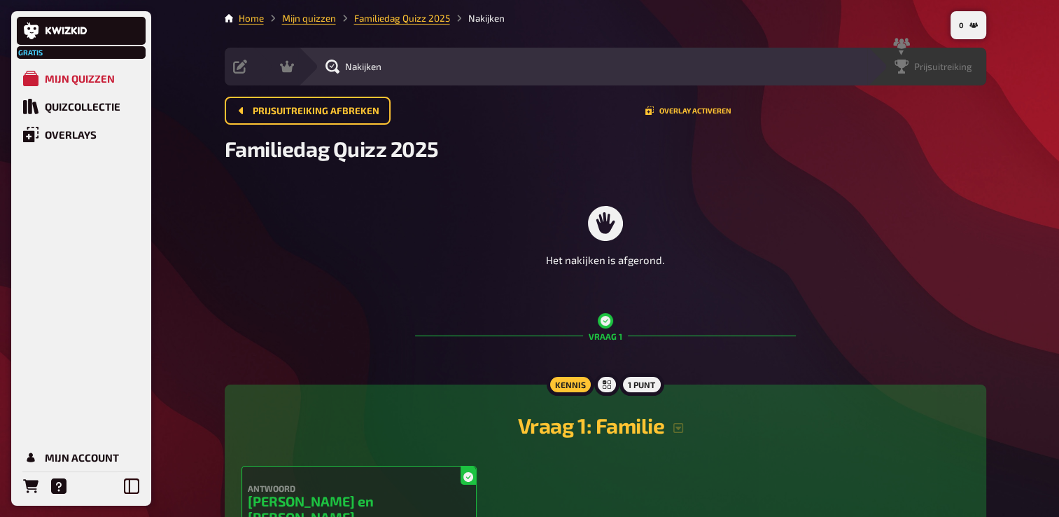
click at [968, 66] on span "Prijsuitreiking" at bounding box center [943, 66] width 58 height 11
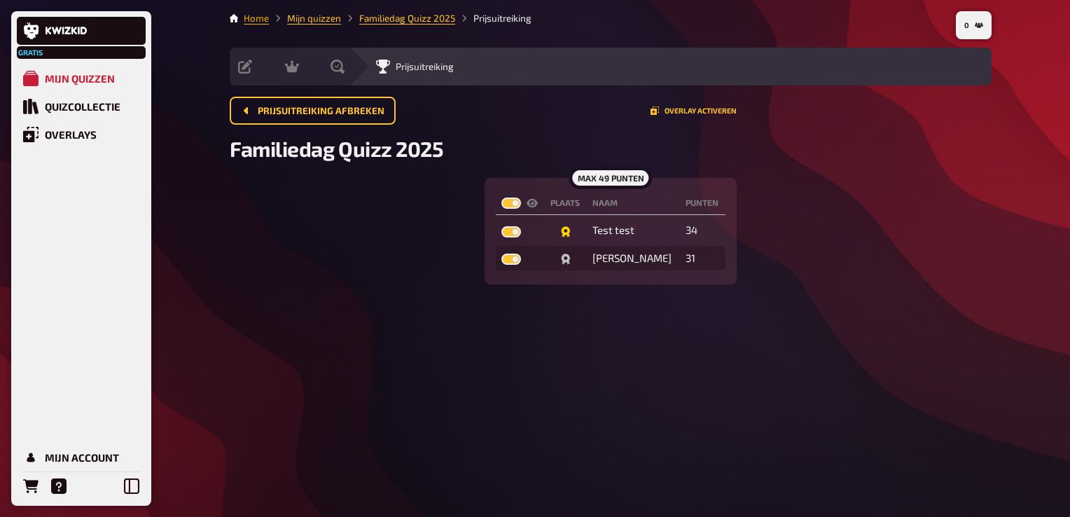
click at [265, 18] on link "Home" at bounding box center [256, 18] width 25 height 11
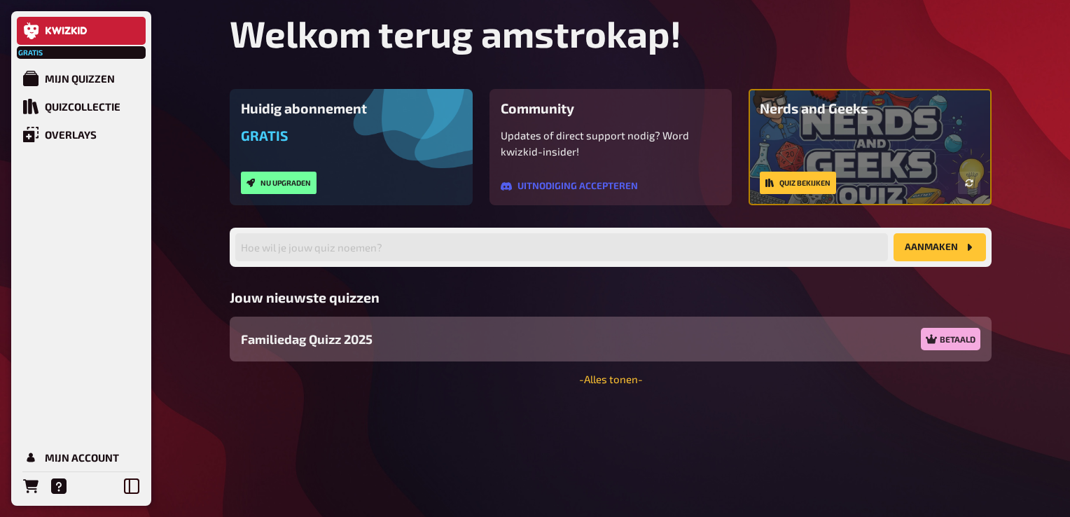
click at [308, 337] on span "Familiedag Quizz 2025" at bounding box center [307, 339] width 132 height 19
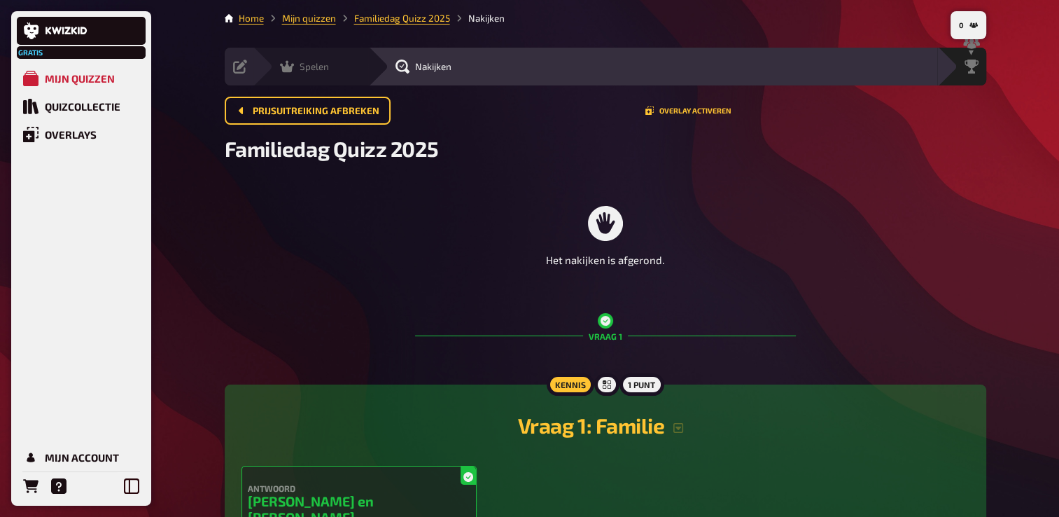
click at [287, 62] on icon at bounding box center [287, 67] width 14 height 12
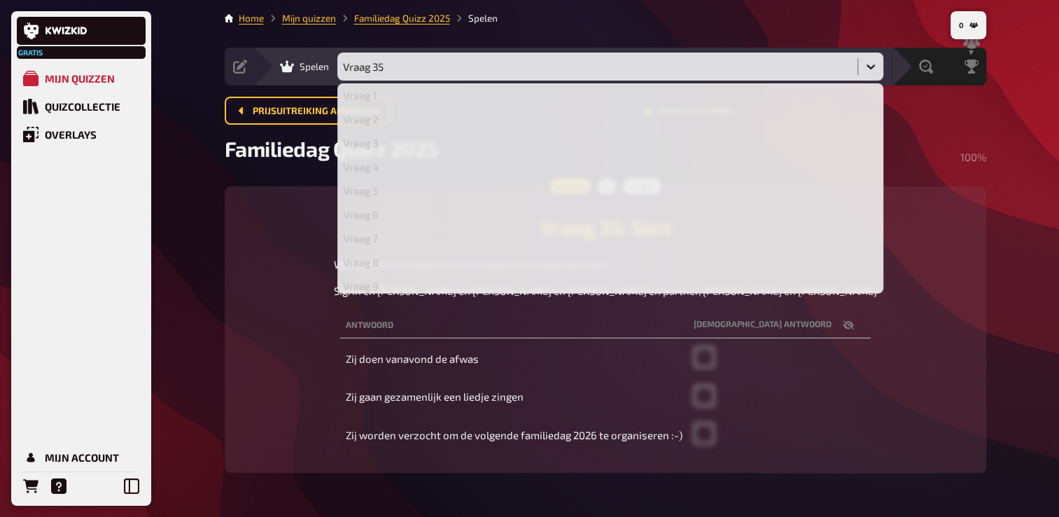
click at [871, 61] on icon at bounding box center [871, 67] width 14 height 14
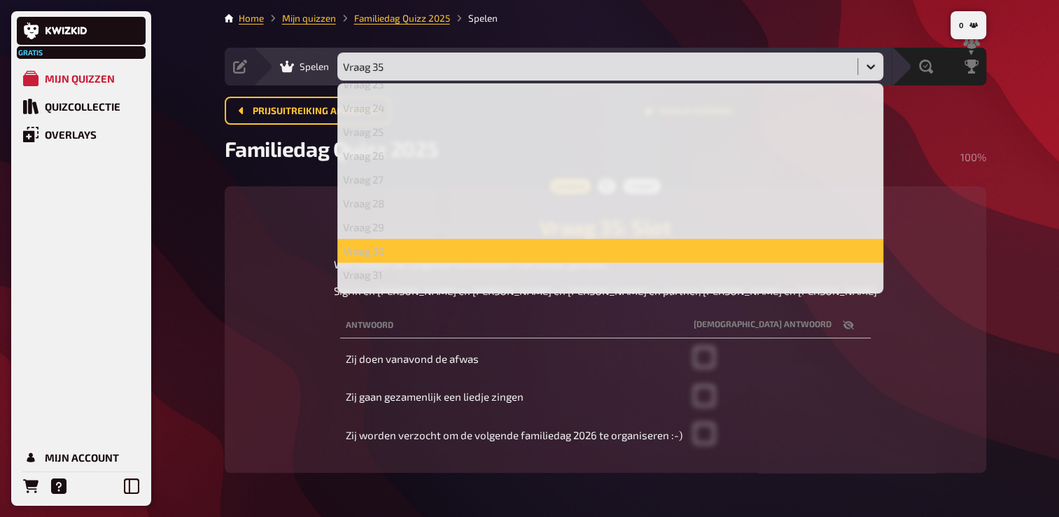
scroll to position [633, 0]
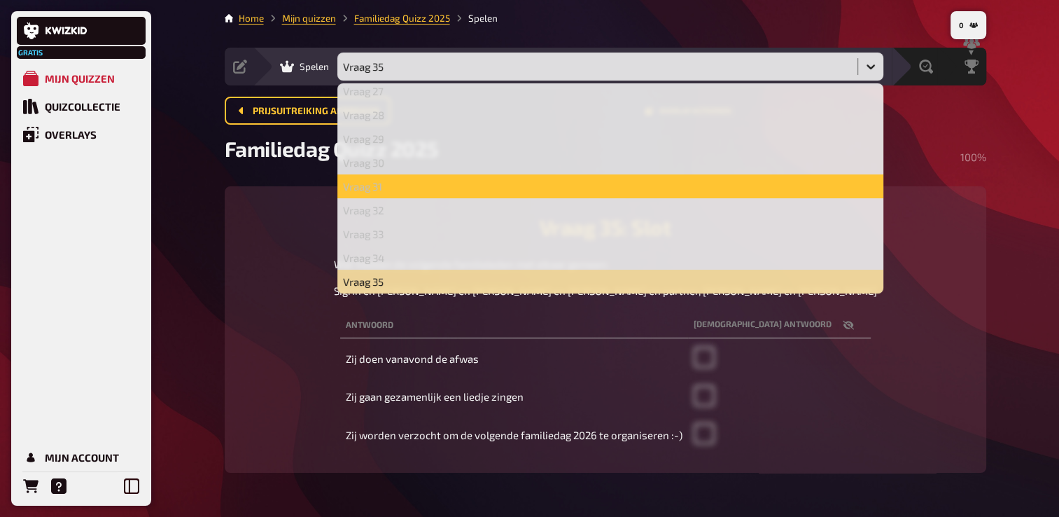
drag, startPoint x: 943, startPoint y: 165, endPoint x: 924, endPoint y: 147, distance: 26.2
click at [943, 164] on div "Familiedag Quizz 2025 100 %" at bounding box center [606, 157] width 762 height 42
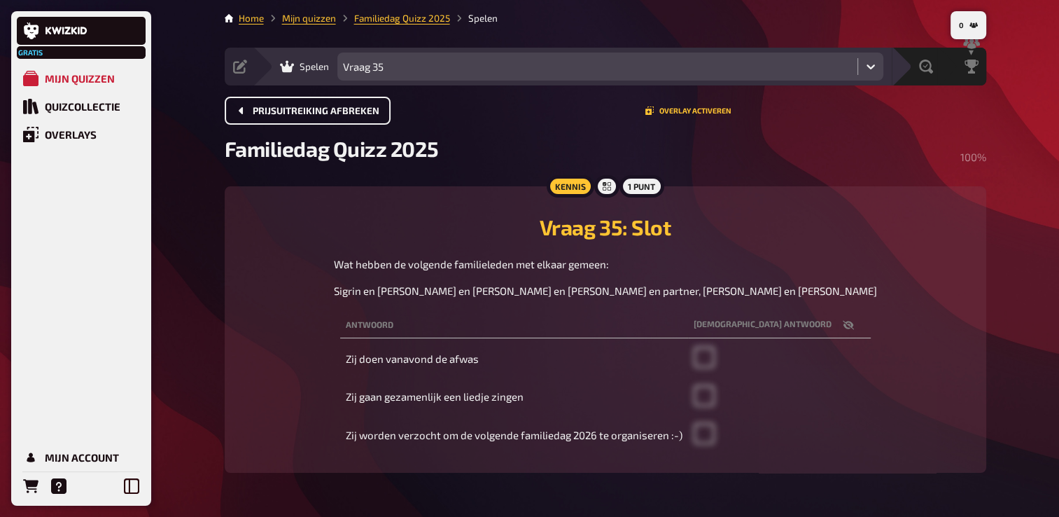
click at [307, 102] on button "Prijsuitreiking afbreken" at bounding box center [308, 111] width 166 height 28
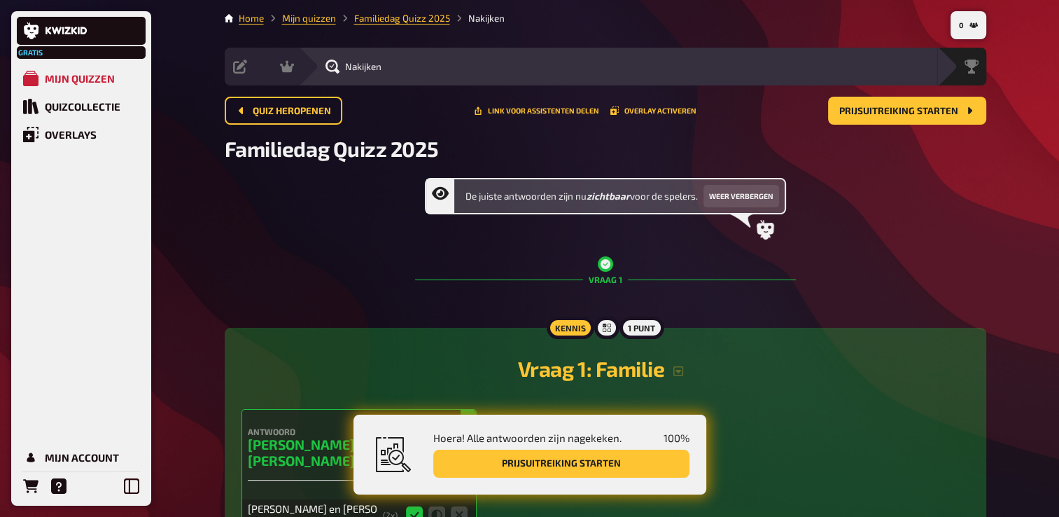
click at [879, 157] on h2 "Familiedag Quizz 2025" at bounding box center [606, 148] width 762 height 25
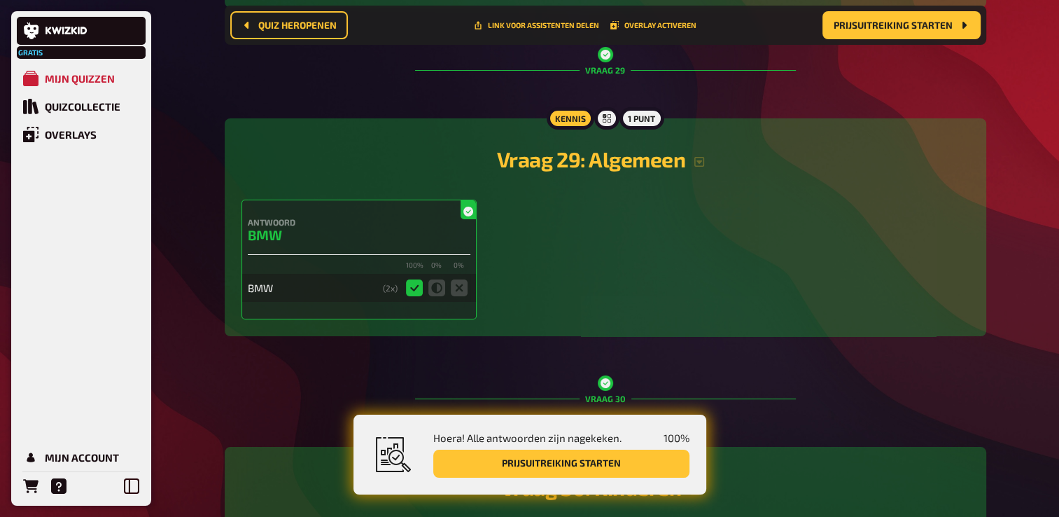
scroll to position [12552, 0]
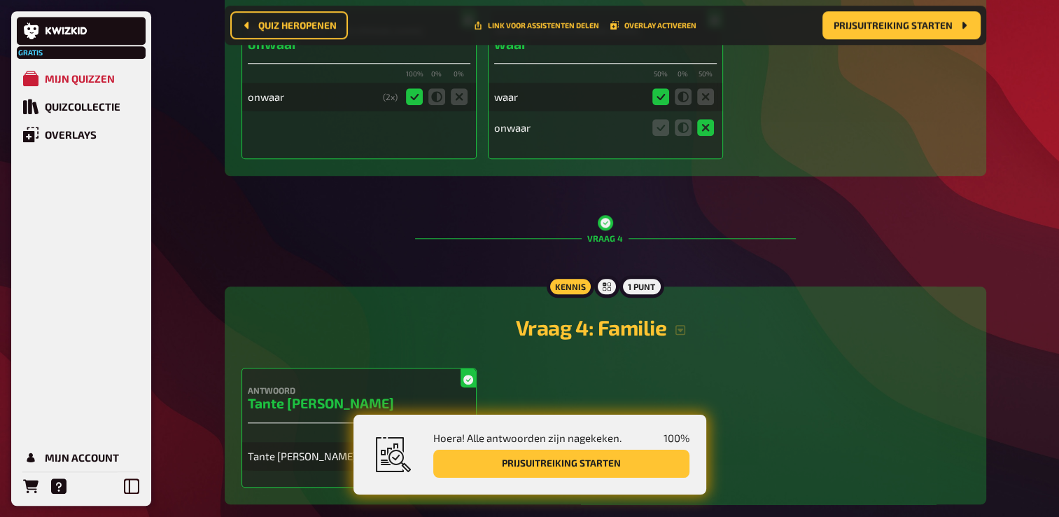
scroll to position [0, 0]
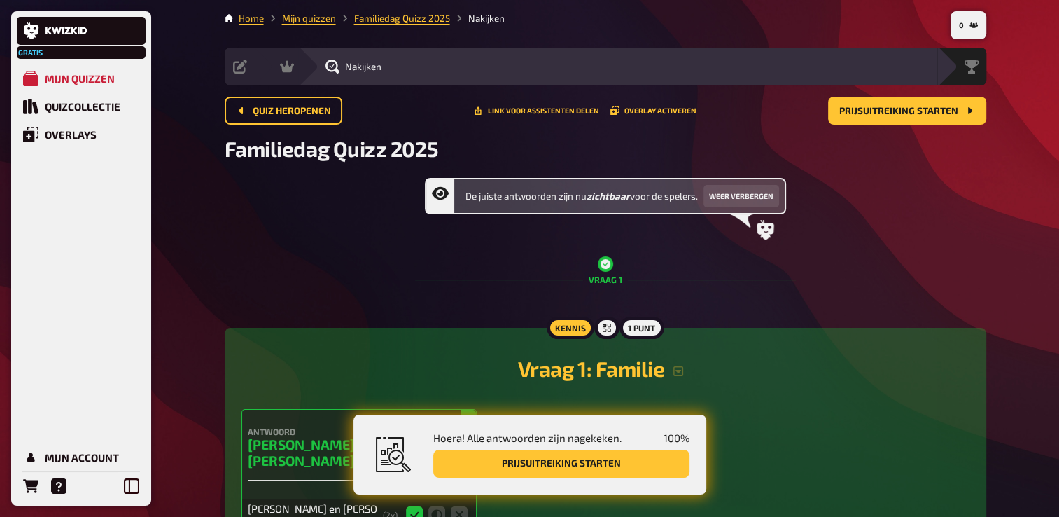
click at [279, 109] on span "Quiz heropenen" at bounding box center [292, 111] width 78 height 10
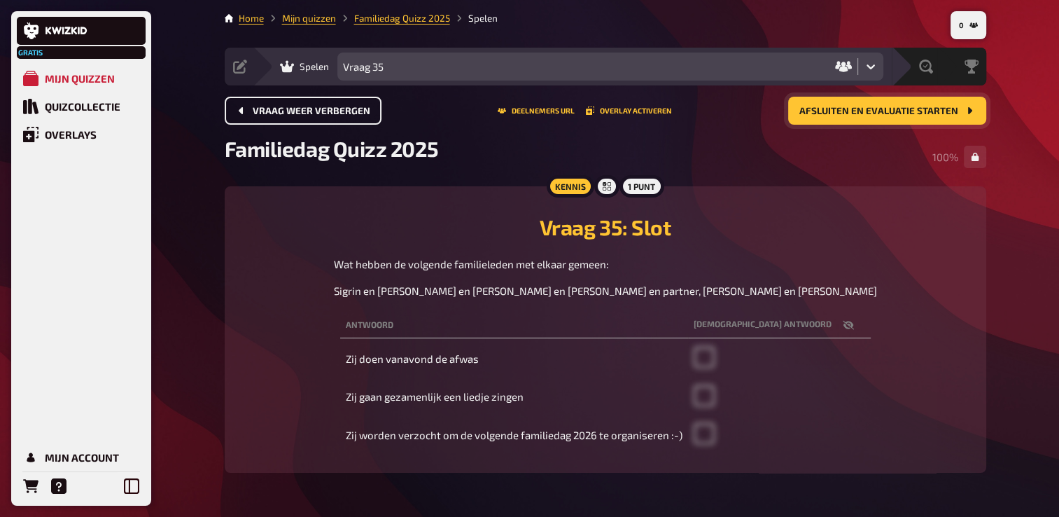
click at [897, 108] on span "Afsluiten en evaluatie starten" at bounding box center [878, 111] width 159 height 10
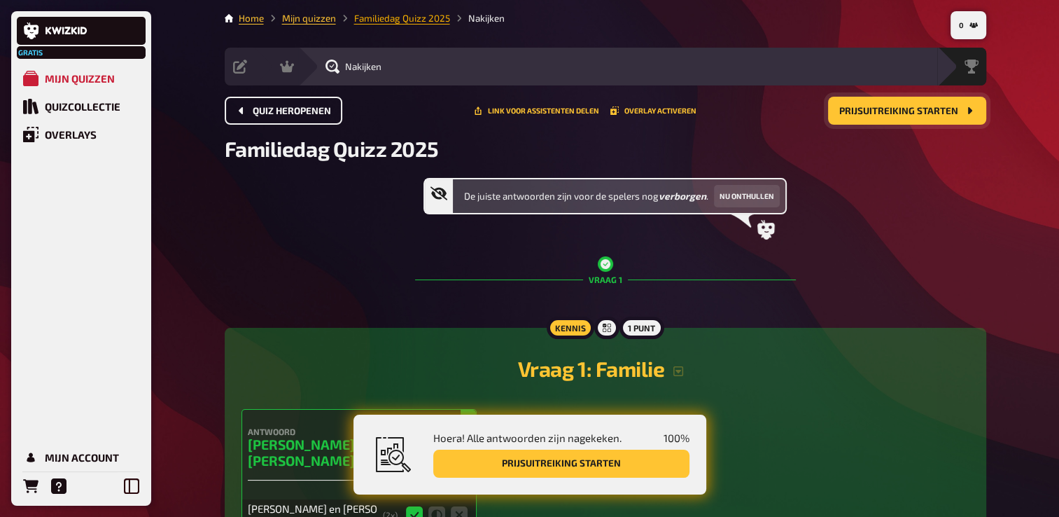
click at [398, 18] on link "Familiedag Quizz 2025" at bounding box center [402, 18] width 96 height 11
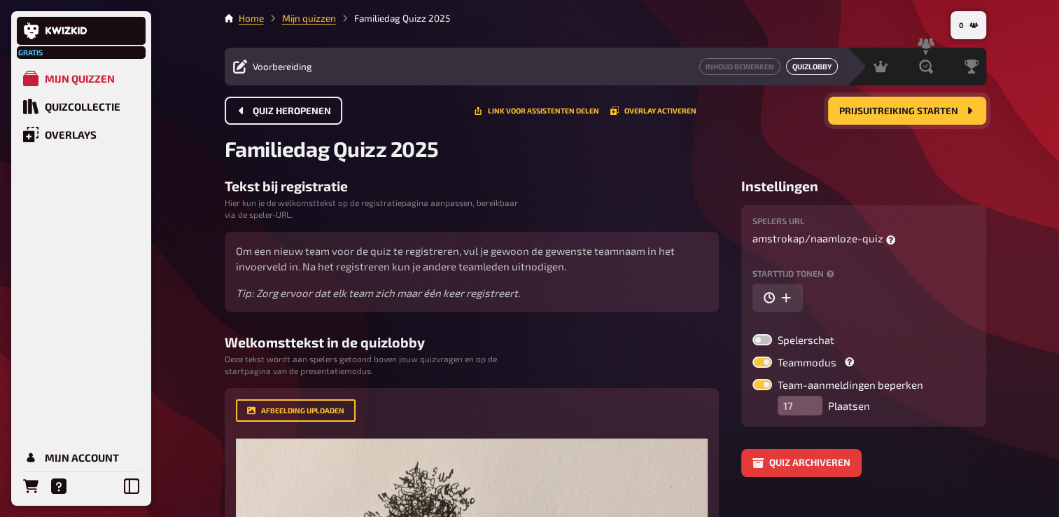
click at [812, 67] on link "Quizlobby" at bounding box center [812, 66] width 52 height 17
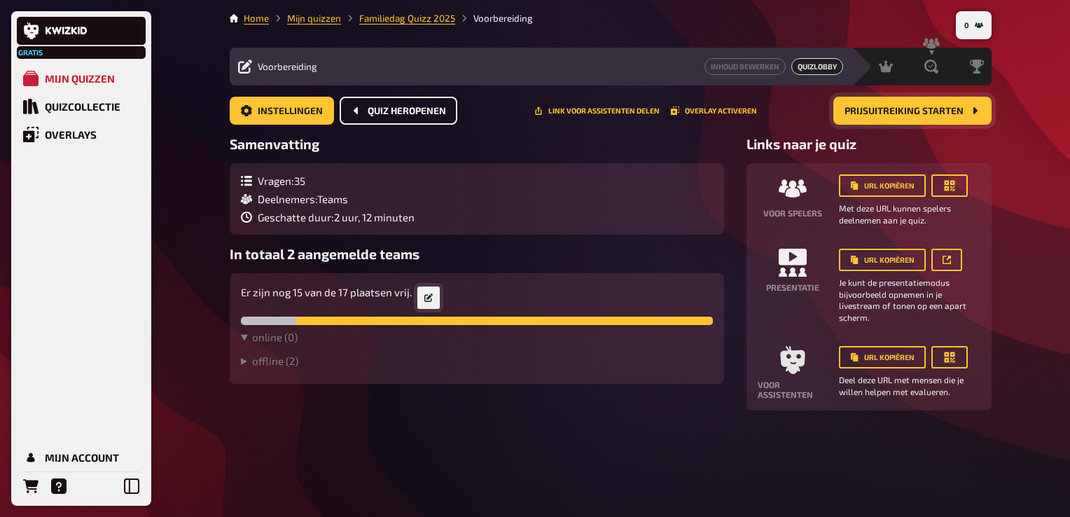
click at [434, 298] on link at bounding box center [428, 297] width 22 height 22
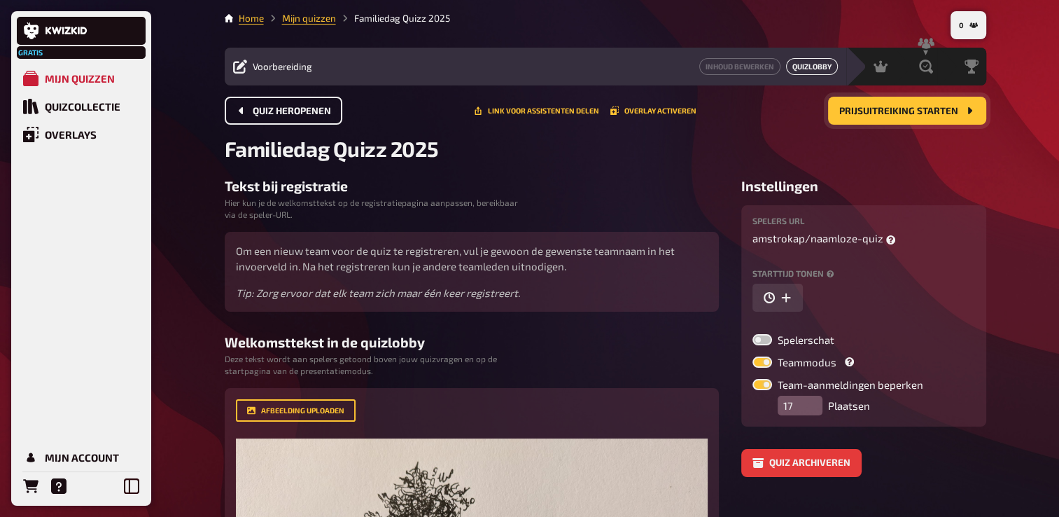
click at [811, 71] on link "Quizlobby" at bounding box center [812, 66] width 52 height 17
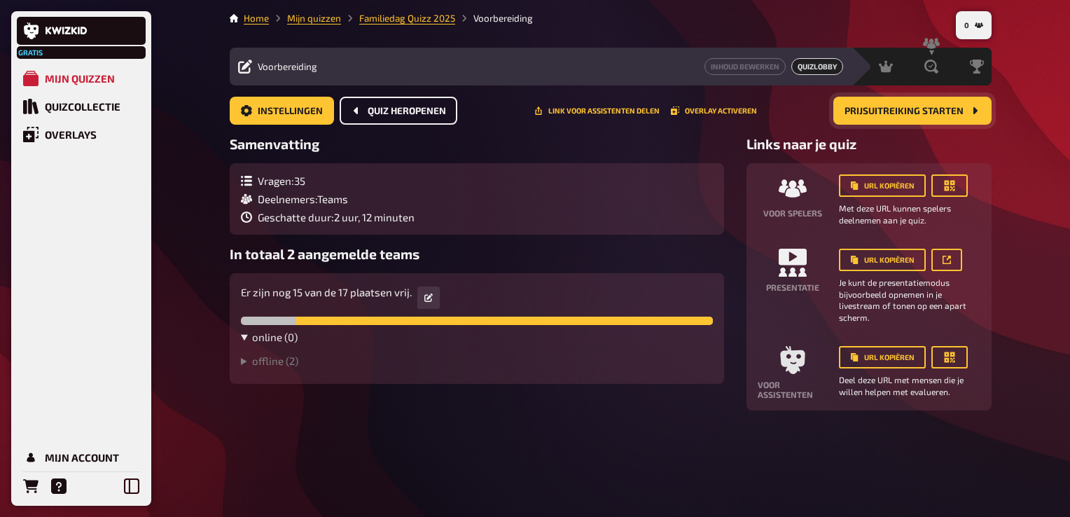
click at [275, 337] on summary "online ( 0 )" at bounding box center [477, 336] width 472 height 13
drag, startPoint x: 281, startPoint y: 202, endPoint x: 392, endPoint y: 218, distance: 111.8
click at [392, 218] on div "Vragen : 35 Deelnemers : Teams Geschatte duur : 2 uur, 12 minuten" at bounding box center [328, 198] width 174 height 49
drag, startPoint x: 392, startPoint y: 218, endPoint x: 403, endPoint y: 223, distance: 12.2
click at [403, 223] on span "Geschatte duur : 2 uur, 12 minuten" at bounding box center [336, 217] width 157 height 13
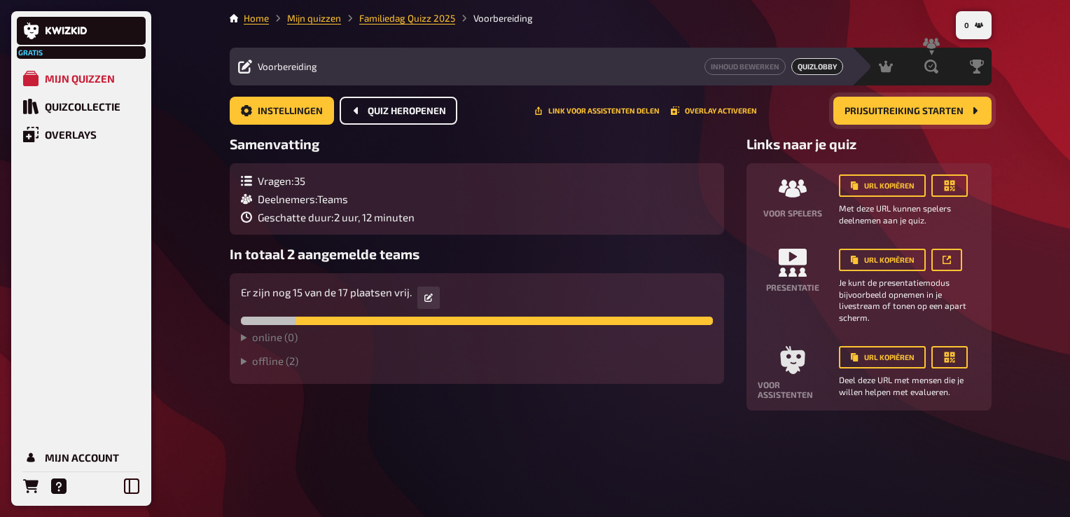
drag, startPoint x: 403, startPoint y: 223, endPoint x: 422, endPoint y: 218, distance: 19.5
click at [422, 218] on div "Vragen : 35 Deelnemers : Teams Geschatte duur : 2 uur, 12 minuten" at bounding box center [477, 198] width 472 height 49
drag, startPoint x: 258, startPoint y: 210, endPoint x: 426, endPoint y: 230, distance: 169.1
click at [426, 230] on div "Vragen : 35 Deelnemers : Teams Geschatte duur : 2 uur, 12 minuten" at bounding box center [477, 198] width 494 height 71
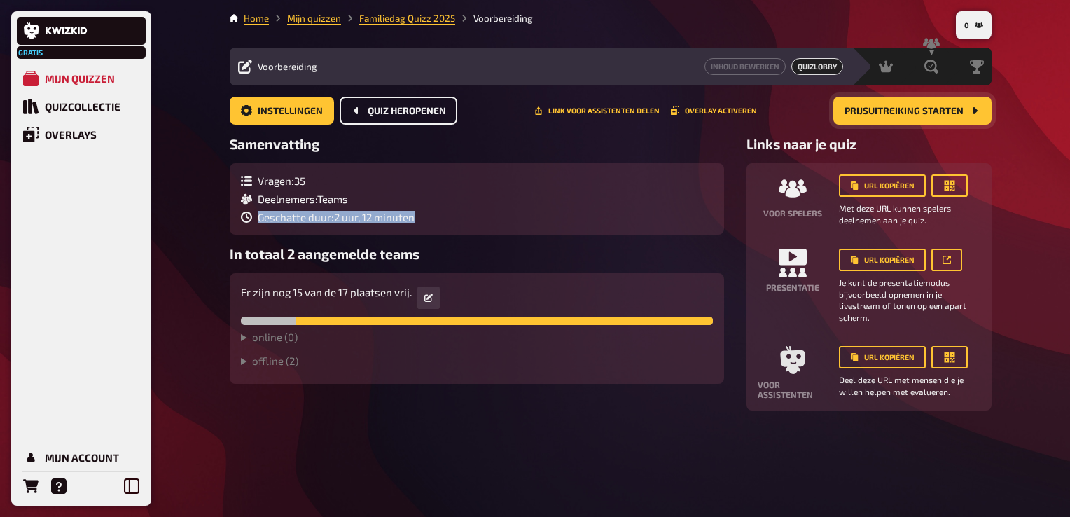
click at [303, 68] on span "Voorbereiding" at bounding box center [288, 66] width 60 height 11
click at [832, 64] on span "Quizlobby" at bounding box center [817, 66] width 52 height 17
click at [431, 297] on icon at bounding box center [428, 297] width 8 height 8
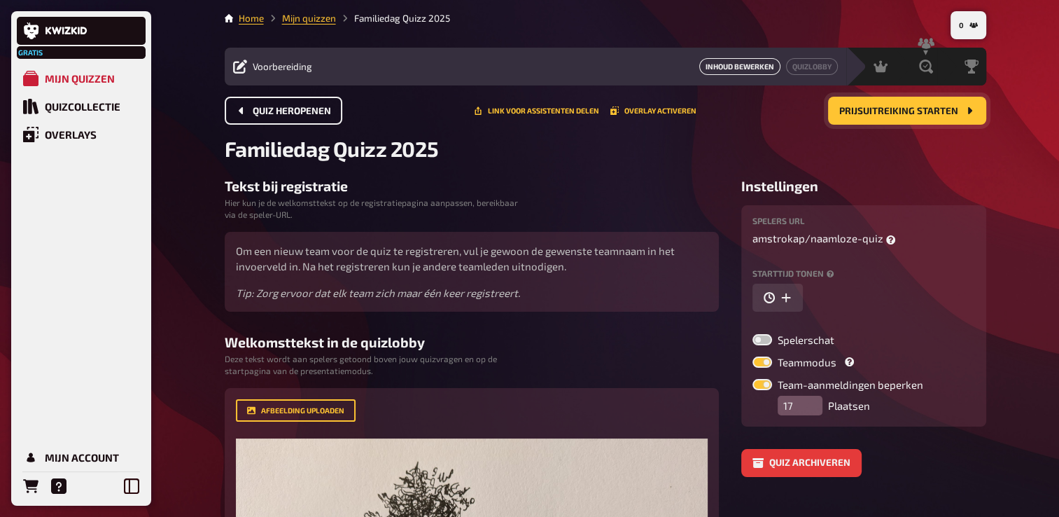
click at [752, 67] on link "Inhoud bewerken" at bounding box center [739, 66] width 81 height 17
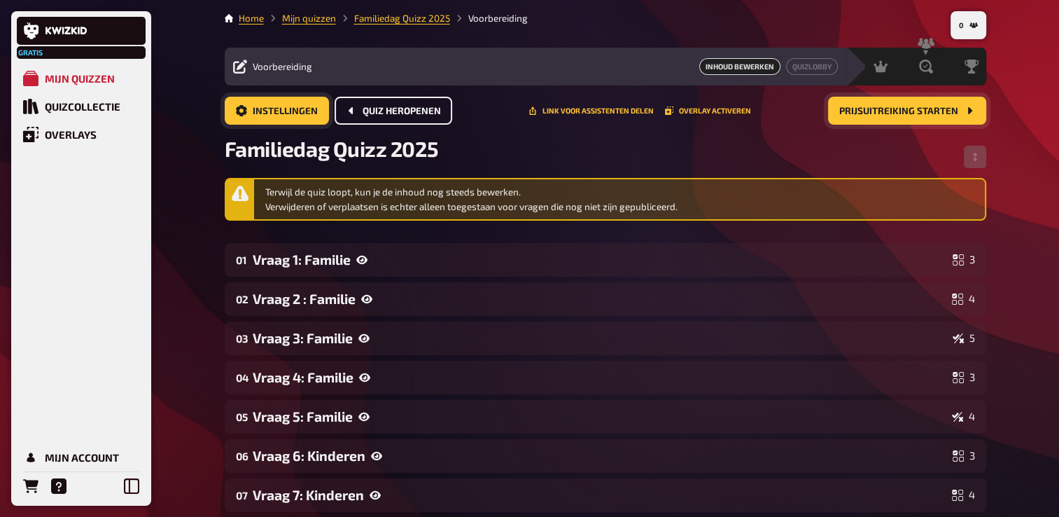
click at [238, 102] on link "Instellingen" at bounding box center [277, 111] width 104 height 28
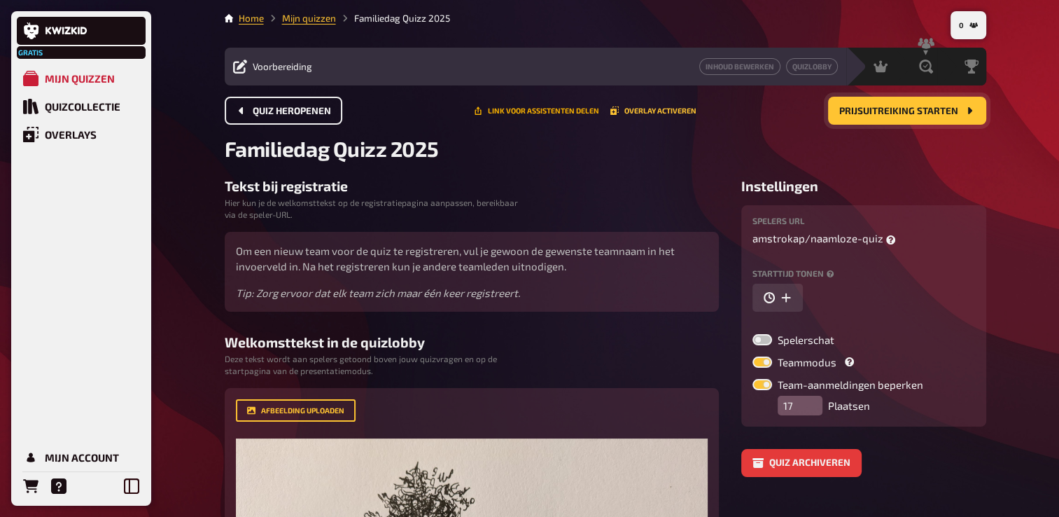
click at [569, 109] on button "Link voor assistenten delen" at bounding box center [536, 110] width 125 height 8
click at [809, 62] on link "Quizlobby" at bounding box center [812, 66] width 52 height 17
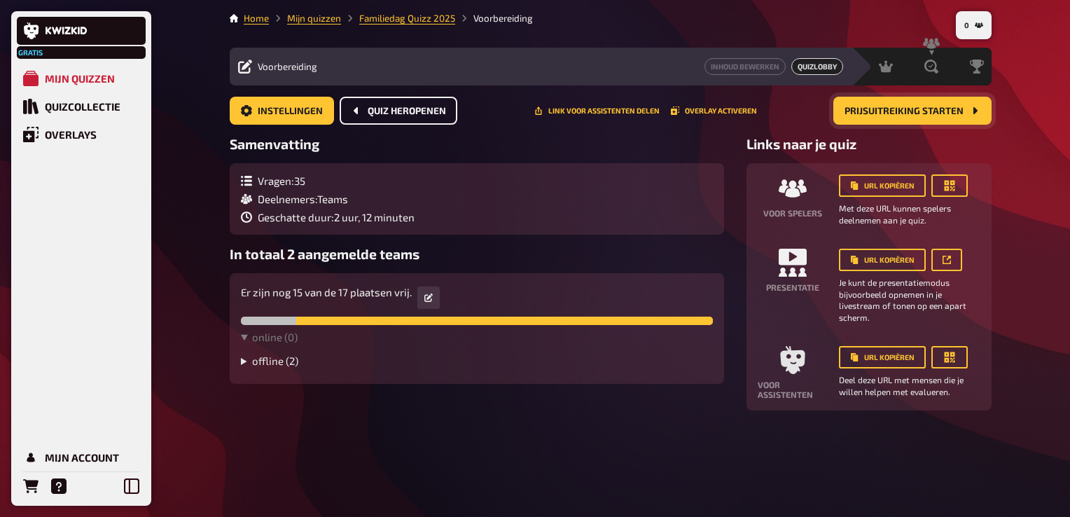
click at [263, 363] on summary "offline ( 2 )" at bounding box center [477, 360] width 472 height 13
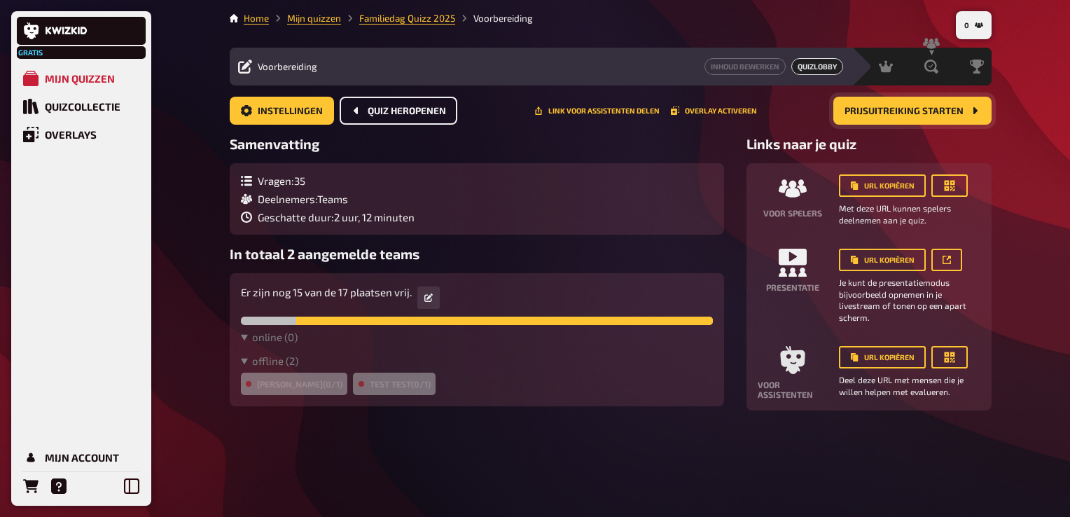
click at [289, 388] on div "Marco (0/1)" at bounding box center [294, 383] width 106 height 22
click at [283, 378] on div "Marco (0/1)" at bounding box center [294, 383] width 106 height 22
click at [353, 394] on div "Test test (0/1)" at bounding box center [394, 383] width 82 height 22
click at [301, 384] on div "Marco (0/1)" at bounding box center [294, 383] width 106 height 22
click at [353, 379] on div "Test test (0/1)" at bounding box center [394, 383] width 82 height 22
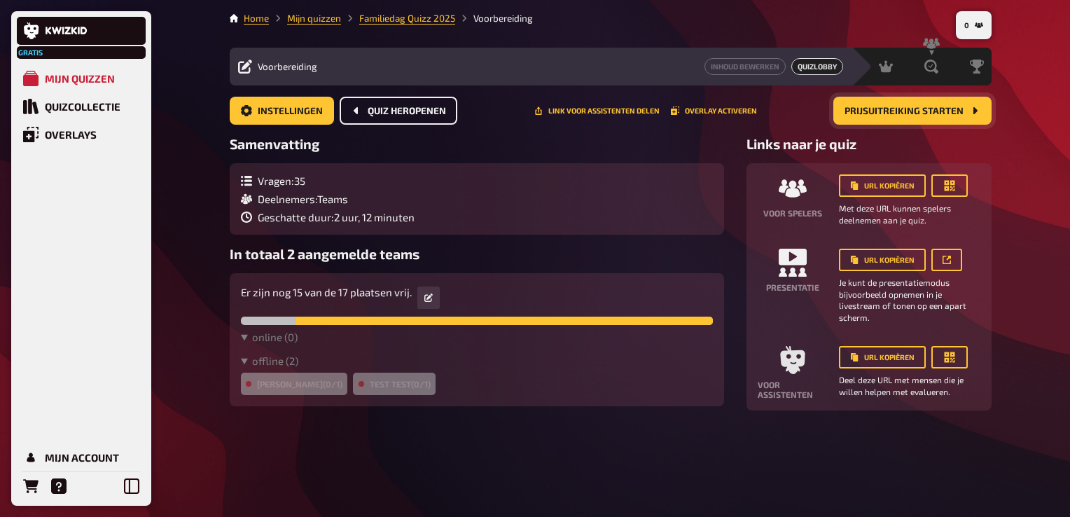
click at [365, 376] on div "Test test (0/1)" at bounding box center [394, 383] width 82 height 22
click at [950, 258] on link at bounding box center [946, 260] width 31 height 22
click at [965, 107] on button "Prijsuitreiking starten" at bounding box center [912, 111] width 158 height 28
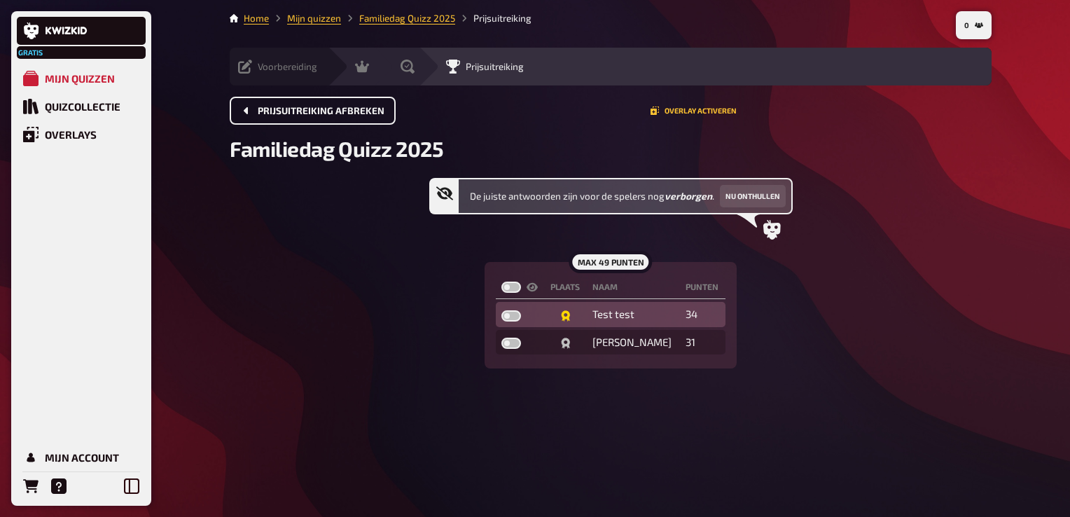
click at [517, 312] on label at bounding box center [511, 315] width 20 height 11
click at [501, 310] on input "checkbox" at bounding box center [501, 309] width 1 height 1
checkbox input "true"
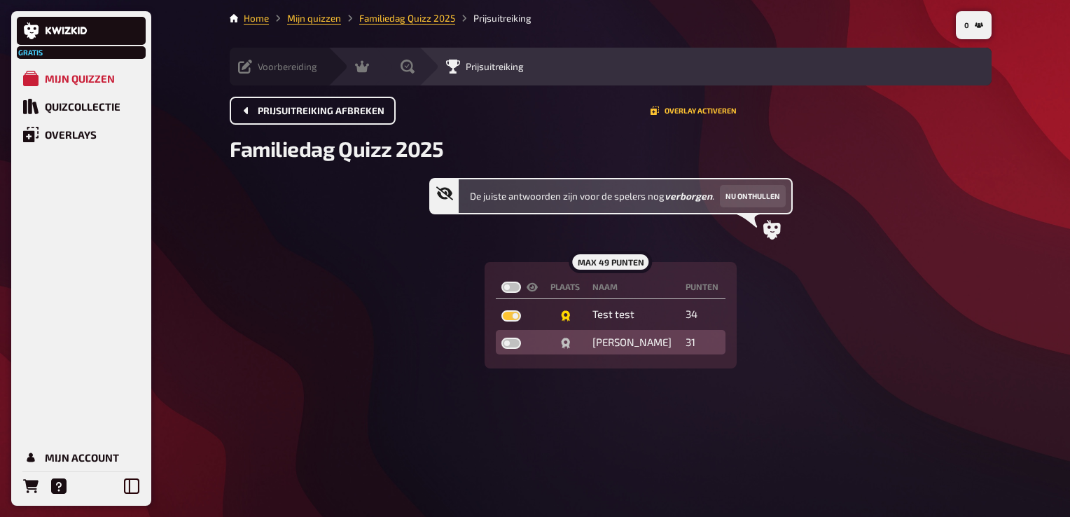
click at [517, 340] on label at bounding box center [511, 342] width 20 height 11
click at [501, 337] on input "checkbox" at bounding box center [501, 337] width 1 height 1
checkbox input "true"
click at [337, 109] on span "Prijsuitreiking afbreken" at bounding box center [321, 111] width 127 height 10
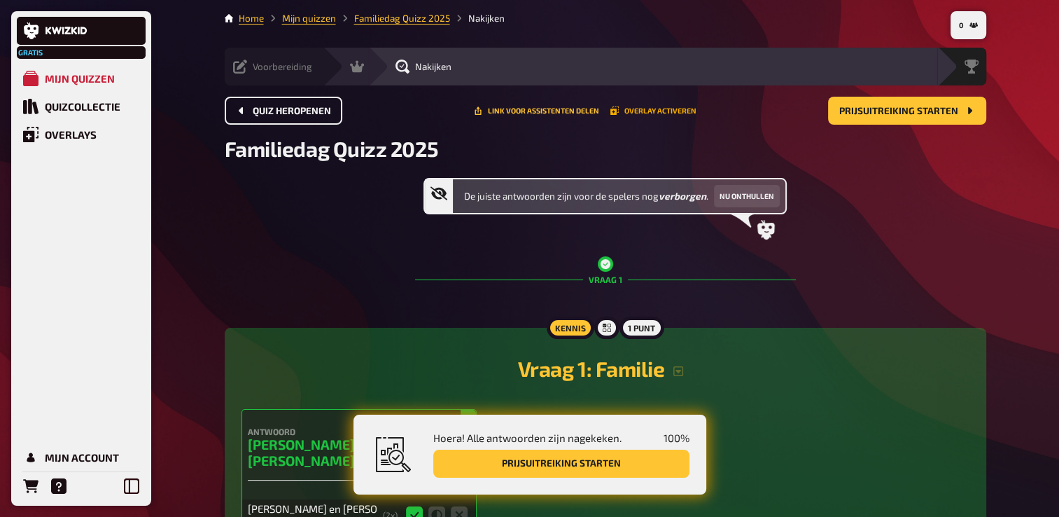
click at [641, 111] on button "Overlay activeren" at bounding box center [653, 110] width 86 height 8
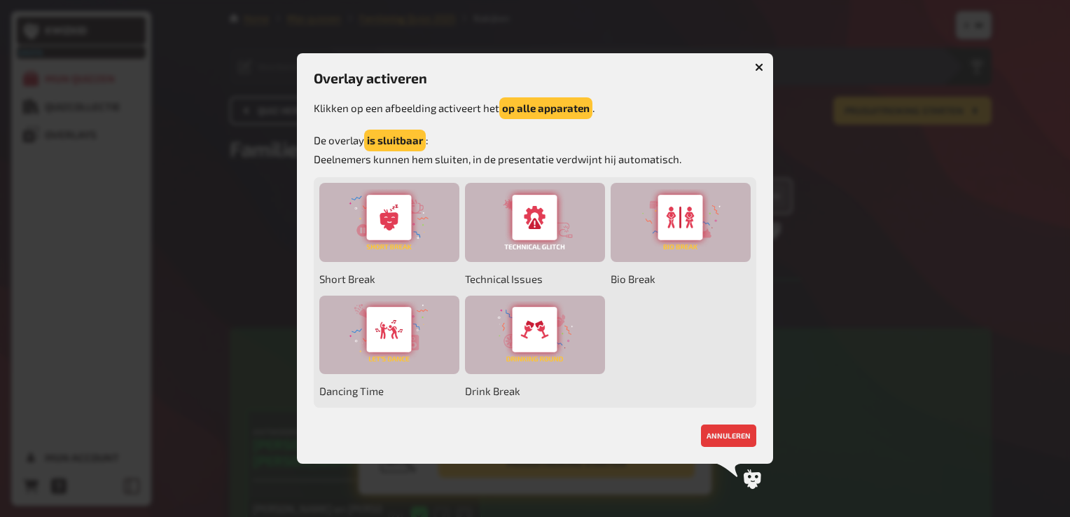
click at [760, 65] on icon "button" at bounding box center [759, 66] width 13 height 13
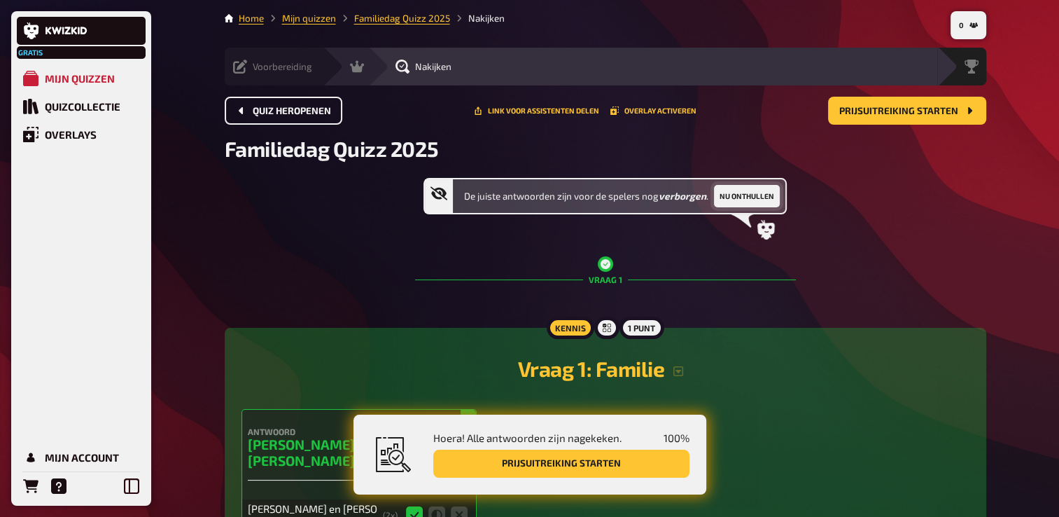
click at [746, 189] on button "Nu onthullen" at bounding box center [747, 196] width 66 height 22
click at [415, 71] on span "Nakijken" at bounding box center [433, 66] width 36 height 11
click at [415, 67] on span "Nakijken" at bounding box center [433, 66] width 36 height 11
click at [284, 151] on span "Familiedag Quizz 2025" at bounding box center [332, 148] width 214 height 25
click at [376, 199] on div "De juiste antwoorden zijn nu zichtbaar voor de spelers. Weer verbergen" at bounding box center [606, 209] width 762 height 62
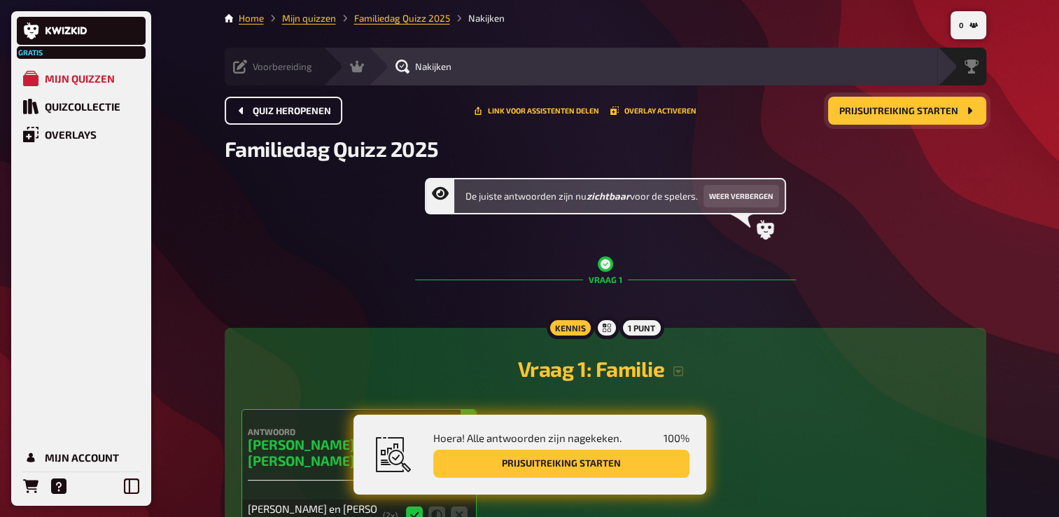
click at [942, 111] on span "Prijsuitreiking starten" at bounding box center [898, 111] width 119 height 10
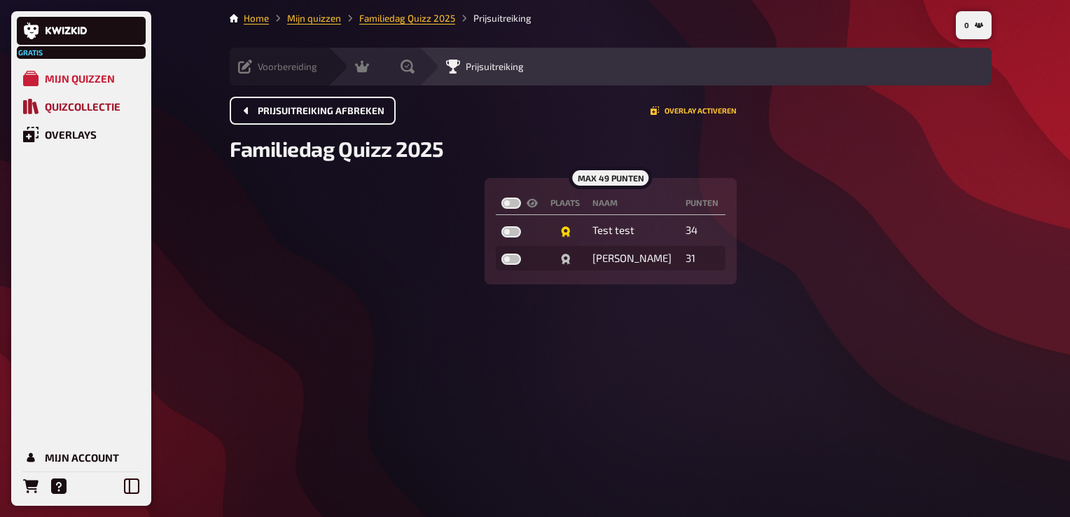
click at [81, 108] on div "Quizcollectie" at bounding box center [83, 106] width 76 height 13
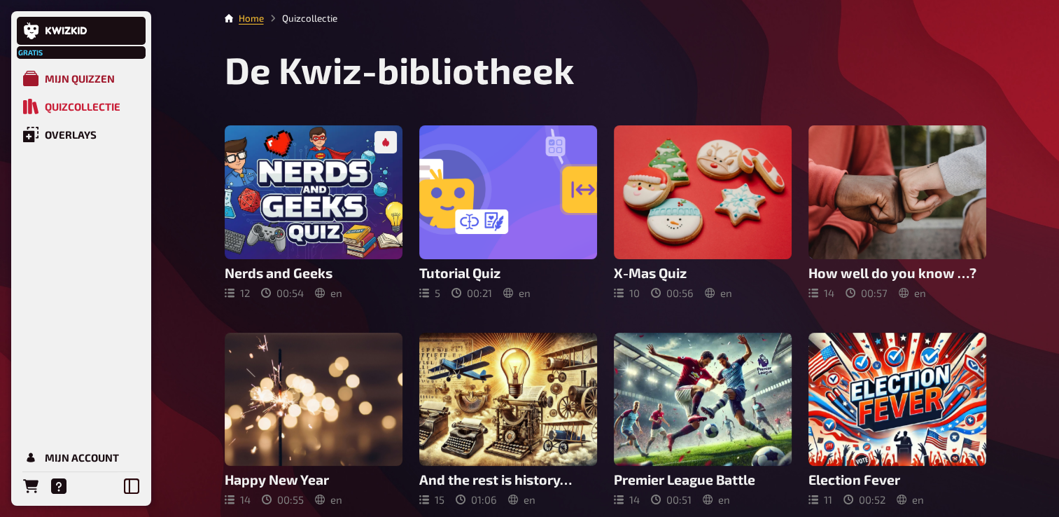
click at [106, 81] on div "Mijn quizzen" at bounding box center [80, 78] width 70 height 13
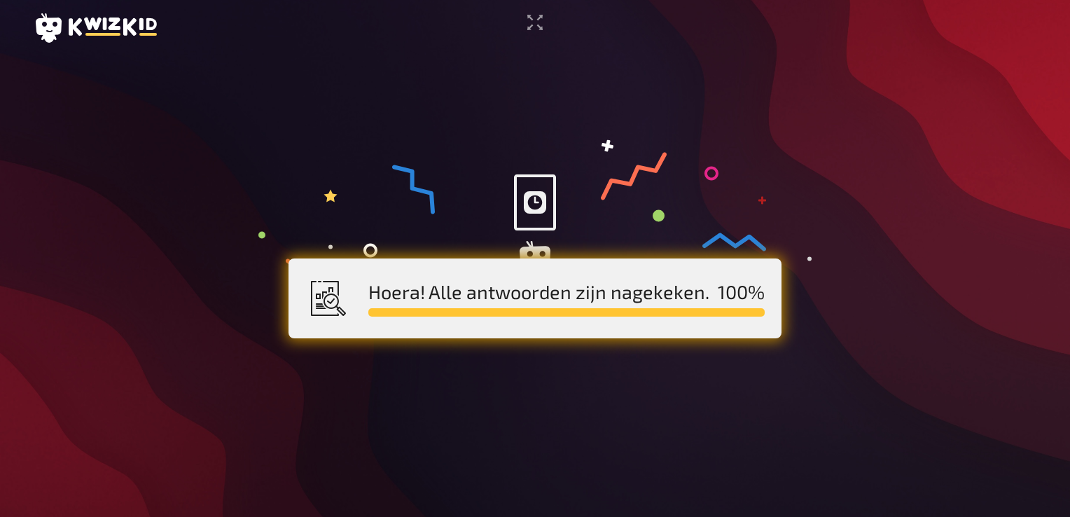
click at [490, 127] on main "Hoera! Alle antwoorden zijn nagekeken. 100 %" at bounding box center [535, 269] width 1002 height 427
drag, startPoint x: 525, startPoint y: 155, endPoint x: 533, endPoint y: 150, distance: 10.1
click at [526, 155] on icon at bounding box center [534, 209] width 553 height 139
click at [541, 20] on icon "Ga naar volledig scherm" at bounding box center [535, 22] width 22 height 22
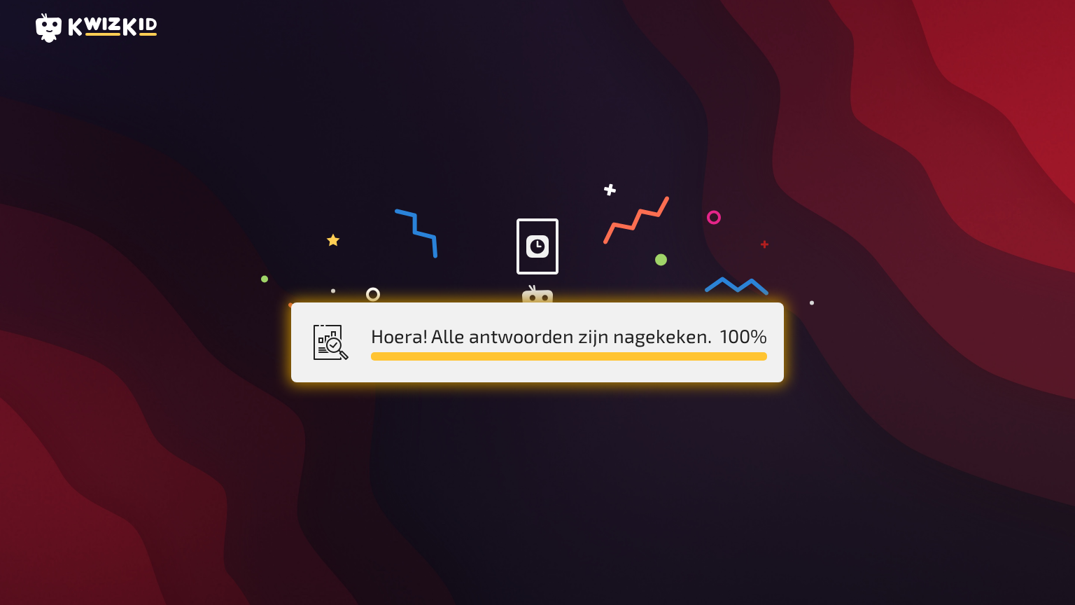
click at [324, 195] on icon at bounding box center [537, 253] width 553 height 139
click at [510, 115] on main "Hoera! Alle antwoorden zijn nagekeken. 100 %" at bounding box center [538, 313] width 1008 height 515
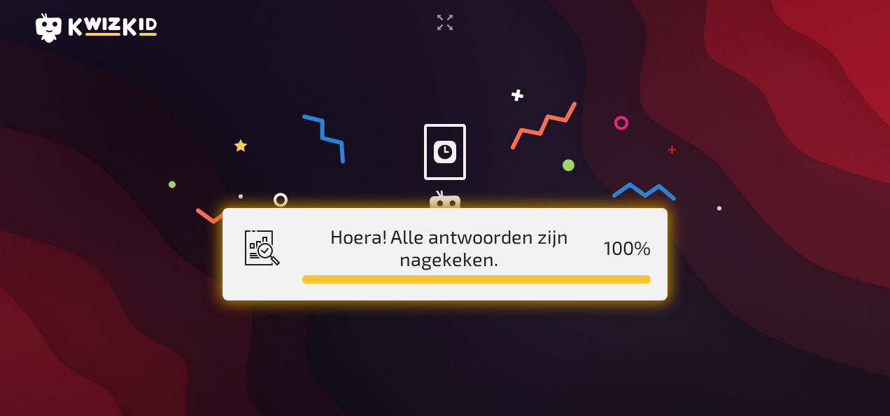
click at [370, 43] on div "Hoera! Alle antwoorden zijn nagekeken. 100 %" at bounding box center [445, 208] width 890 height 416
click at [443, 20] on icon "Ga naar volledig scherm" at bounding box center [445, 22] width 22 height 22
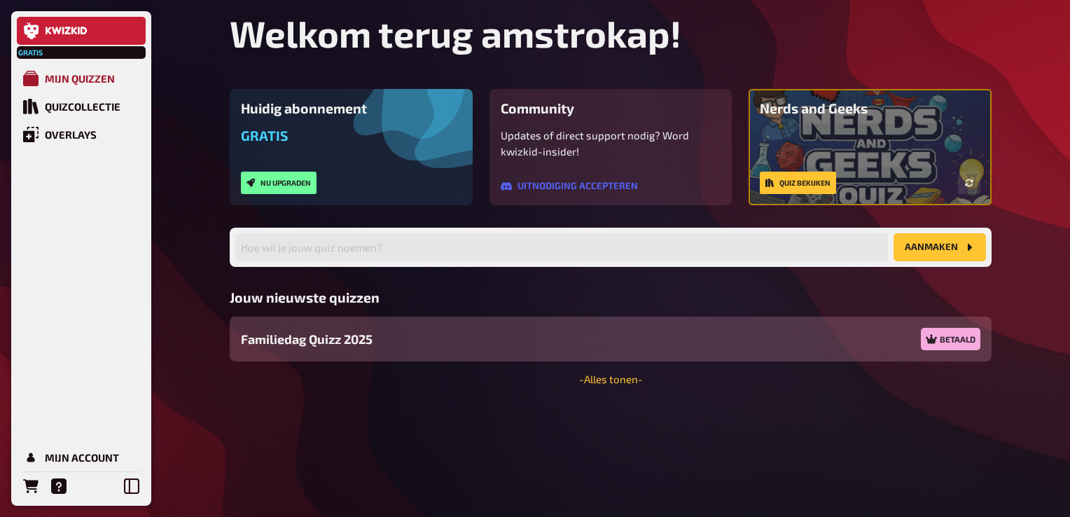
click at [76, 69] on link "Mijn quizzen" at bounding box center [81, 78] width 129 height 28
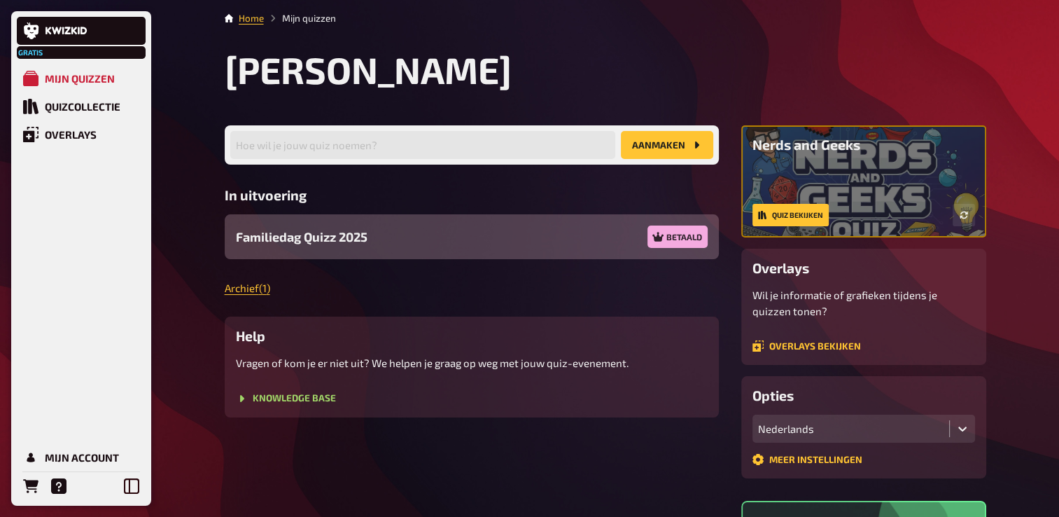
click at [342, 234] on span "Familiedag Quizz 2025" at bounding box center [302, 237] width 132 height 19
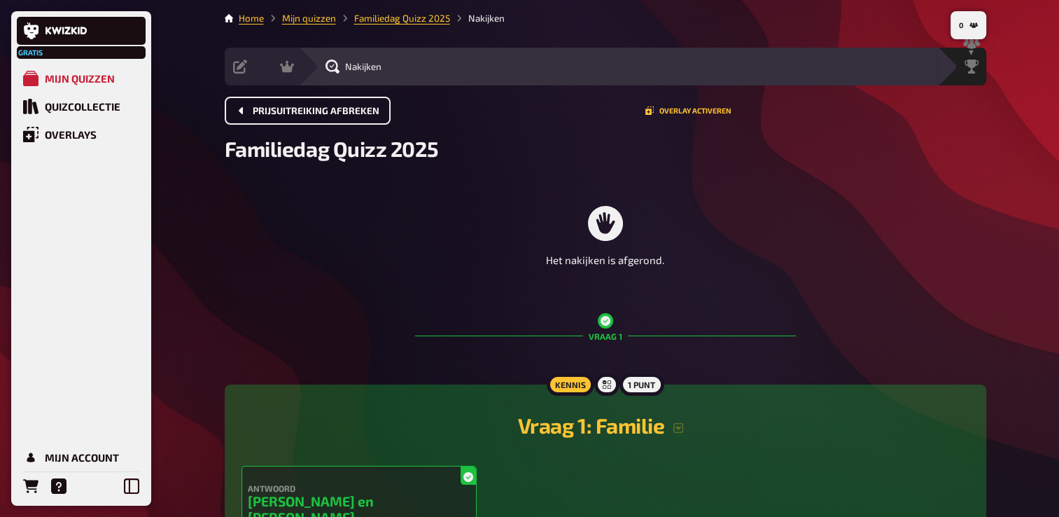
click at [337, 113] on span "Prijsuitreiking afbreken" at bounding box center [316, 111] width 127 height 10
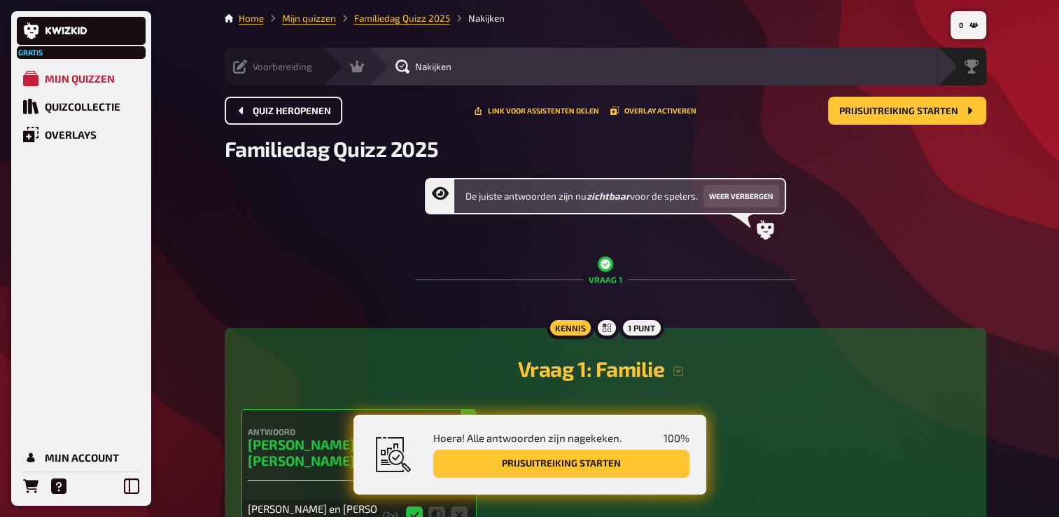
click at [242, 64] on icon at bounding box center [240, 67] width 14 height 14
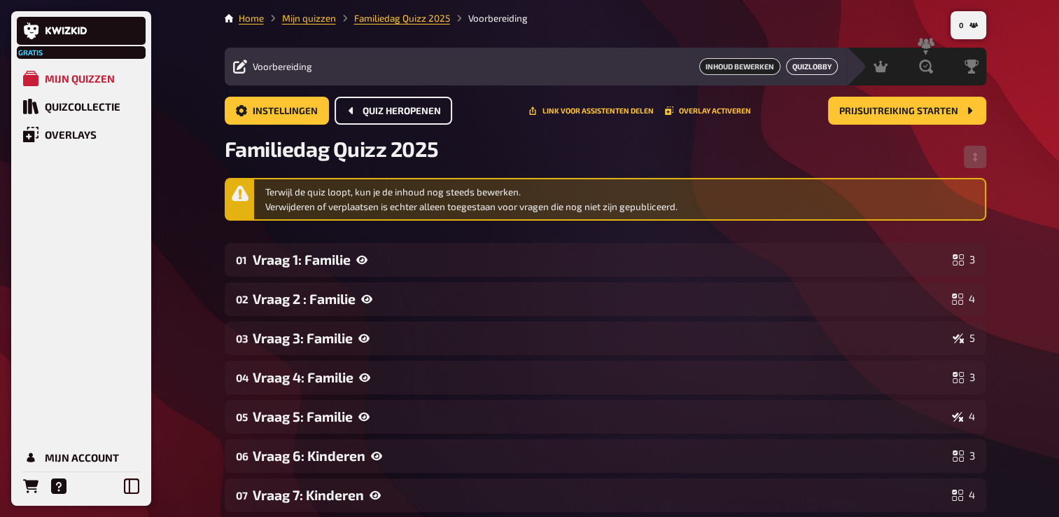
click at [811, 64] on link "Quizlobby" at bounding box center [812, 66] width 52 height 17
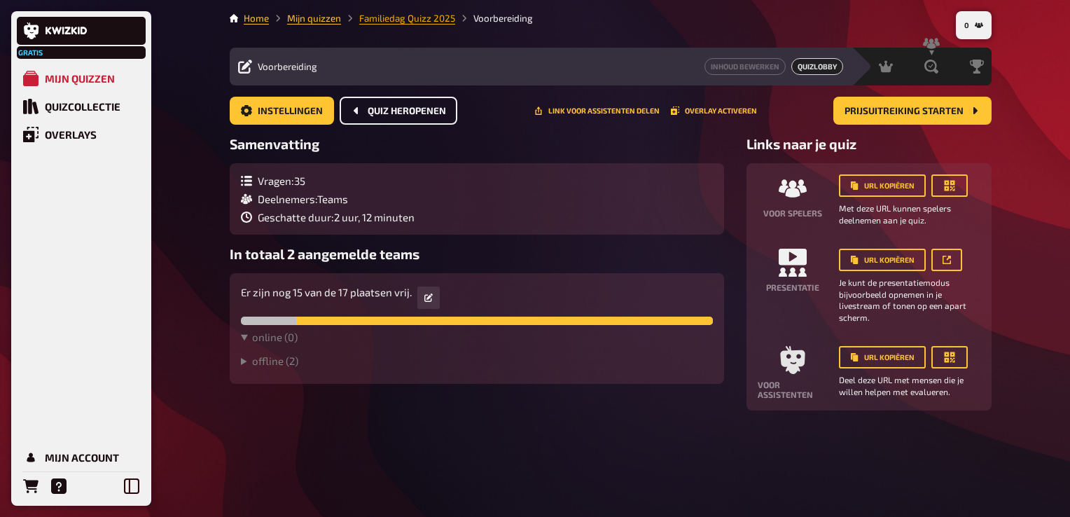
click at [428, 14] on link "Familiedag Quizz 2025" at bounding box center [407, 18] width 96 height 11
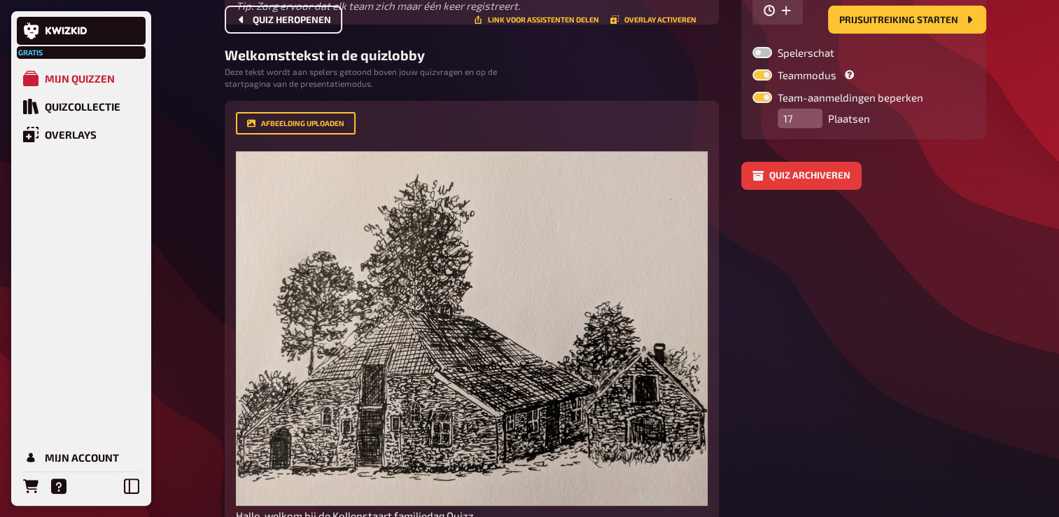
scroll to position [291, 0]
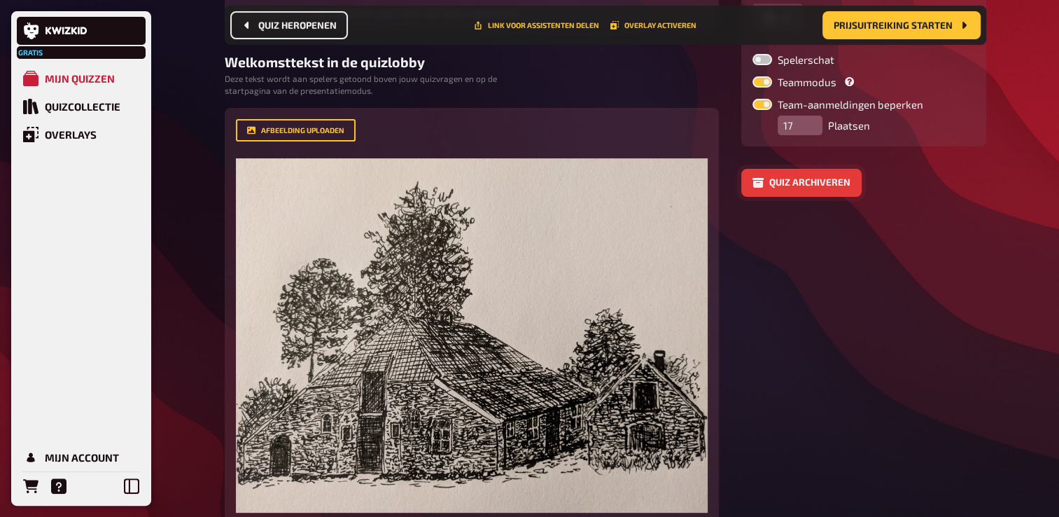
click at [809, 180] on button "Quiz archiveren" at bounding box center [801, 183] width 120 height 28
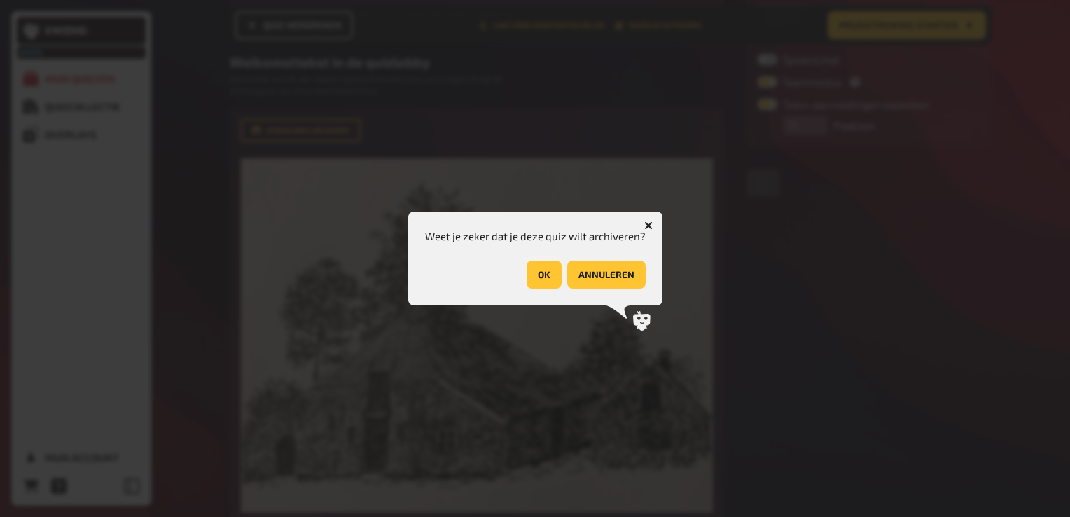
click at [548, 270] on button "OK" at bounding box center [543, 274] width 35 height 28
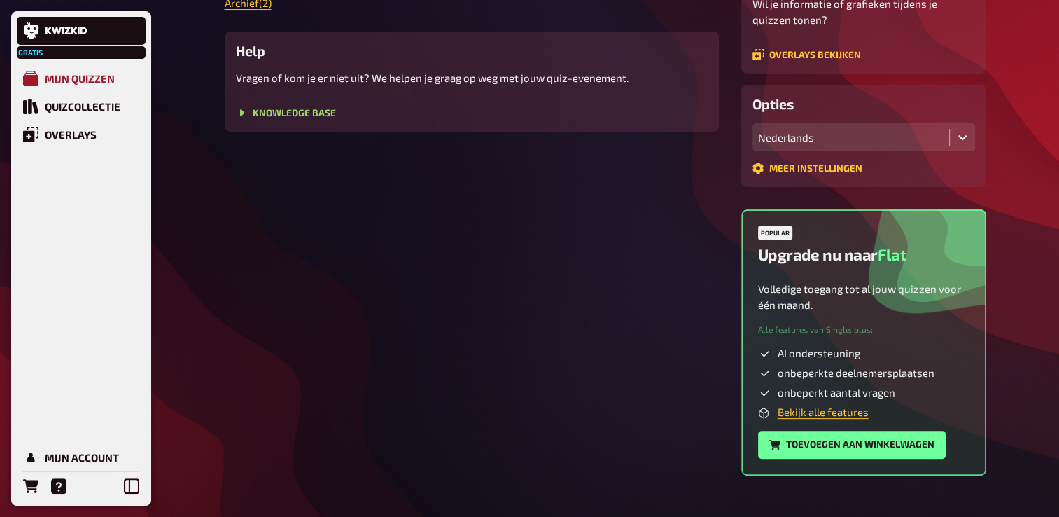
click at [88, 80] on div "Mijn quizzen" at bounding box center [80, 78] width 70 height 13
click at [97, 73] on div "Mijn quizzen" at bounding box center [80, 78] width 70 height 13
click at [98, 106] on div "Quizcollectie" at bounding box center [83, 106] width 76 height 13
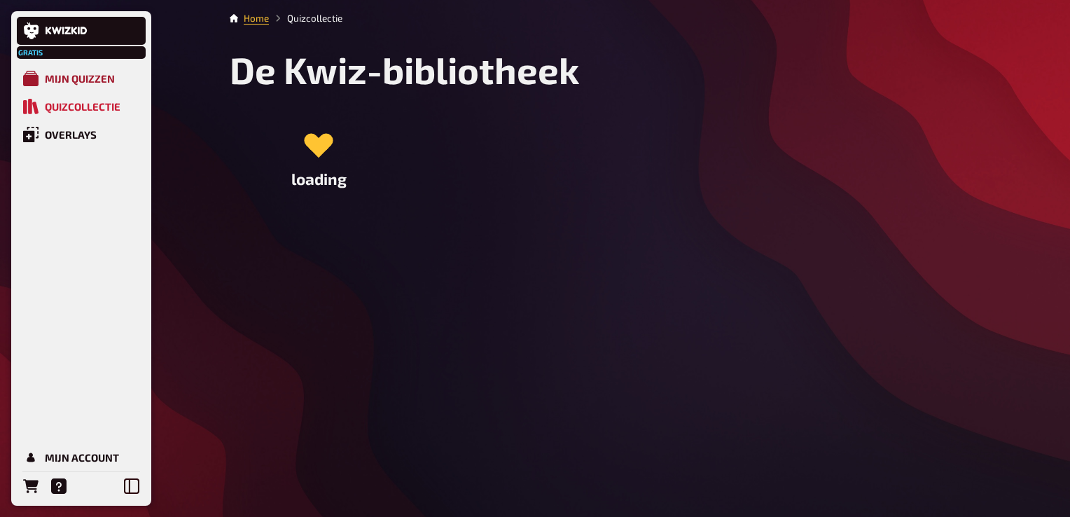
click at [99, 78] on div "Mijn quizzen" at bounding box center [80, 78] width 70 height 13
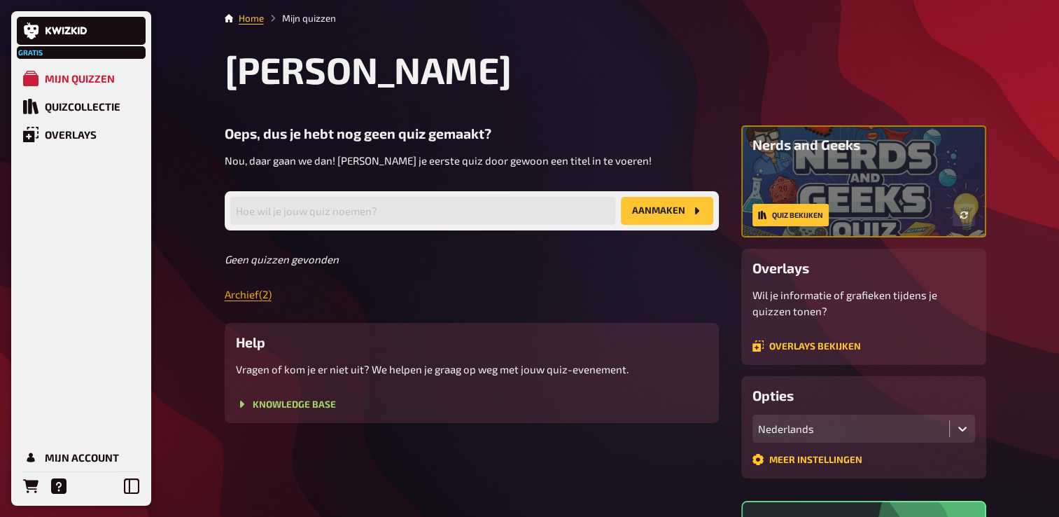
click at [263, 296] on link "Archief ( 2 )" at bounding box center [248, 294] width 47 height 13
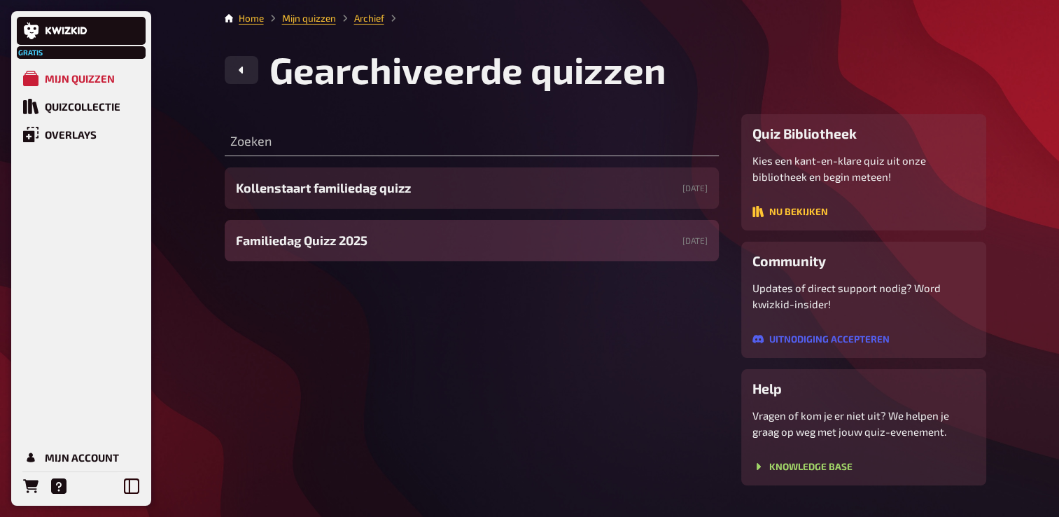
click at [338, 237] on span "Familiedag Quizz 2025" at bounding box center [302, 240] width 132 height 19
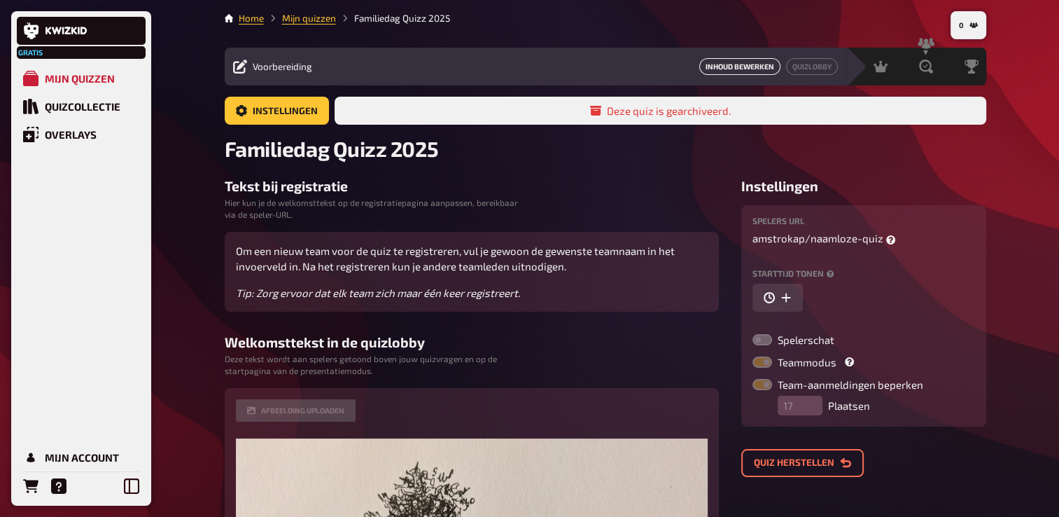
click at [746, 71] on link "Inhoud bewerken" at bounding box center [739, 66] width 81 height 17
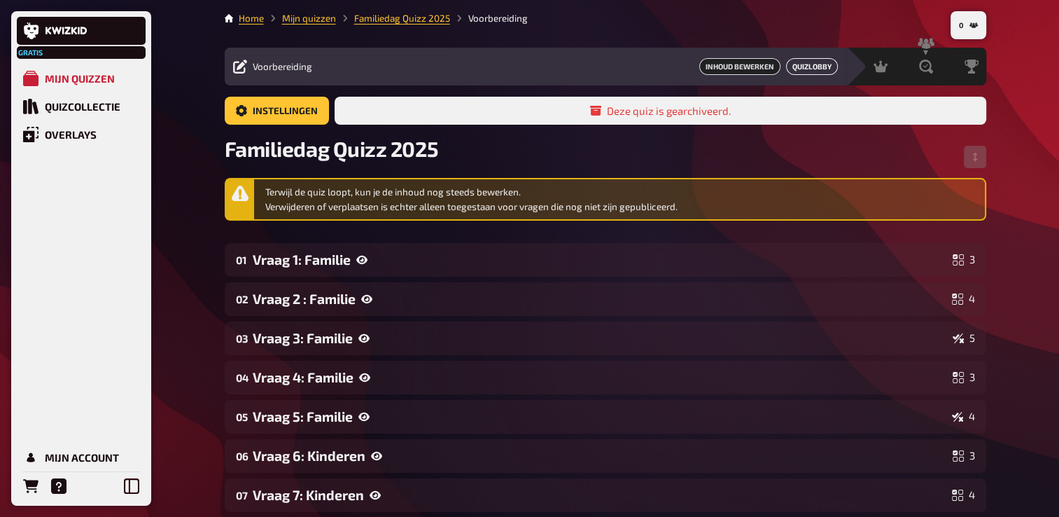
click at [812, 64] on link "Quizlobby" at bounding box center [812, 66] width 52 height 17
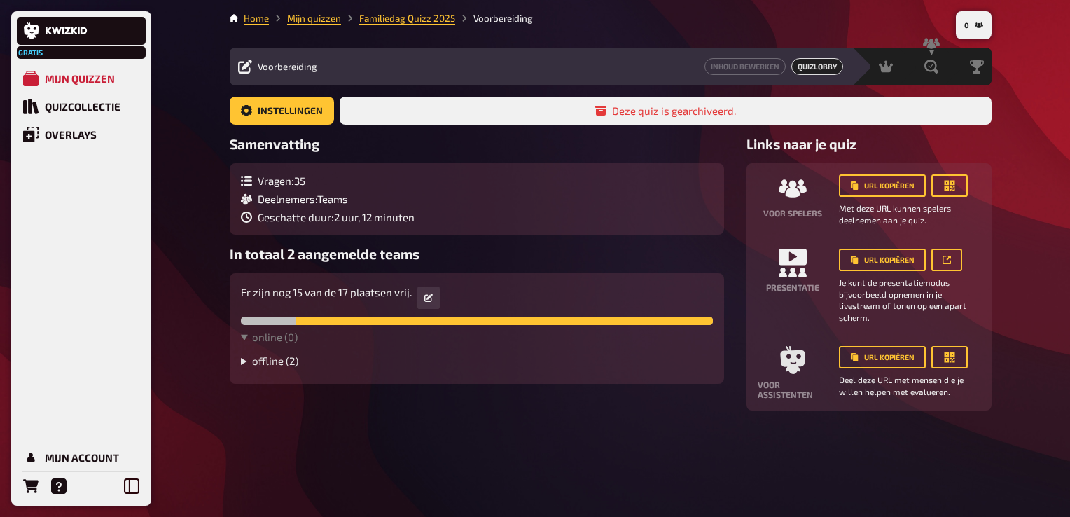
click at [264, 365] on summary "offline ( 2 )" at bounding box center [477, 360] width 472 height 13
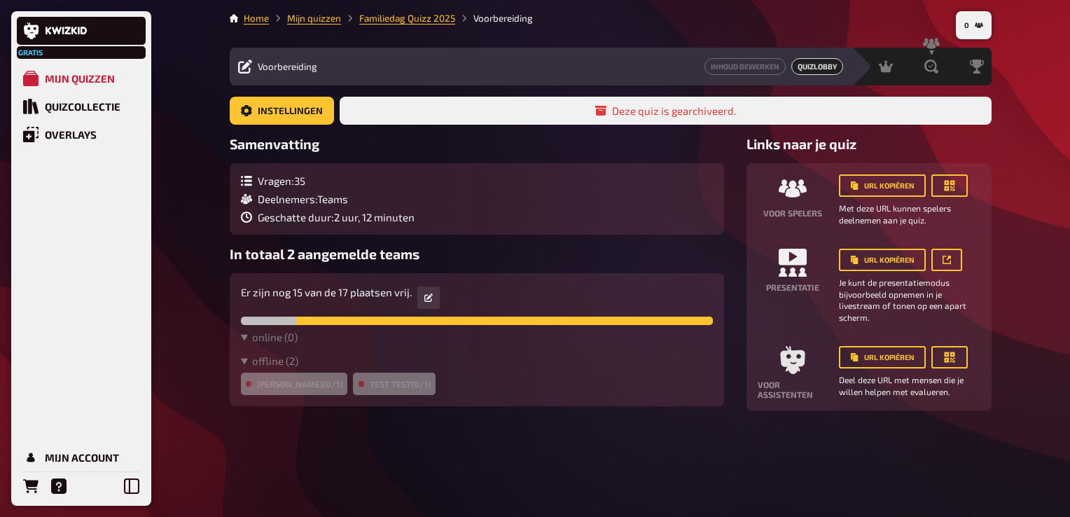
click at [288, 391] on div "Marco (0/1)" at bounding box center [294, 383] width 106 height 22
click at [293, 384] on div "Marco (0/1)" at bounding box center [294, 383] width 106 height 22
drag, startPoint x: 266, startPoint y: 391, endPoint x: 311, endPoint y: 376, distance: 47.2
click at [311, 376] on div "Marco (0/1)" at bounding box center [294, 383] width 106 height 22
drag, startPoint x: 311, startPoint y: 376, endPoint x: 509, endPoint y: 298, distance: 212.8
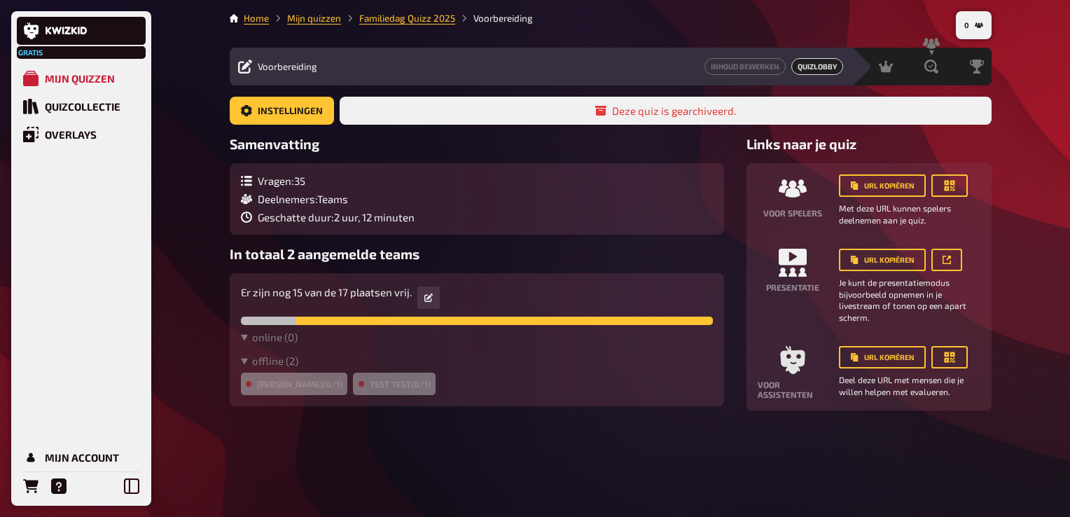
click at [537, 292] on div "Er zijn nog 15 van de 17 plaatsen vrij." at bounding box center [477, 297] width 472 height 27
click at [434, 300] on link at bounding box center [428, 297] width 22 height 22
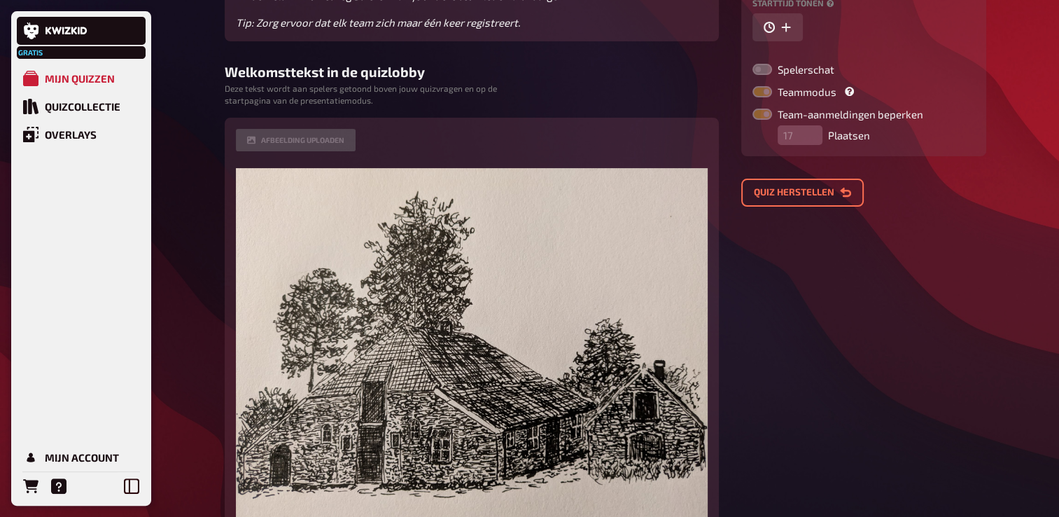
scroll to position [280, 0]
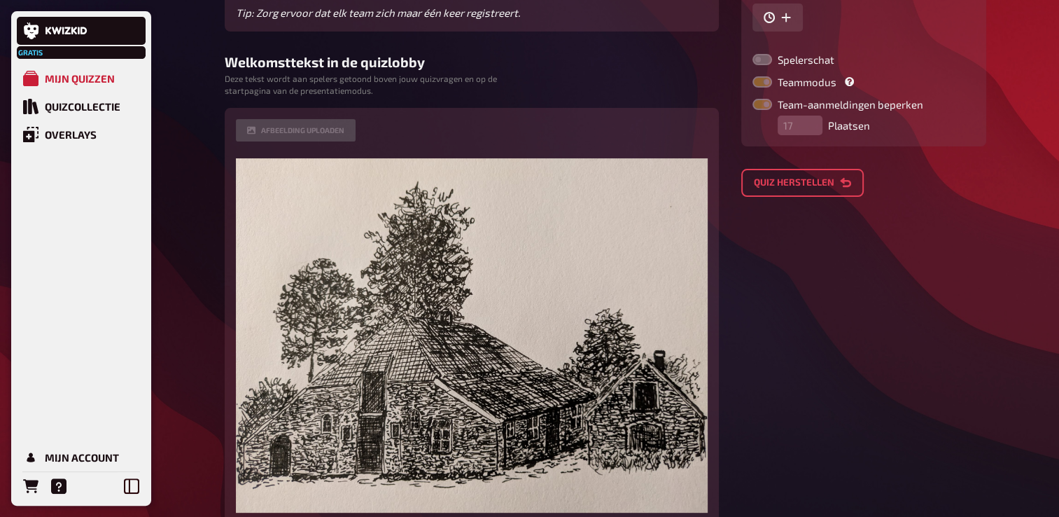
click at [814, 179] on button "Quiz herstellen" at bounding box center [802, 183] width 123 height 28
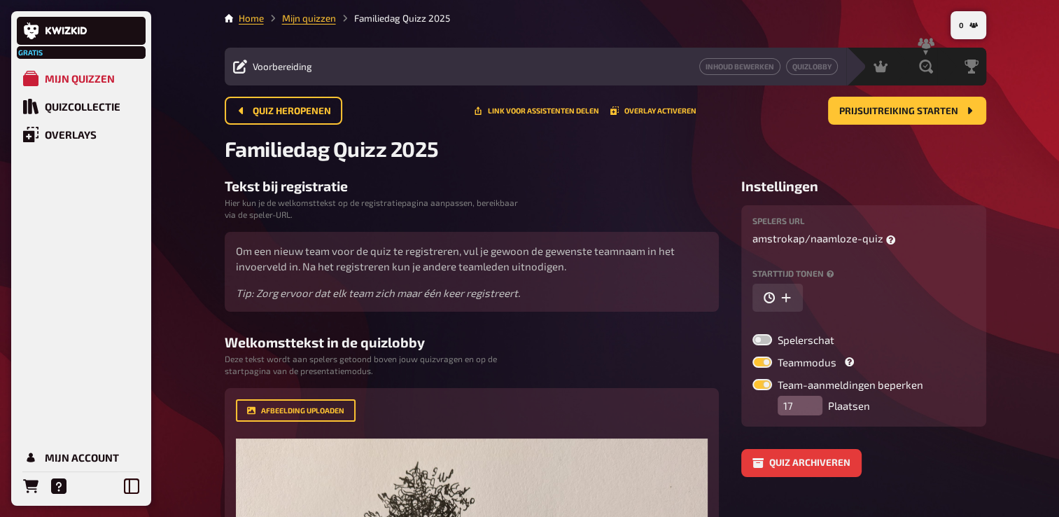
scroll to position [0, 0]
click at [84, 74] on div "Mijn quizzen" at bounding box center [80, 78] width 70 height 13
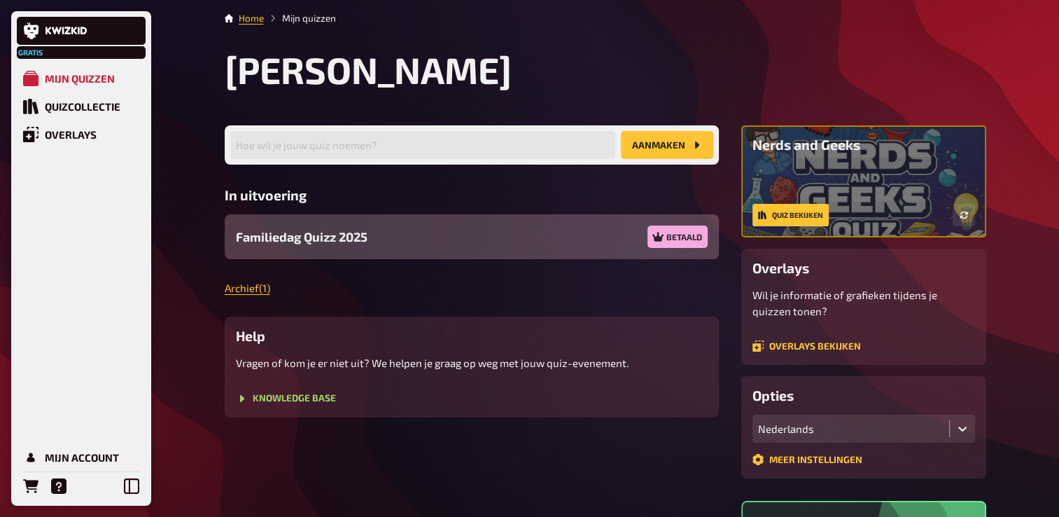
click at [309, 231] on span "Familiedag Quizz 2025" at bounding box center [302, 237] width 132 height 19
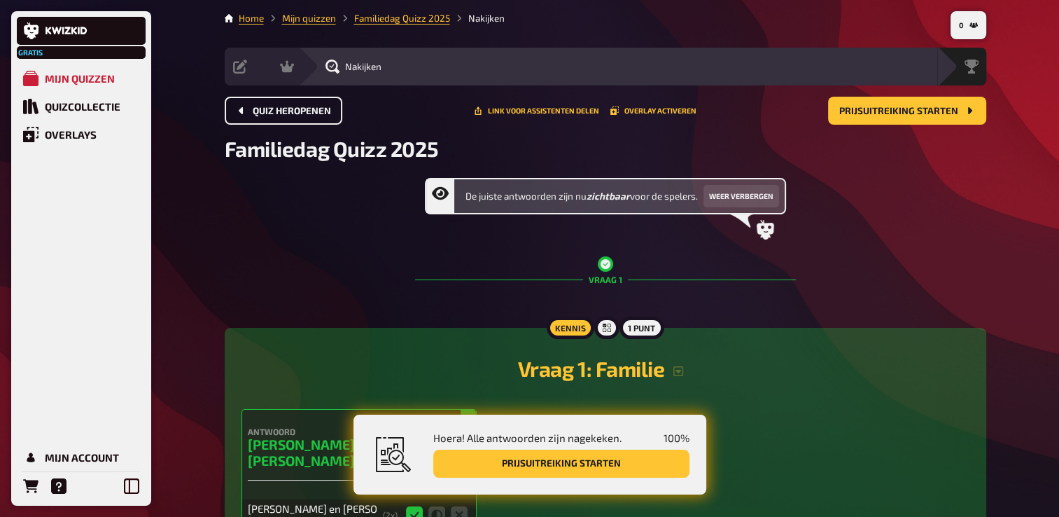
click at [300, 109] on span "Quiz heropenen" at bounding box center [292, 111] width 78 height 10
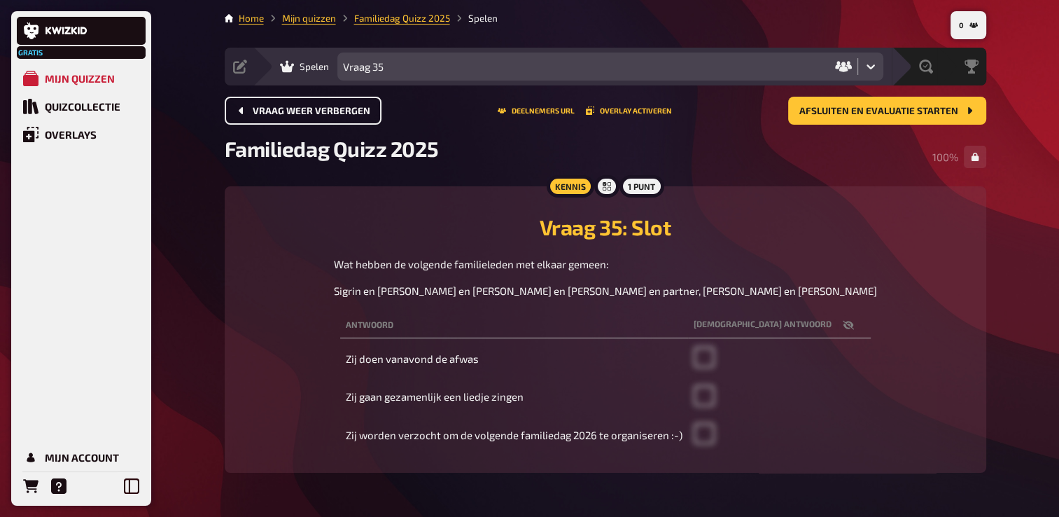
click at [874, 71] on icon at bounding box center [871, 67] width 14 height 14
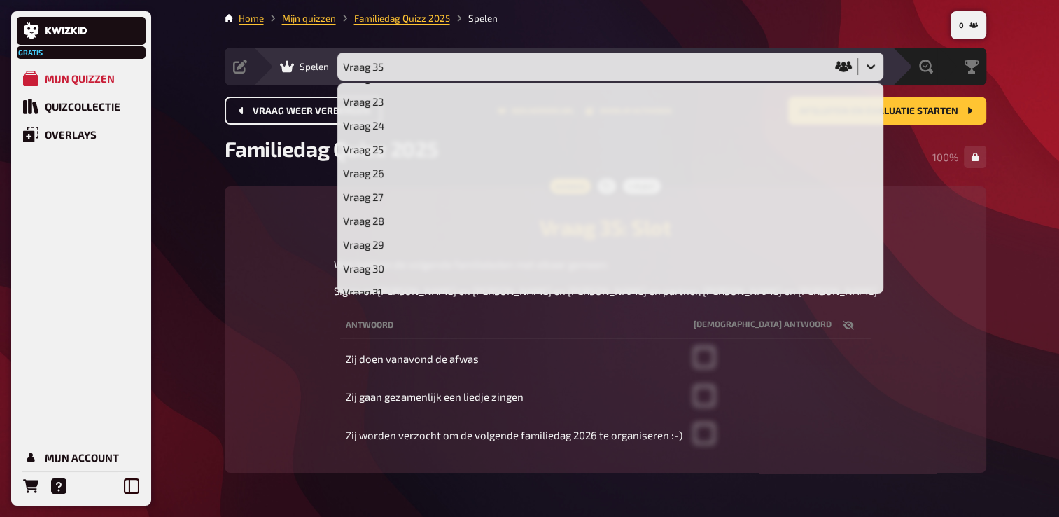
scroll to position [429, 0]
click at [1033, 197] on div "Gratis Mijn quizzen Quizcollectie Overlays Mijn Account 0 Home Mijn quizzen Fam…" at bounding box center [529, 281] width 1059 height 562
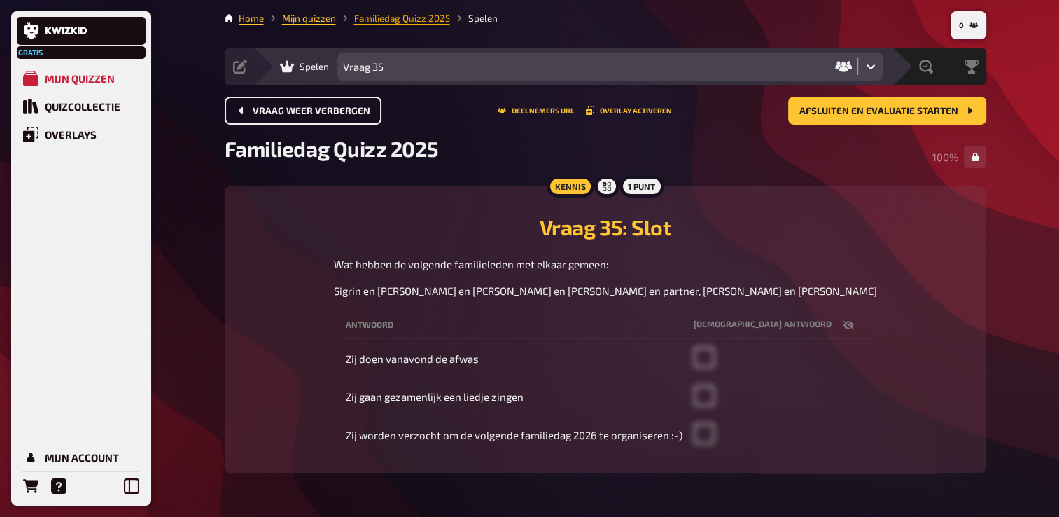
click at [400, 18] on link "Familiedag Quizz 2025" at bounding box center [402, 18] width 96 height 11
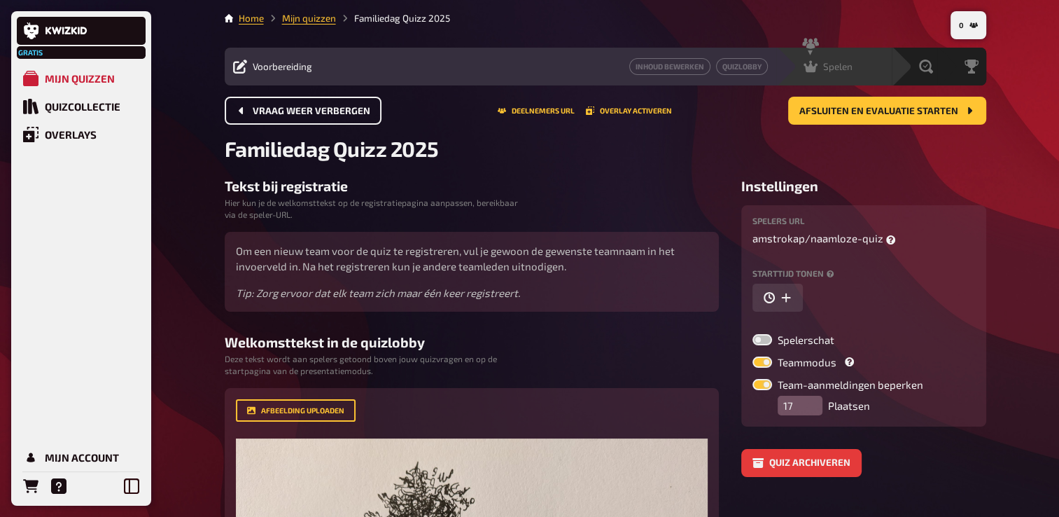
click at [836, 66] on span "Spelen" at bounding box center [837, 66] width 29 height 11
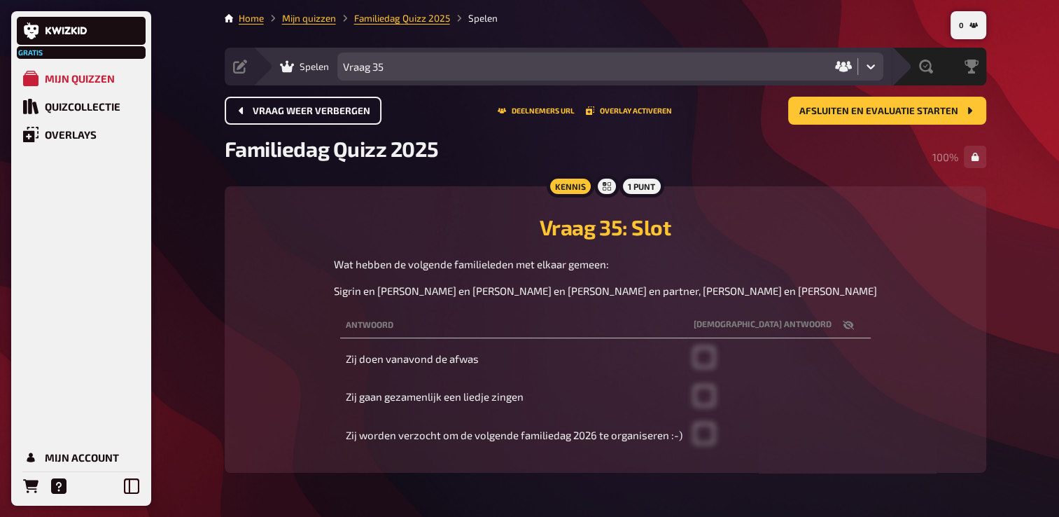
click at [335, 106] on span "Vraag weer verbergen" at bounding box center [312, 111] width 118 height 10
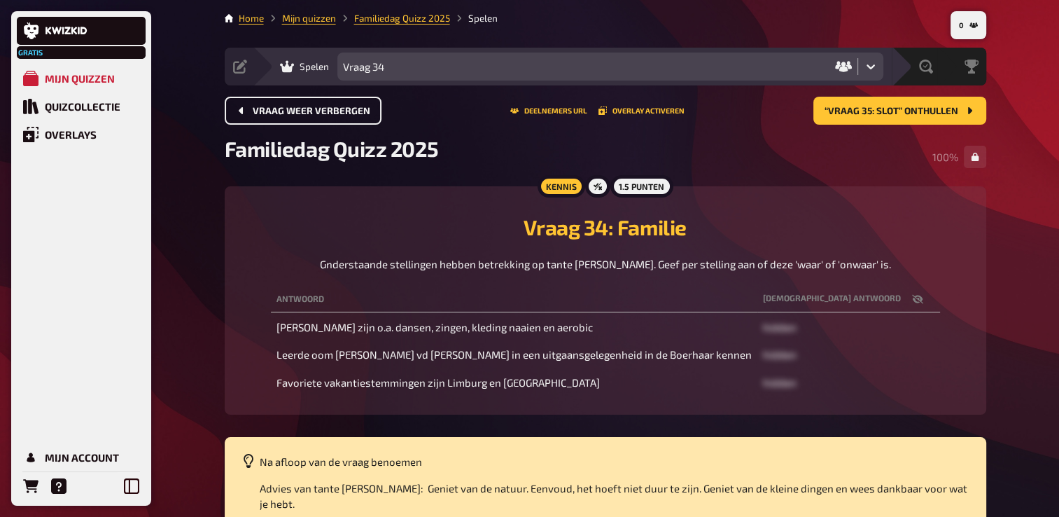
click at [328, 111] on span "Vraag weer verbergen" at bounding box center [312, 111] width 118 height 10
click at [328, 111] on button "Vraag weer verbergen" at bounding box center [303, 111] width 157 height 28
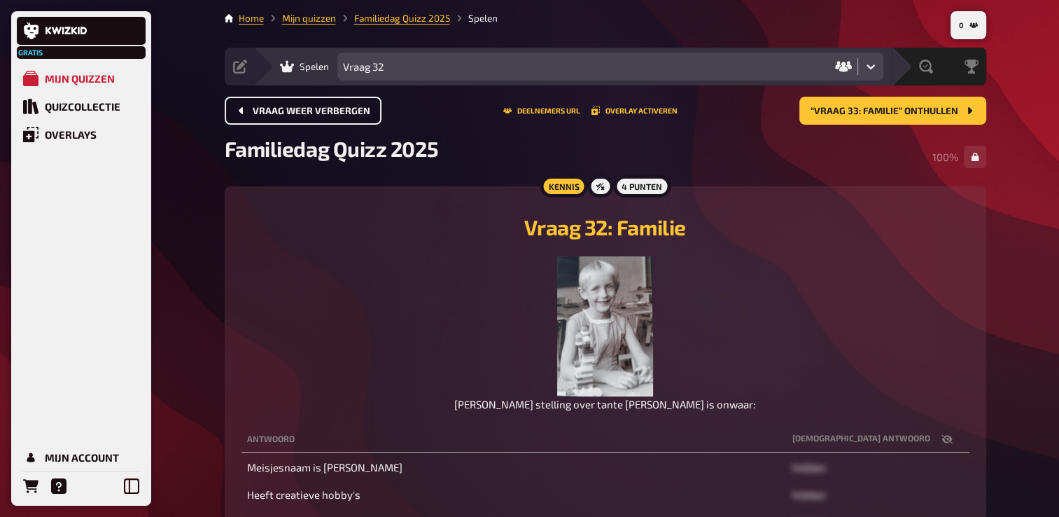
click at [328, 111] on span "Vraag weer verbergen" at bounding box center [312, 111] width 118 height 10
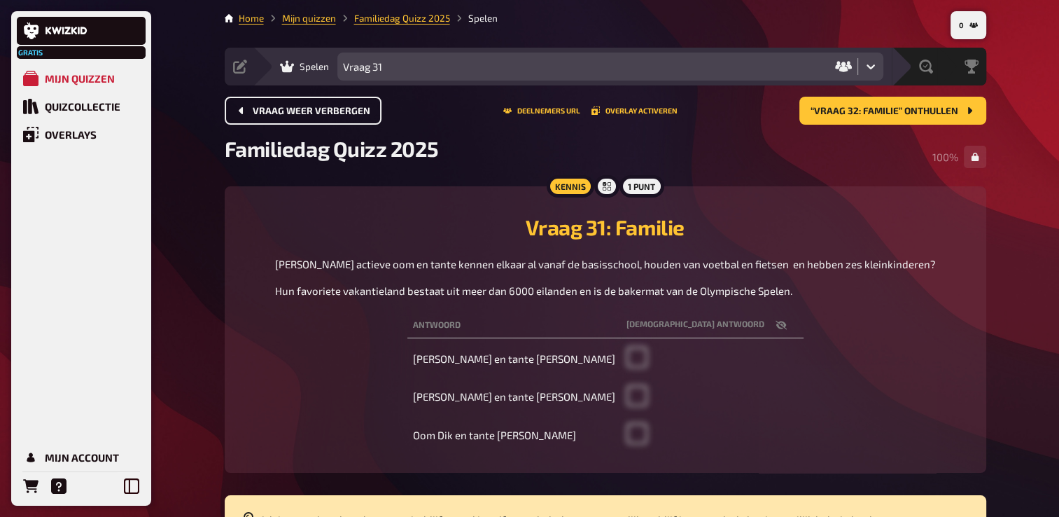
click at [328, 111] on span "Vraag weer verbergen" at bounding box center [312, 111] width 118 height 10
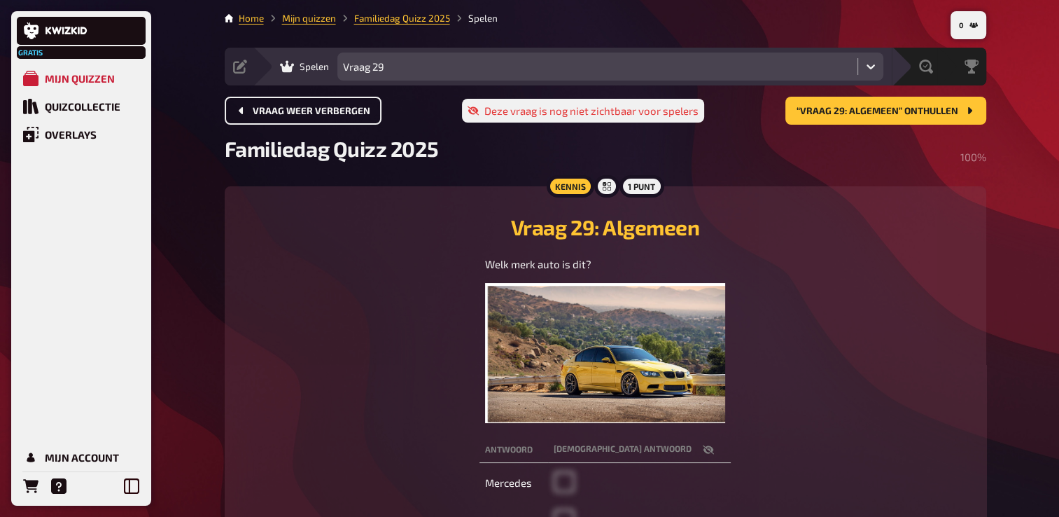
click at [328, 111] on span "Vraag weer verbergen" at bounding box center [312, 111] width 118 height 10
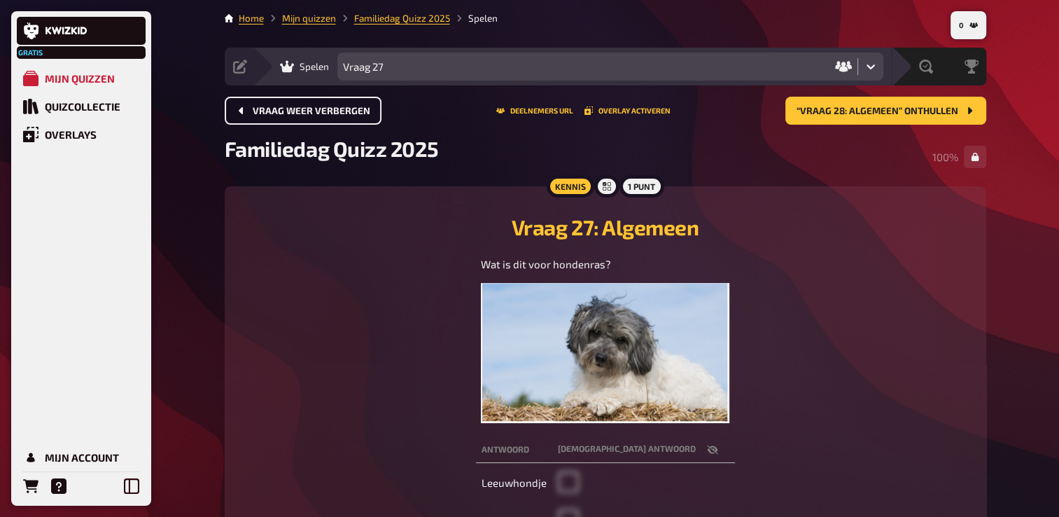
click at [328, 111] on span "Vraag weer verbergen" at bounding box center [312, 111] width 118 height 10
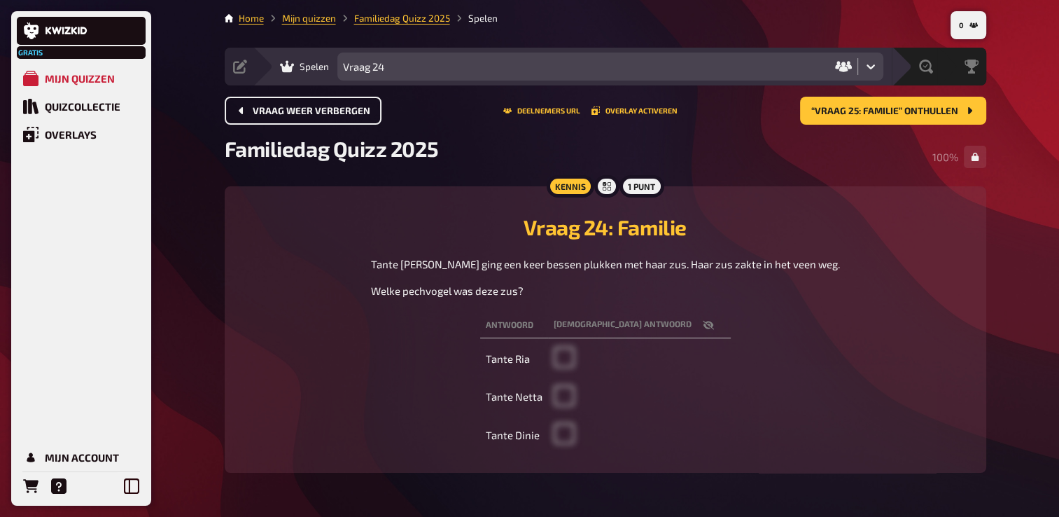
click at [328, 111] on span "Vraag weer verbergen" at bounding box center [312, 111] width 118 height 10
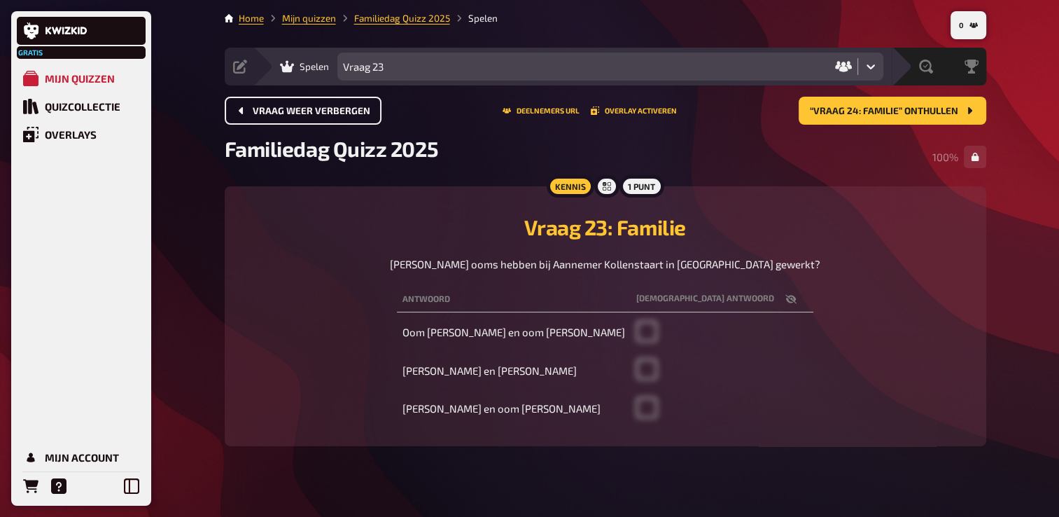
click at [328, 111] on button "Vraag weer verbergen" at bounding box center [303, 111] width 157 height 28
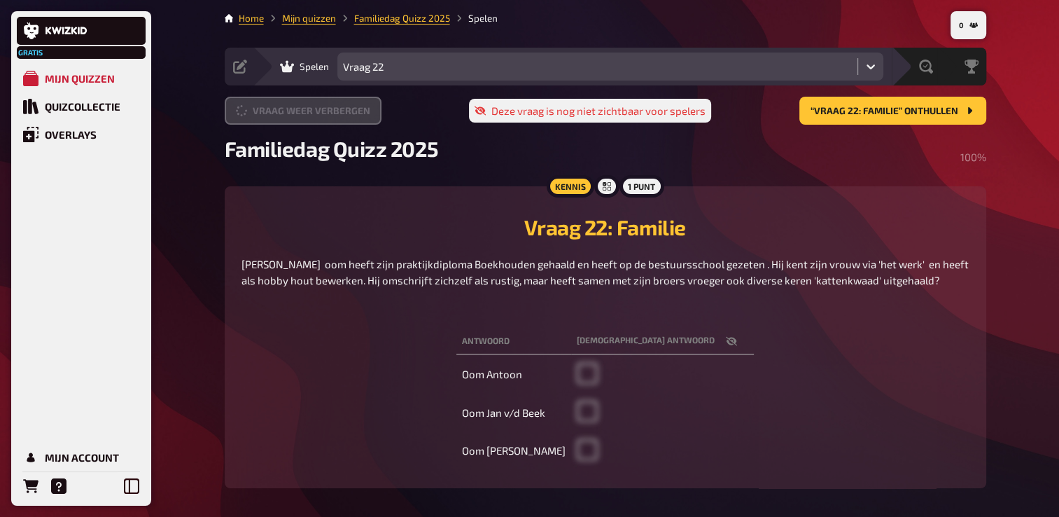
click at [328, 111] on button "Vraag weer verbergen" at bounding box center [303, 111] width 157 height 28
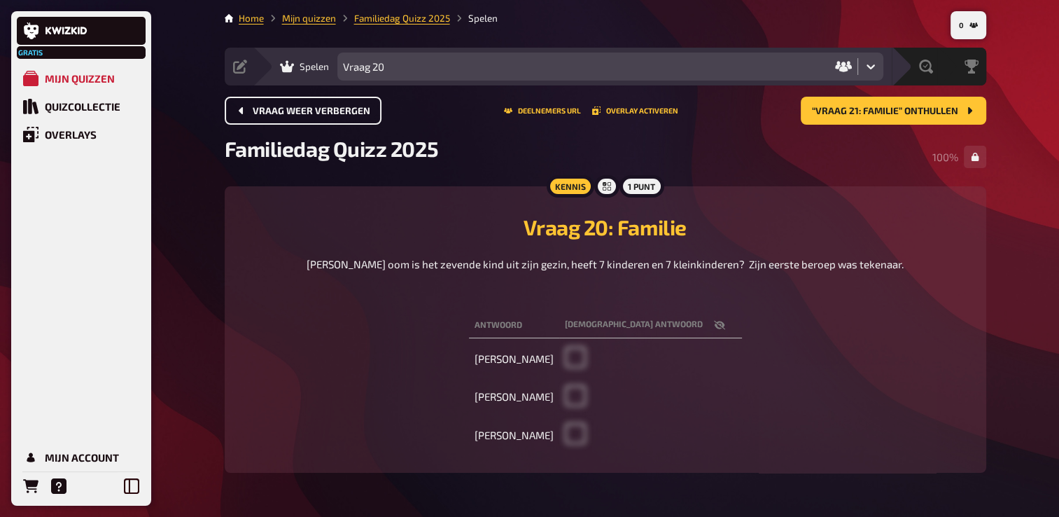
click at [328, 111] on button "Vraag weer verbergen" at bounding box center [303, 111] width 157 height 28
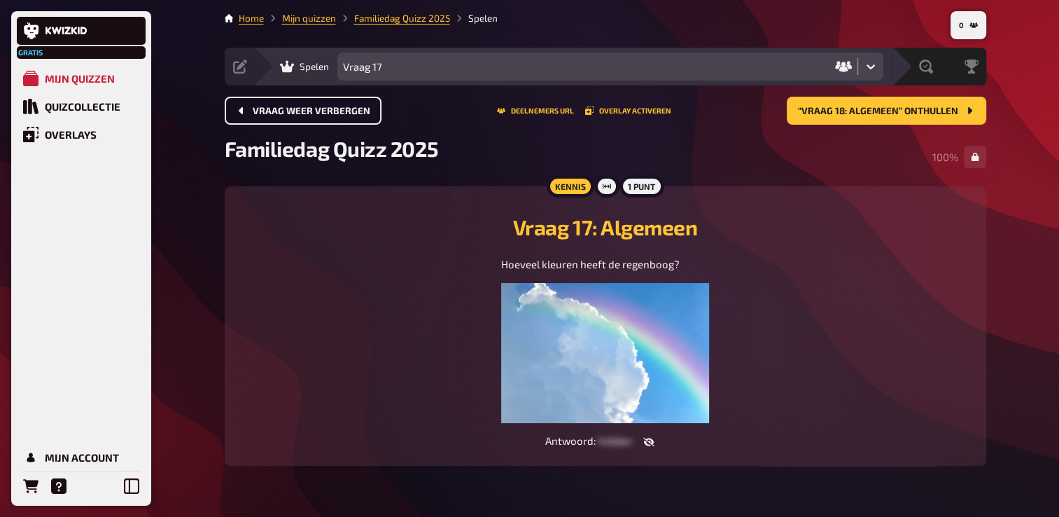
click at [328, 111] on span "Vraag weer verbergen" at bounding box center [312, 111] width 118 height 10
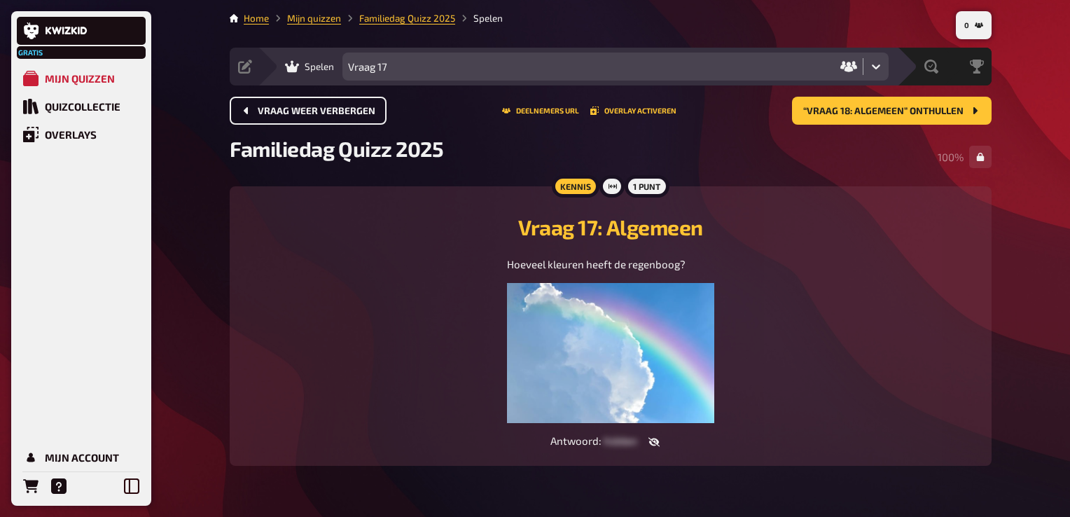
click at [328, 111] on button "Vraag weer verbergen" at bounding box center [308, 111] width 157 height 28
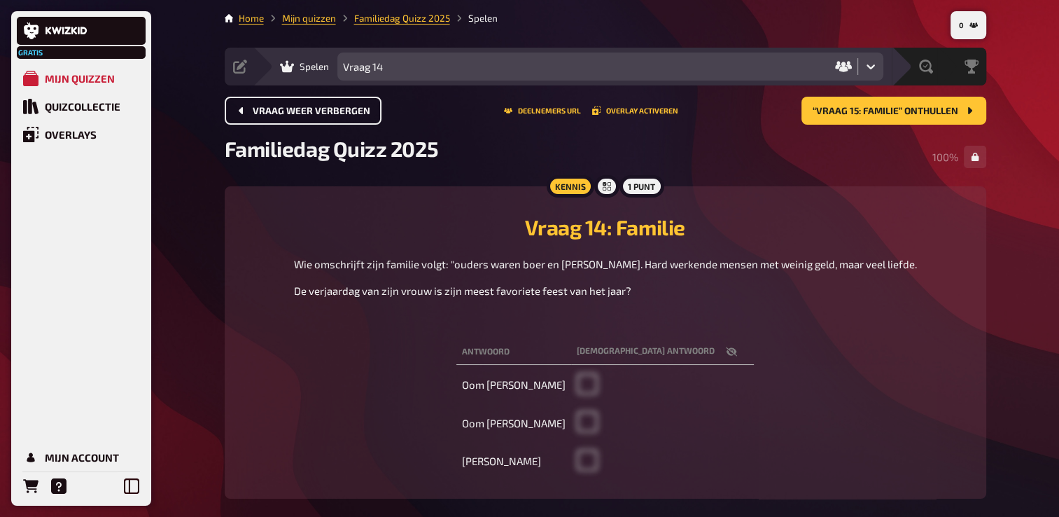
click at [328, 111] on span "Vraag weer verbergen" at bounding box center [312, 111] width 118 height 10
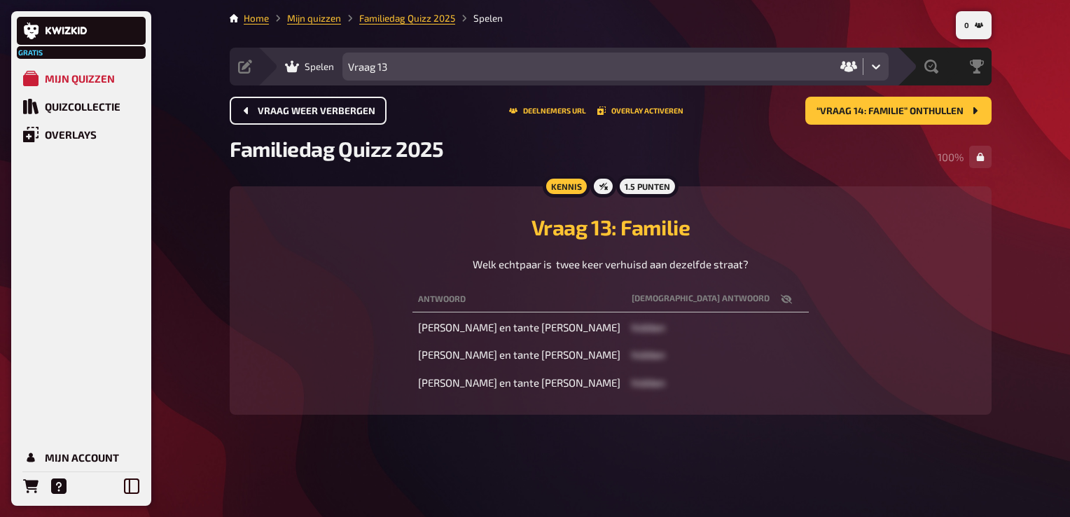
click at [328, 111] on span "Vraag weer verbergen" at bounding box center [317, 111] width 118 height 10
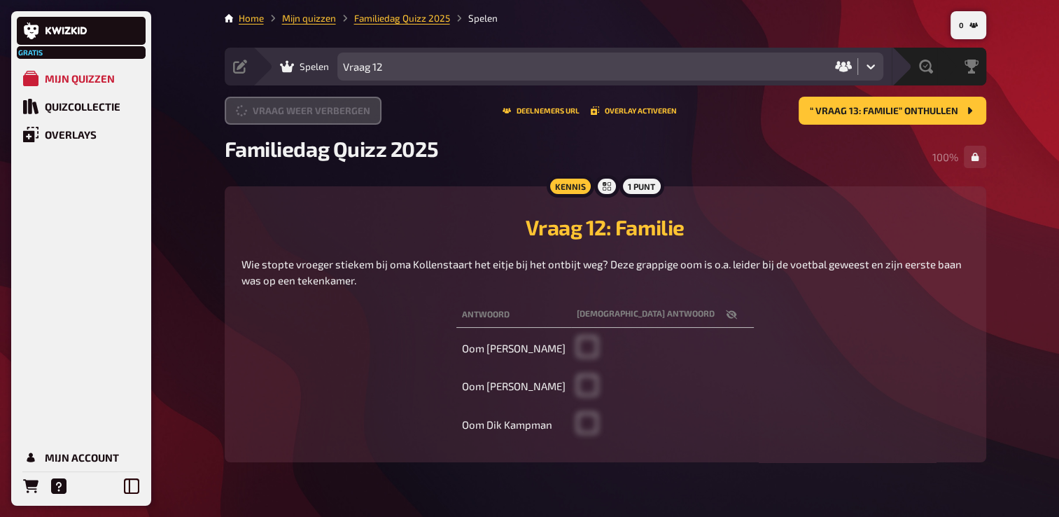
click at [328, 111] on button "Vraag weer verbergen" at bounding box center [303, 111] width 157 height 28
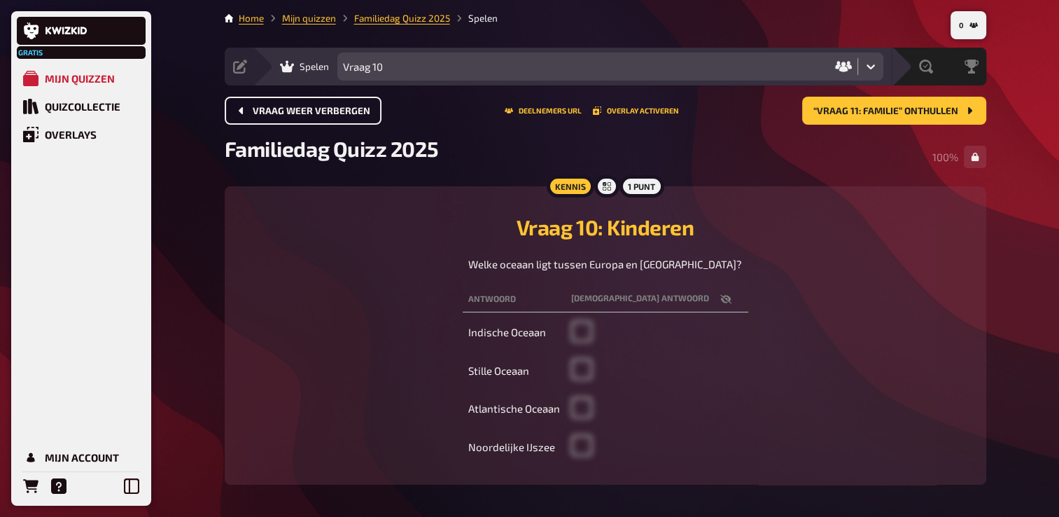
click at [328, 111] on button "Vraag weer verbergen" at bounding box center [303, 111] width 157 height 28
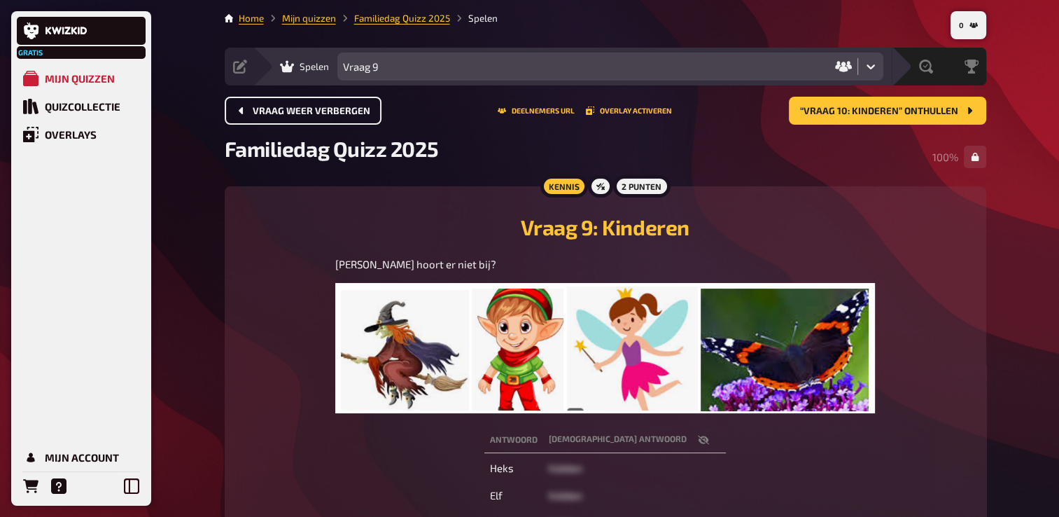
click at [328, 111] on button "Vraag weer verbergen" at bounding box center [303, 111] width 157 height 28
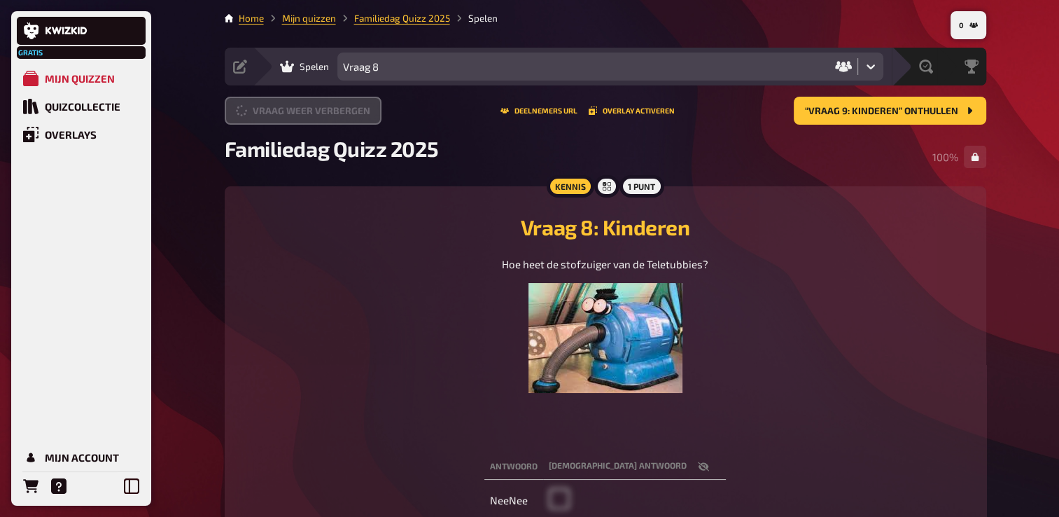
click at [328, 111] on button "Vraag weer verbergen" at bounding box center [303, 111] width 157 height 28
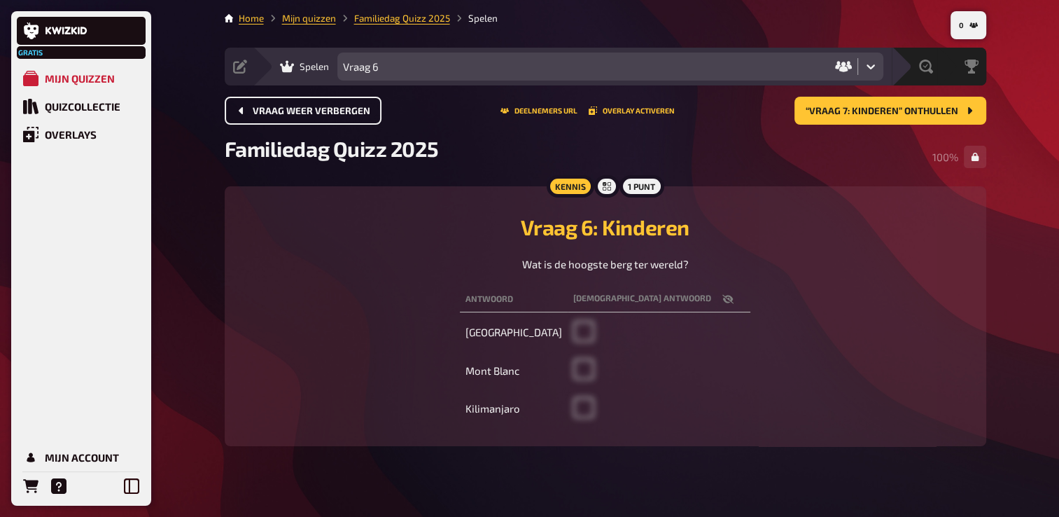
click at [328, 111] on span "Vraag weer verbergen" at bounding box center [312, 111] width 118 height 10
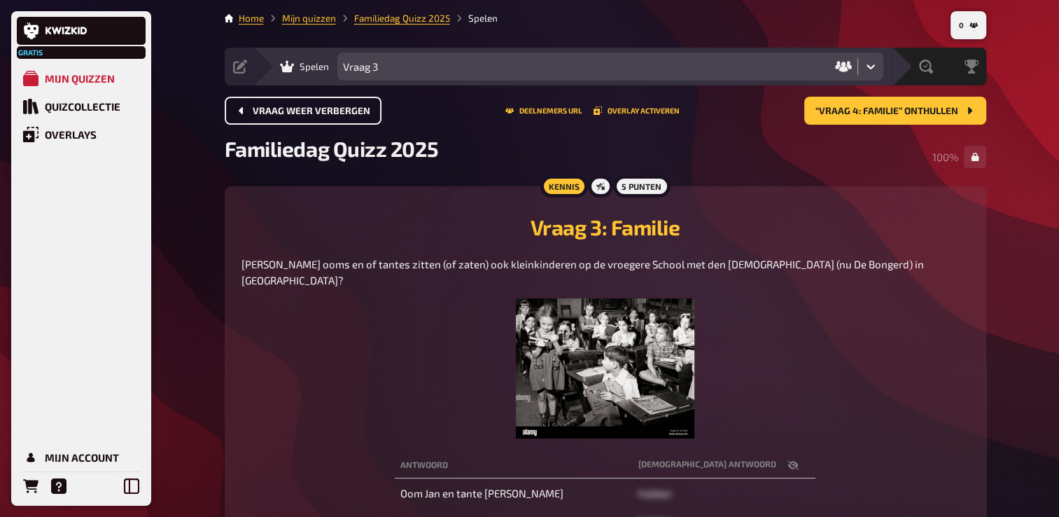
click at [328, 111] on button "Vraag weer verbergen" at bounding box center [303, 111] width 157 height 28
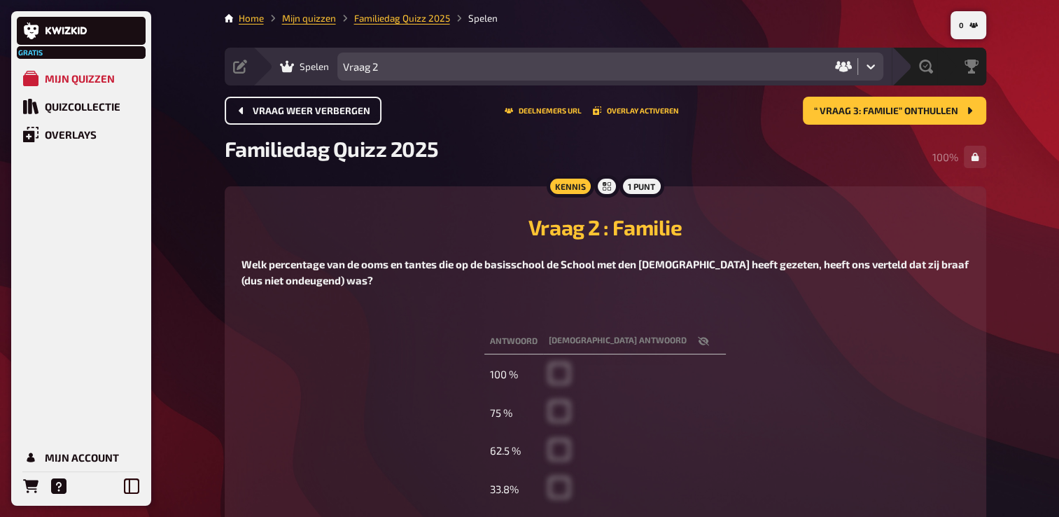
click at [328, 111] on button "Vraag weer verbergen" at bounding box center [303, 111] width 157 height 28
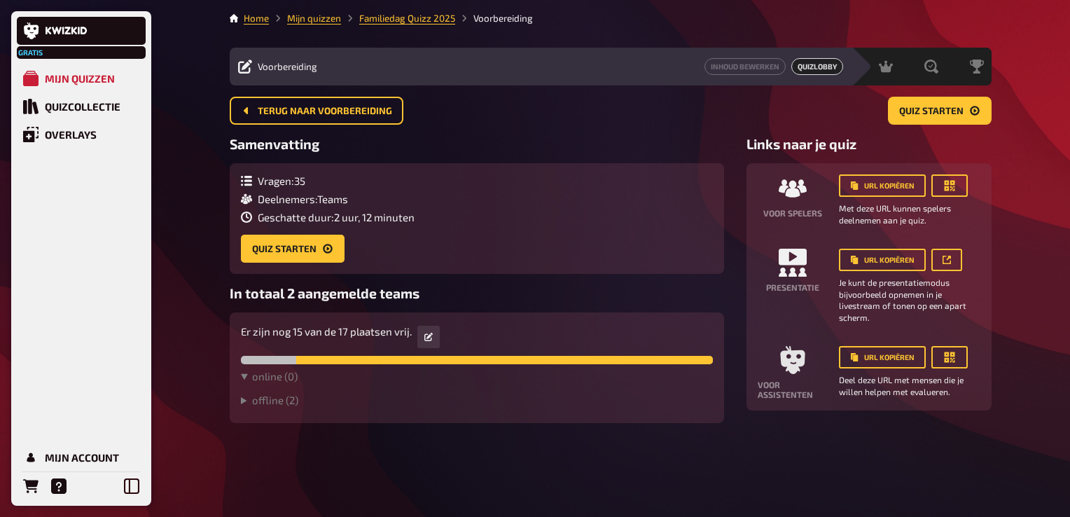
click at [328, 111] on span "Terug naar voorbereiding" at bounding box center [325, 111] width 134 height 10
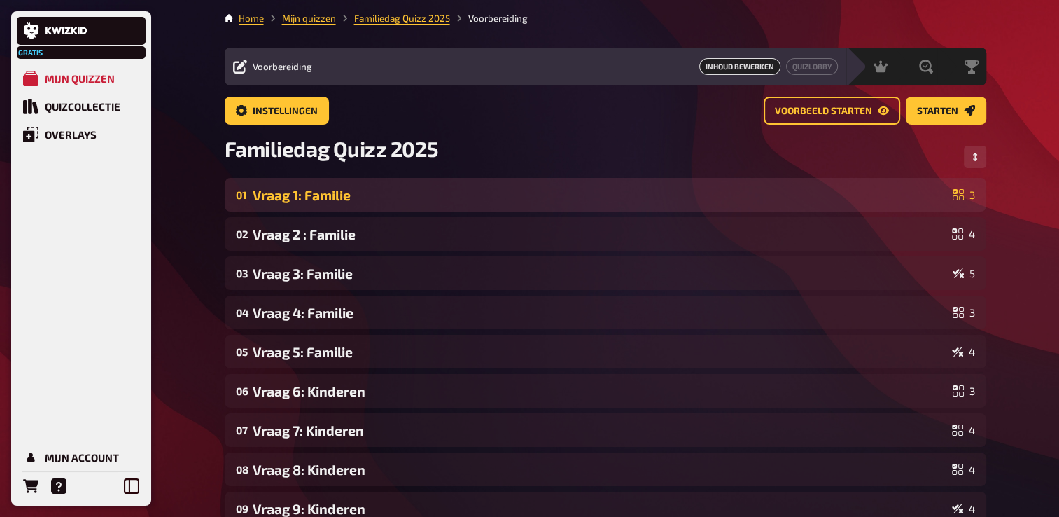
click at [275, 195] on div "Vraag 1: Familie" at bounding box center [600, 195] width 694 height 16
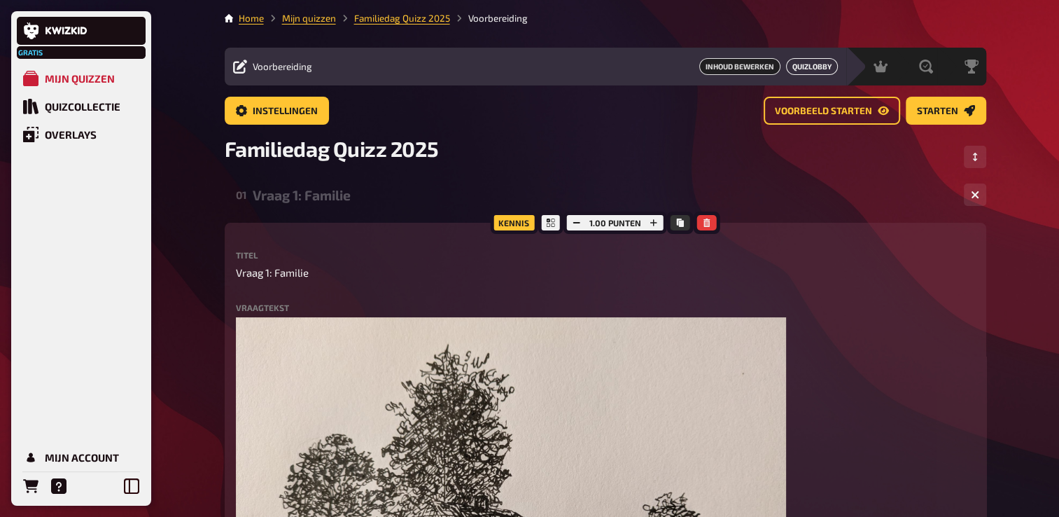
click at [820, 67] on link "Quizlobby" at bounding box center [812, 66] width 52 height 17
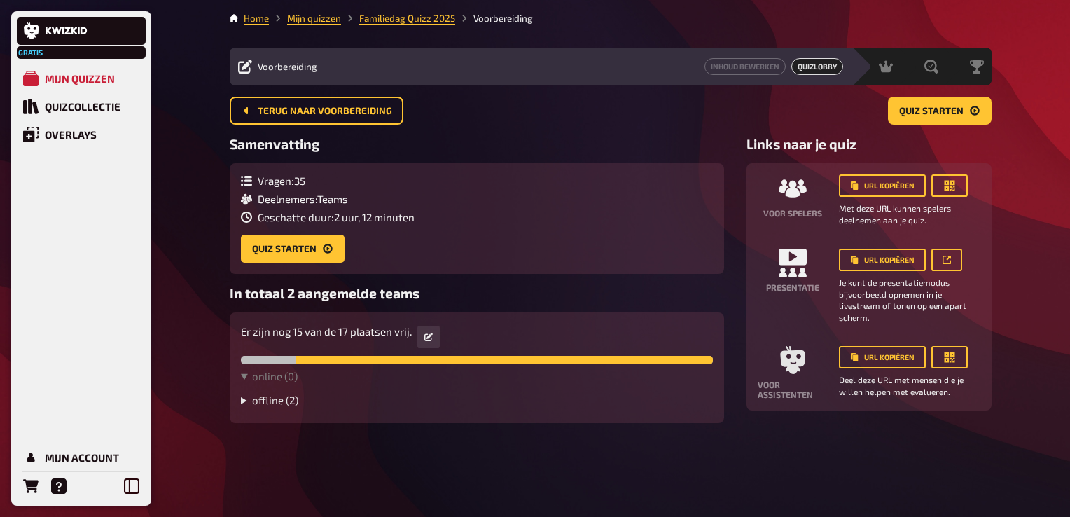
click at [267, 399] on summary "offline ( 2 )" at bounding box center [477, 399] width 472 height 13
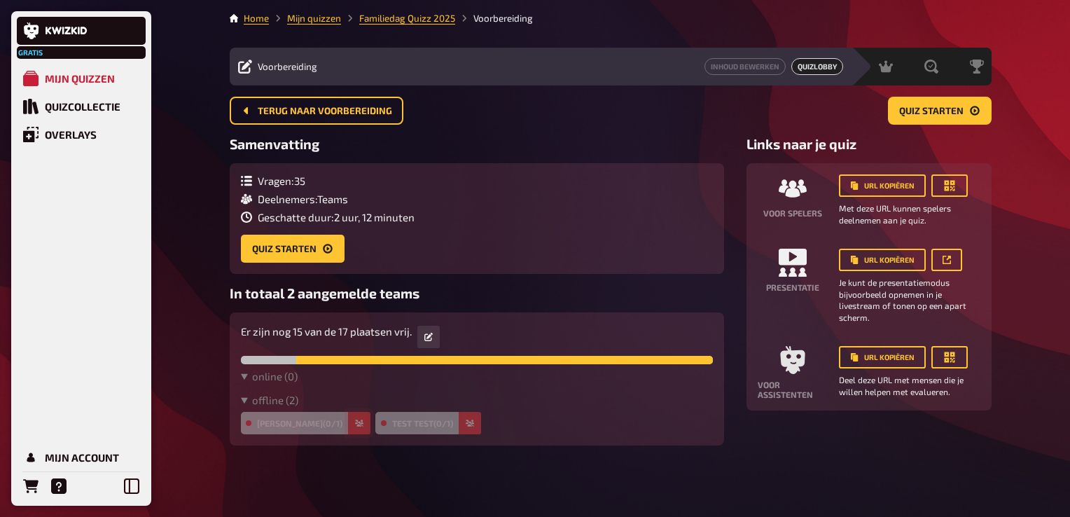
click at [355, 425] on icon "button" at bounding box center [359, 423] width 8 height 8
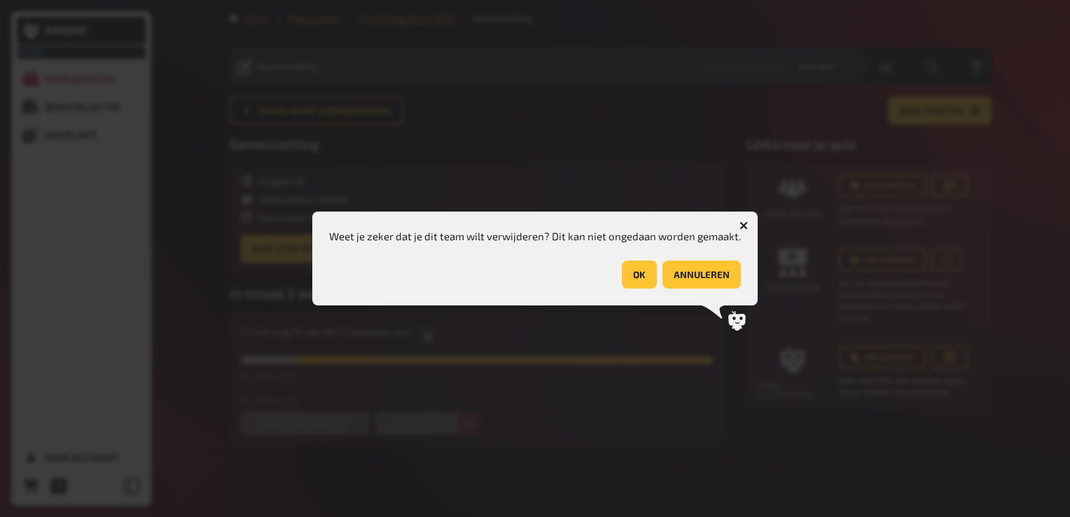
click at [644, 277] on button "OK" at bounding box center [639, 274] width 35 height 28
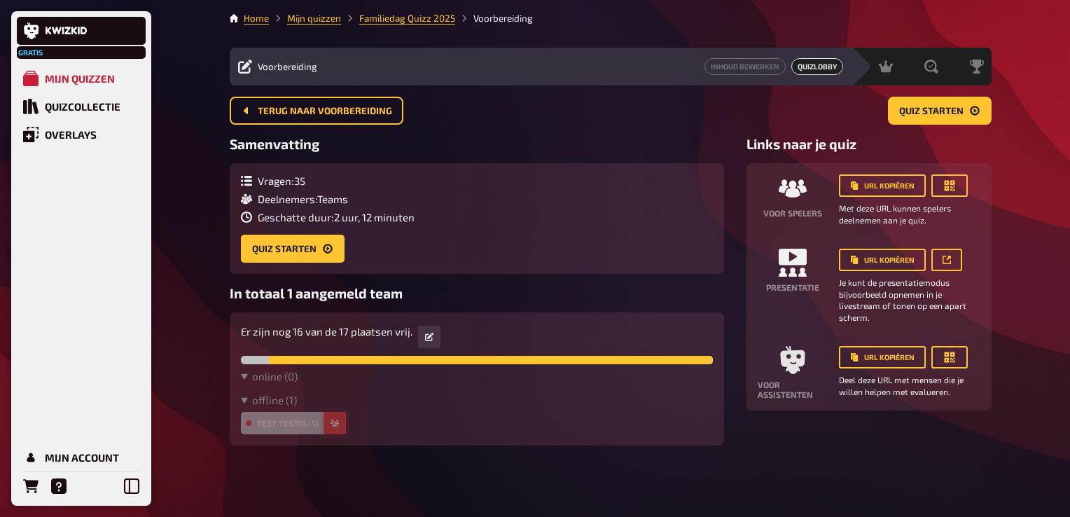
click at [331, 425] on button "button" at bounding box center [334, 423] width 22 height 22
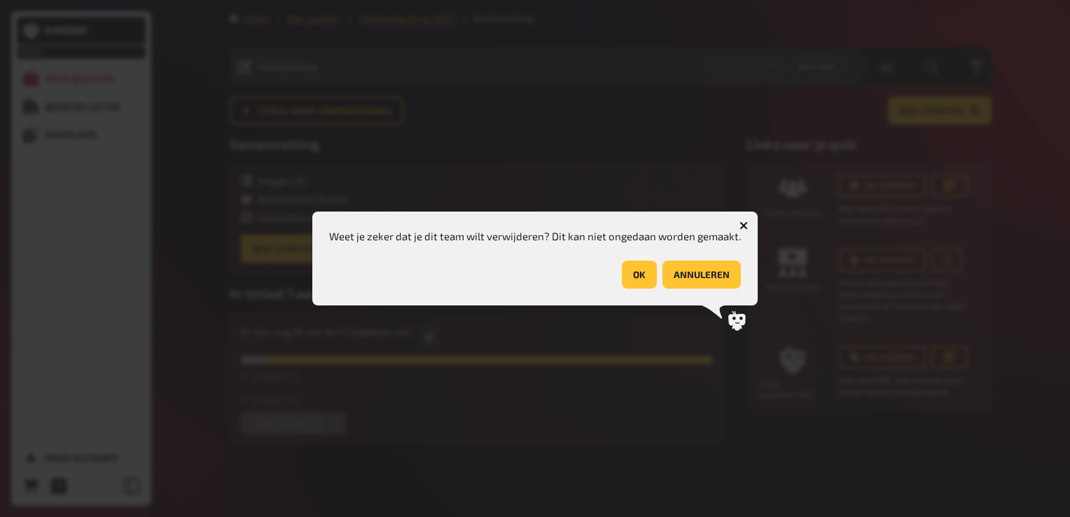
click at [641, 266] on button "OK" at bounding box center [639, 274] width 35 height 28
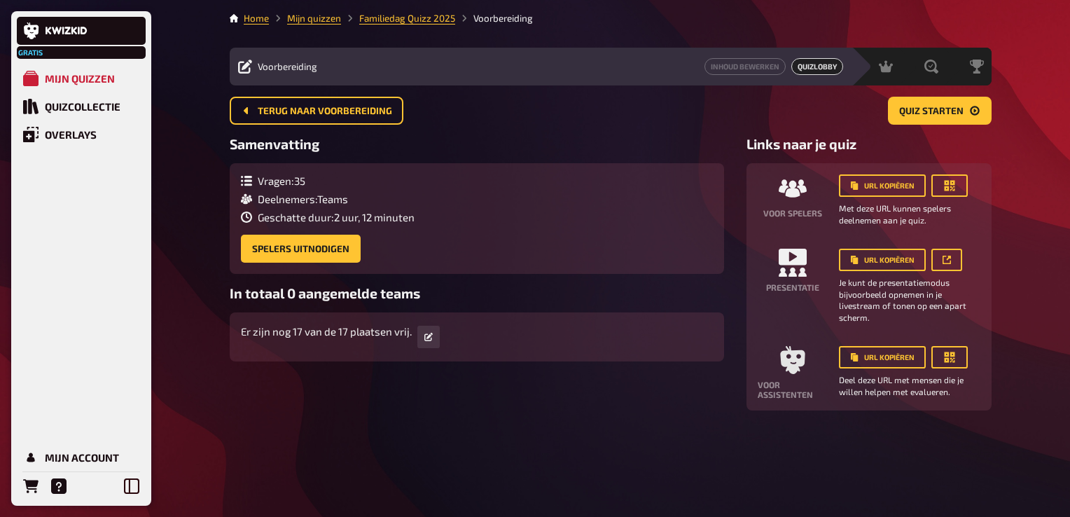
click at [581, 110] on div "Terug naar voorbereiding Quiz starten" at bounding box center [611, 111] width 762 height 28
click at [658, 130] on div "Terug naar voorbereiding Quiz starten" at bounding box center [611, 116] width 762 height 39
click at [290, 108] on span "Terug naar voorbereiding" at bounding box center [325, 111] width 134 height 10
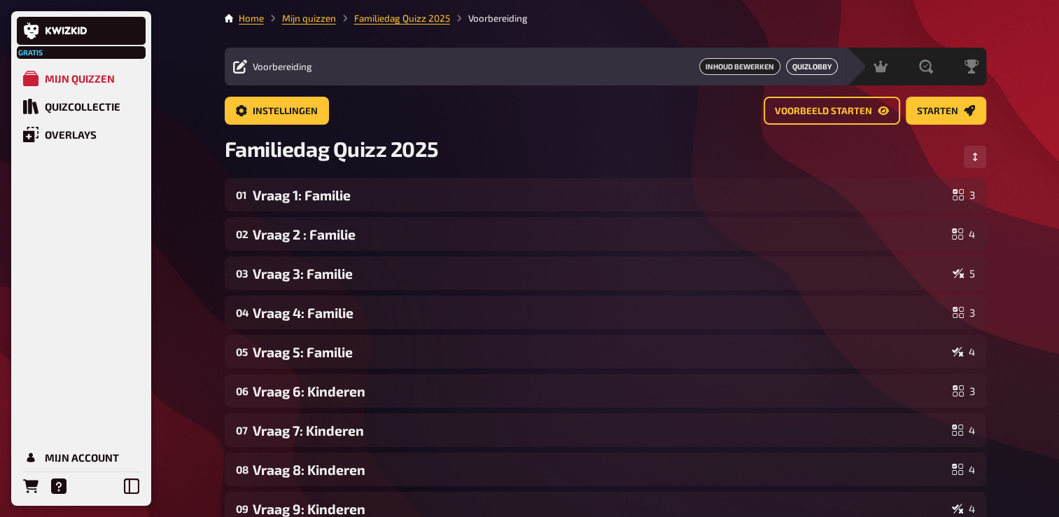
click at [808, 67] on link "Quizlobby" at bounding box center [812, 66] width 52 height 17
